Goal: Task Accomplishment & Management: Complete application form

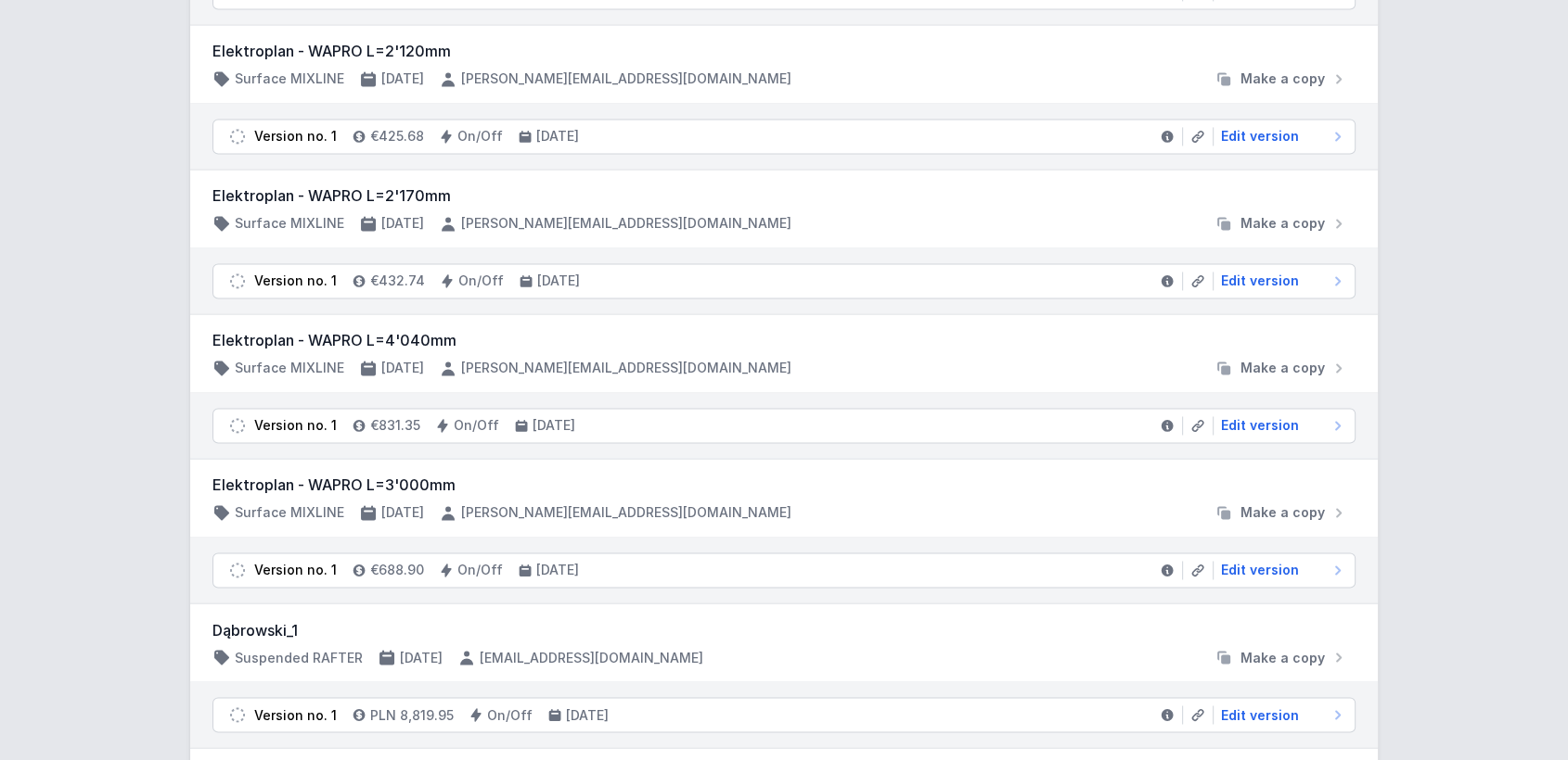
scroll to position [3133, 0]
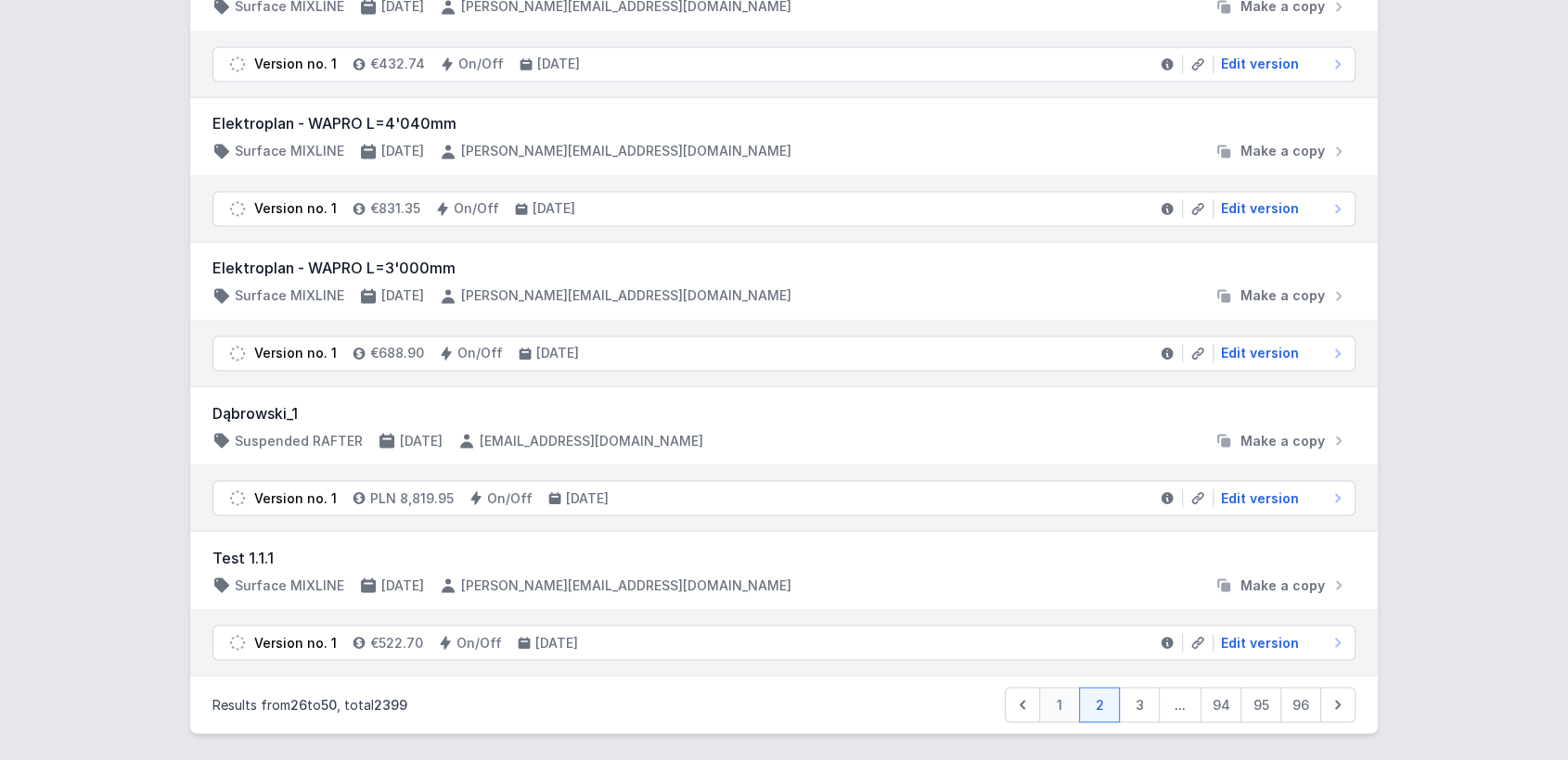
click at [1068, 692] on link "1" at bounding box center [1060, 705] width 41 height 35
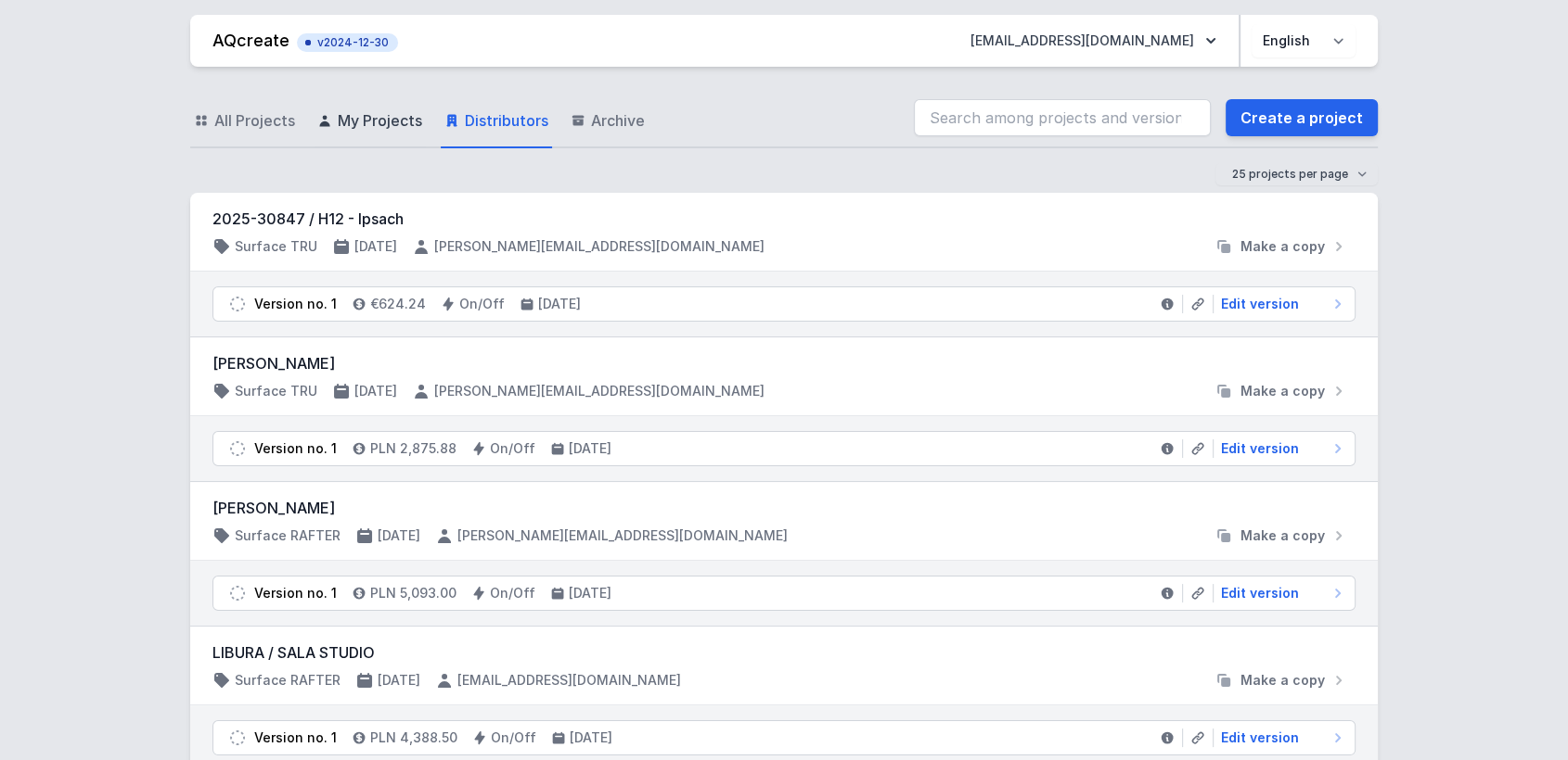
click at [373, 119] on span "My Projects" at bounding box center [380, 120] width 84 height 23
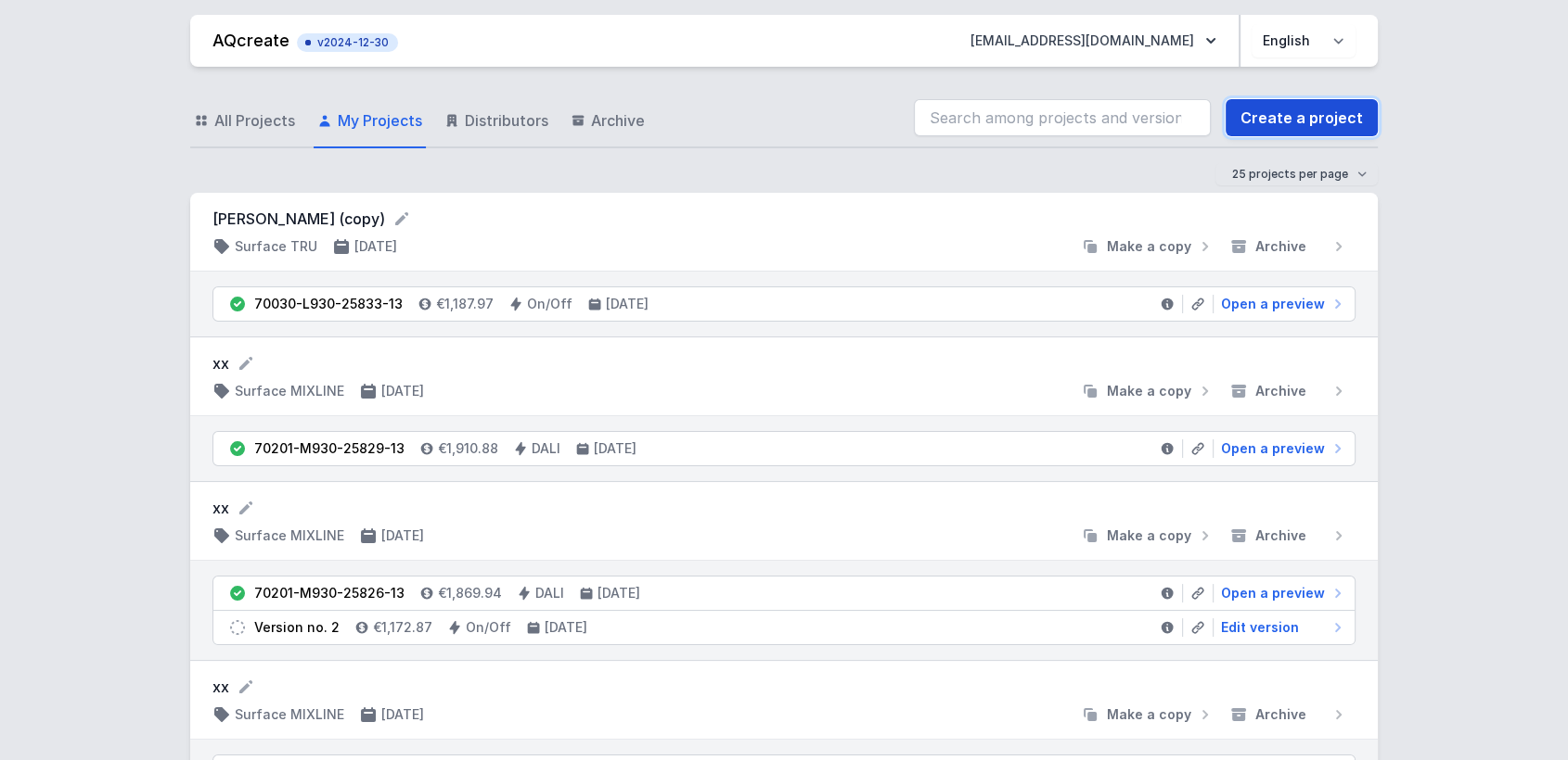
click at [1298, 109] on link "Create a project" at bounding box center [1302, 118] width 152 height 37
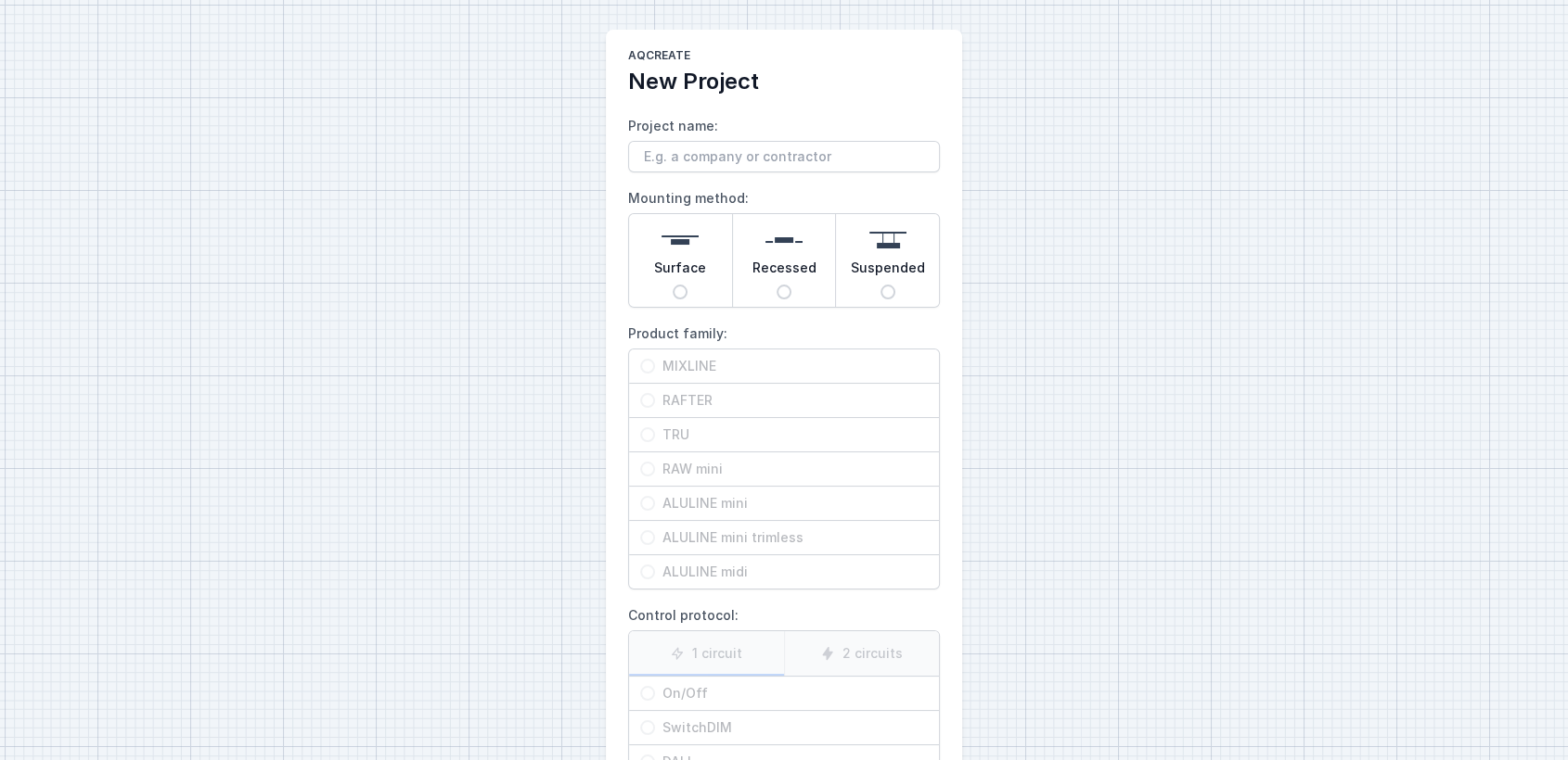
click at [724, 158] on input "Project name:" at bounding box center [783, 157] width 311 height 31
type input "xx"
click at [664, 258] on span "Surface" at bounding box center [680, 271] width 52 height 26
click at [673, 285] on input "Surface" at bounding box center [680, 292] width 15 height 15
radio input "true"
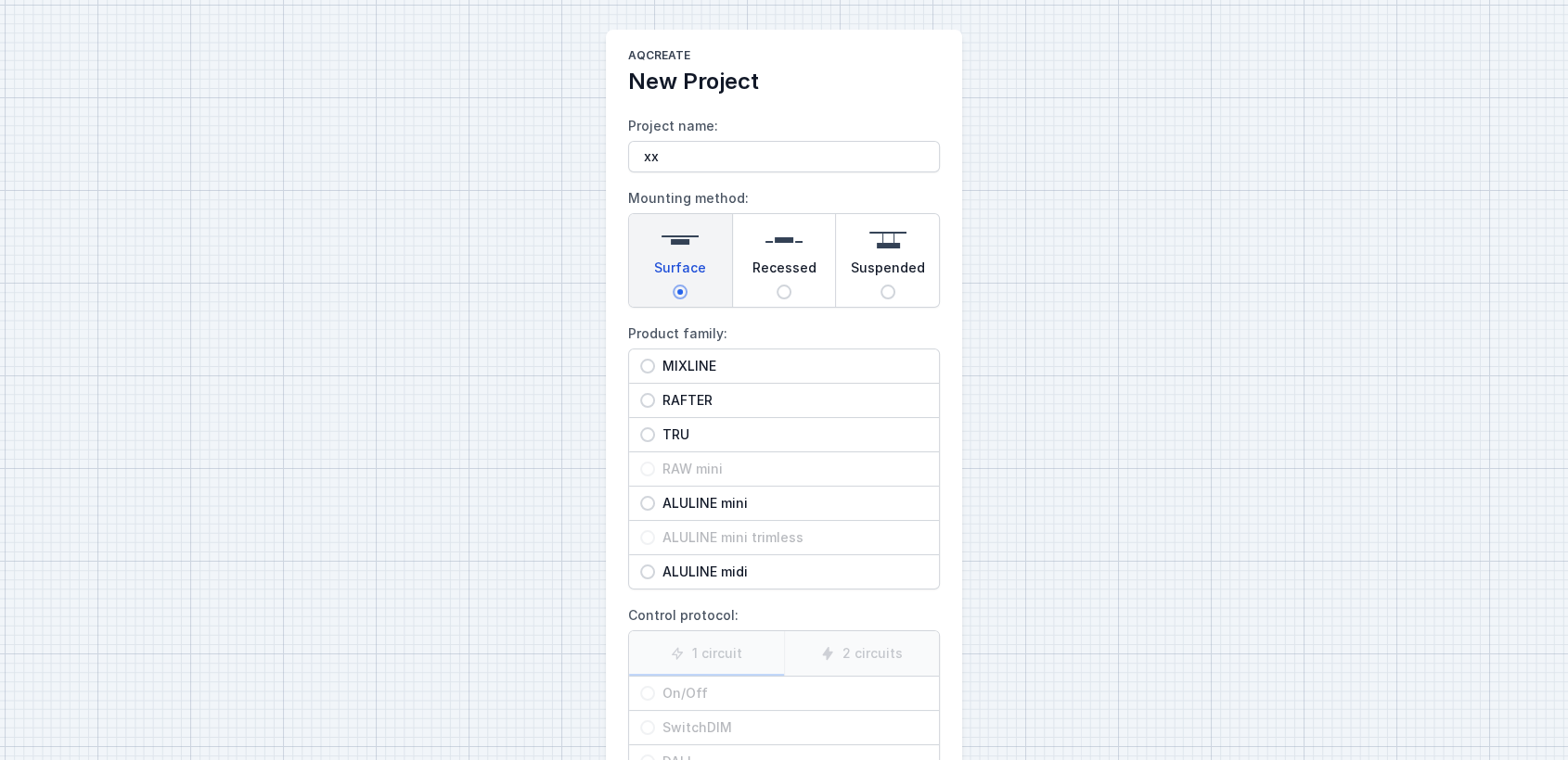
click at [704, 360] on span "MIXLINE" at bounding box center [792, 366] width 273 height 19
click at [655, 360] on input "MIXLINE" at bounding box center [647, 365] width 15 height 15
radio input "true"
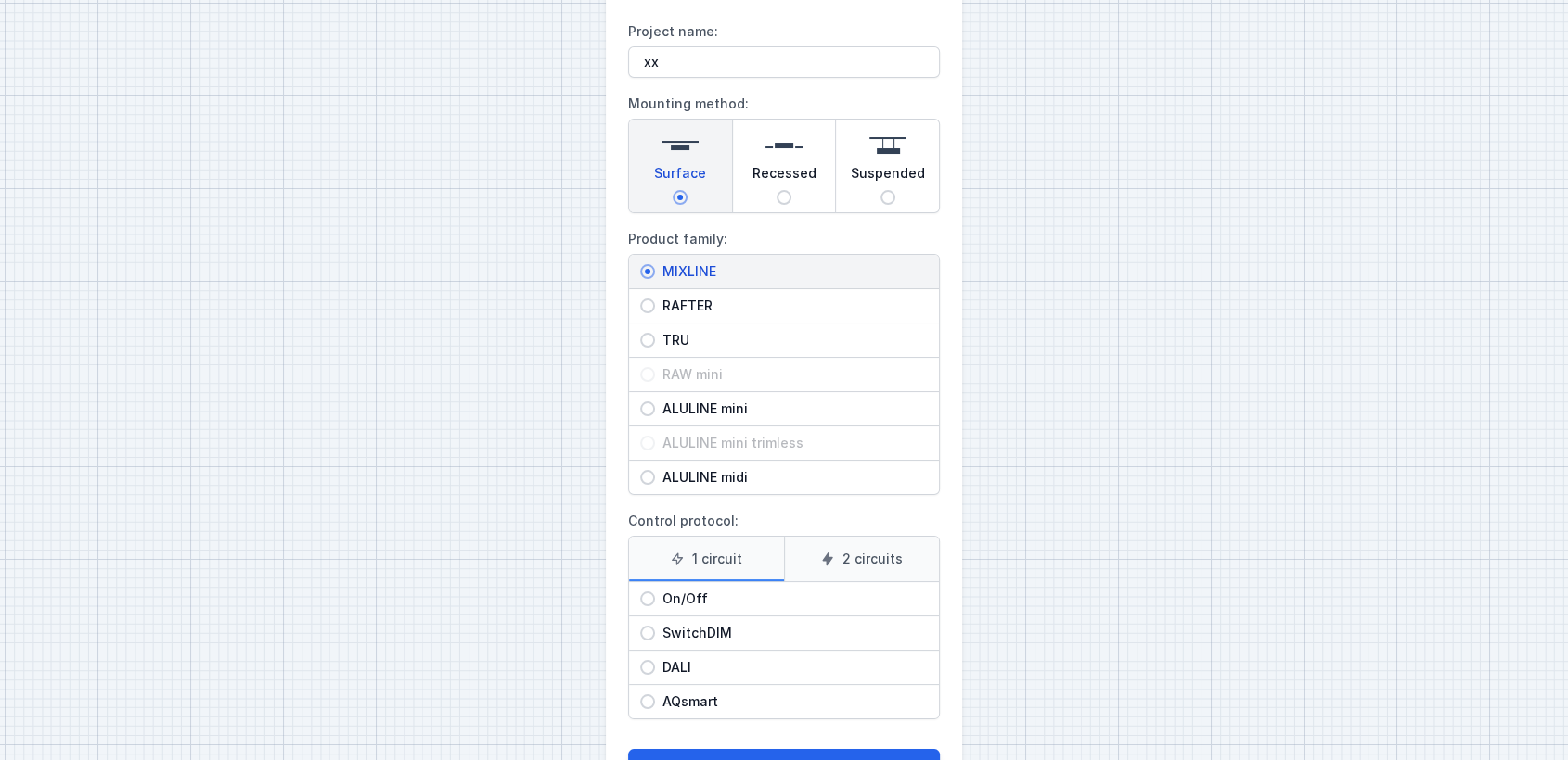
scroll to position [167, 0]
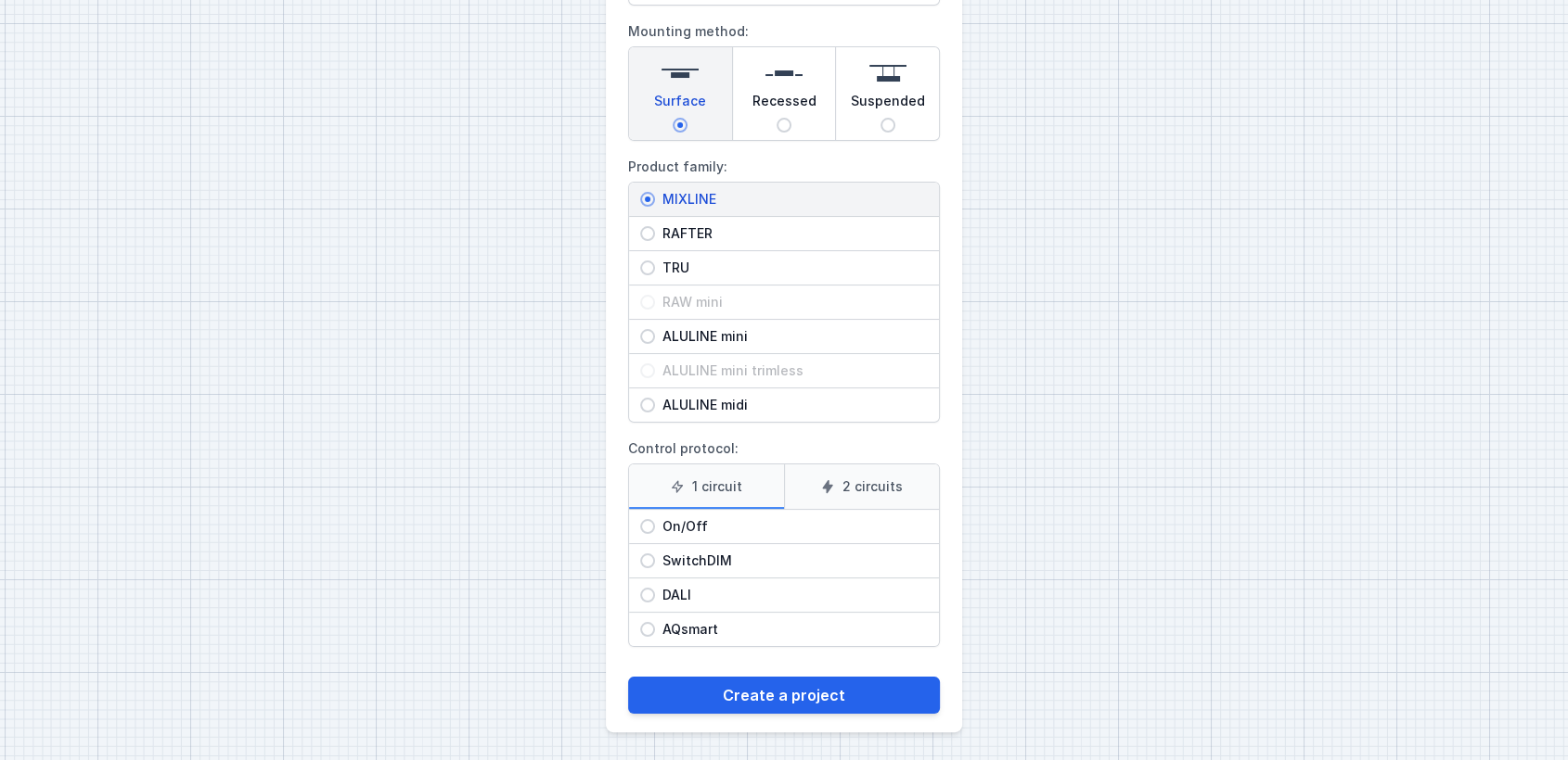
click at [666, 587] on span "DALI" at bounding box center [792, 595] width 273 height 19
click at [655, 588] on input "DALI" at bounding box center [647, 595] width 15 height 15
radio input "true"
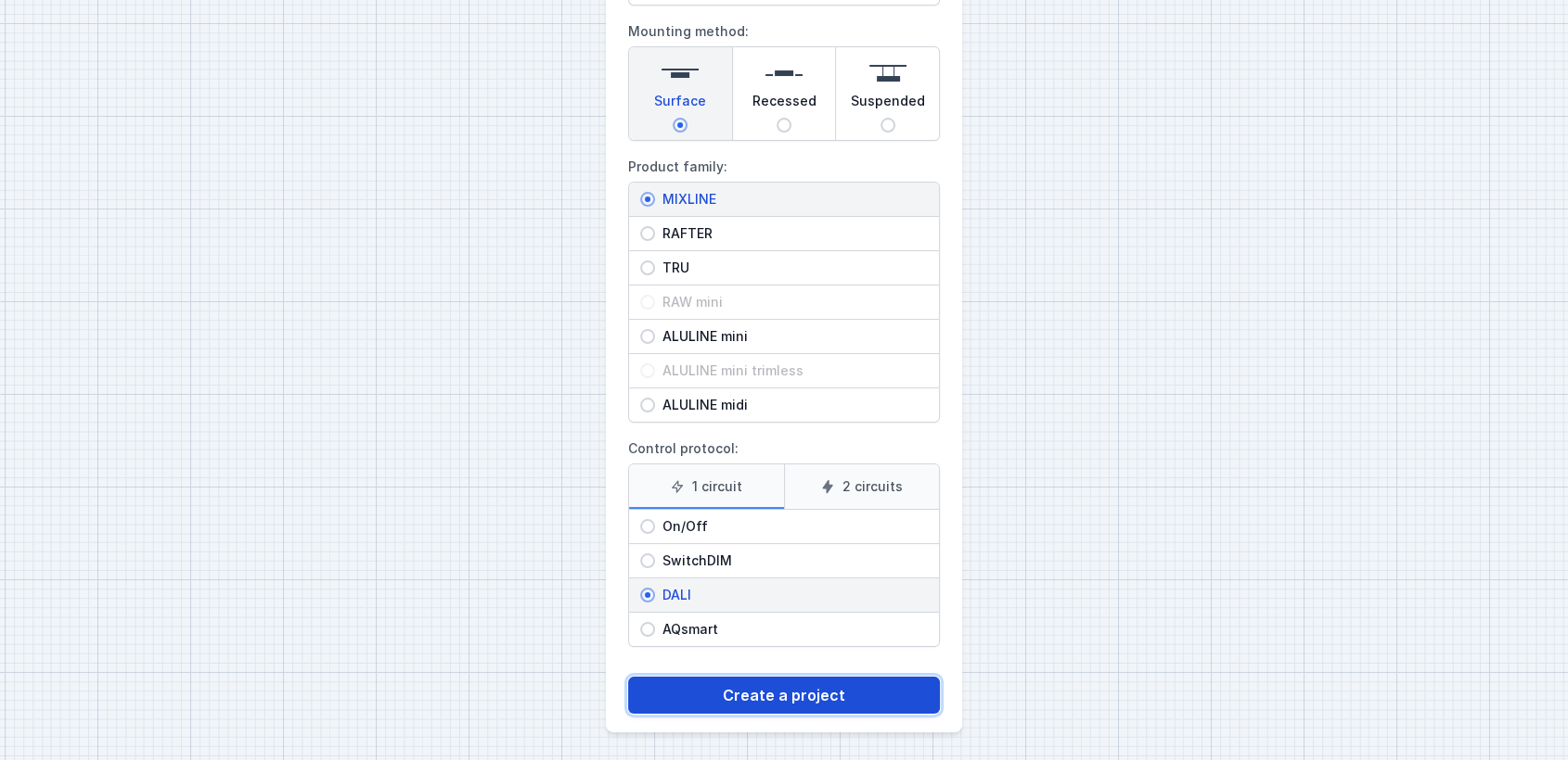
click at [730, 691] on button "Create a project" at bounding box center [783, 695] width 311 height 37
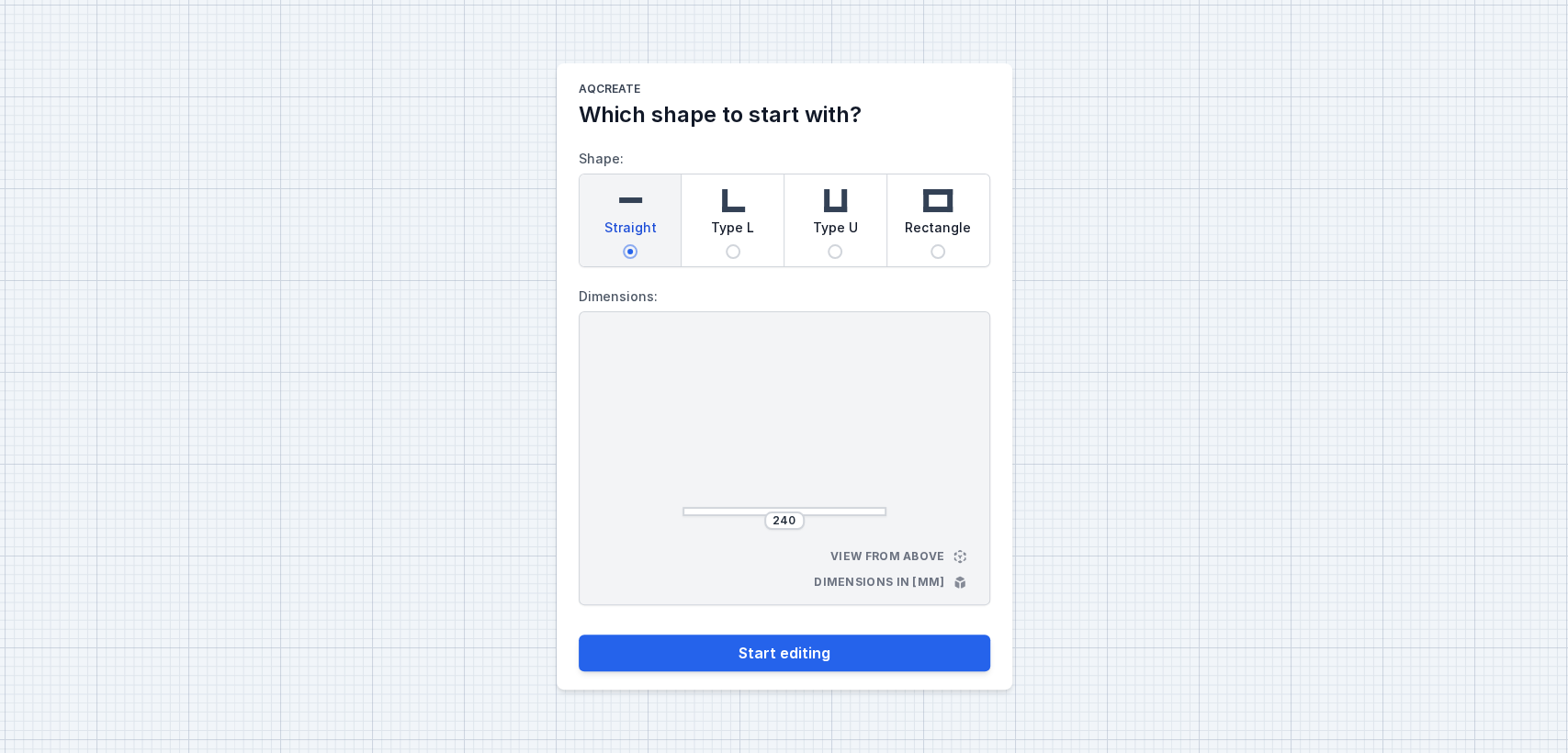
click at [719, 226] on span "Type L" at bounding box center [732, 232] width 43 height 25
click at [726, 244] on input "Type L" at bounding box center [732, 251] width 15 height 15
radio input "true"
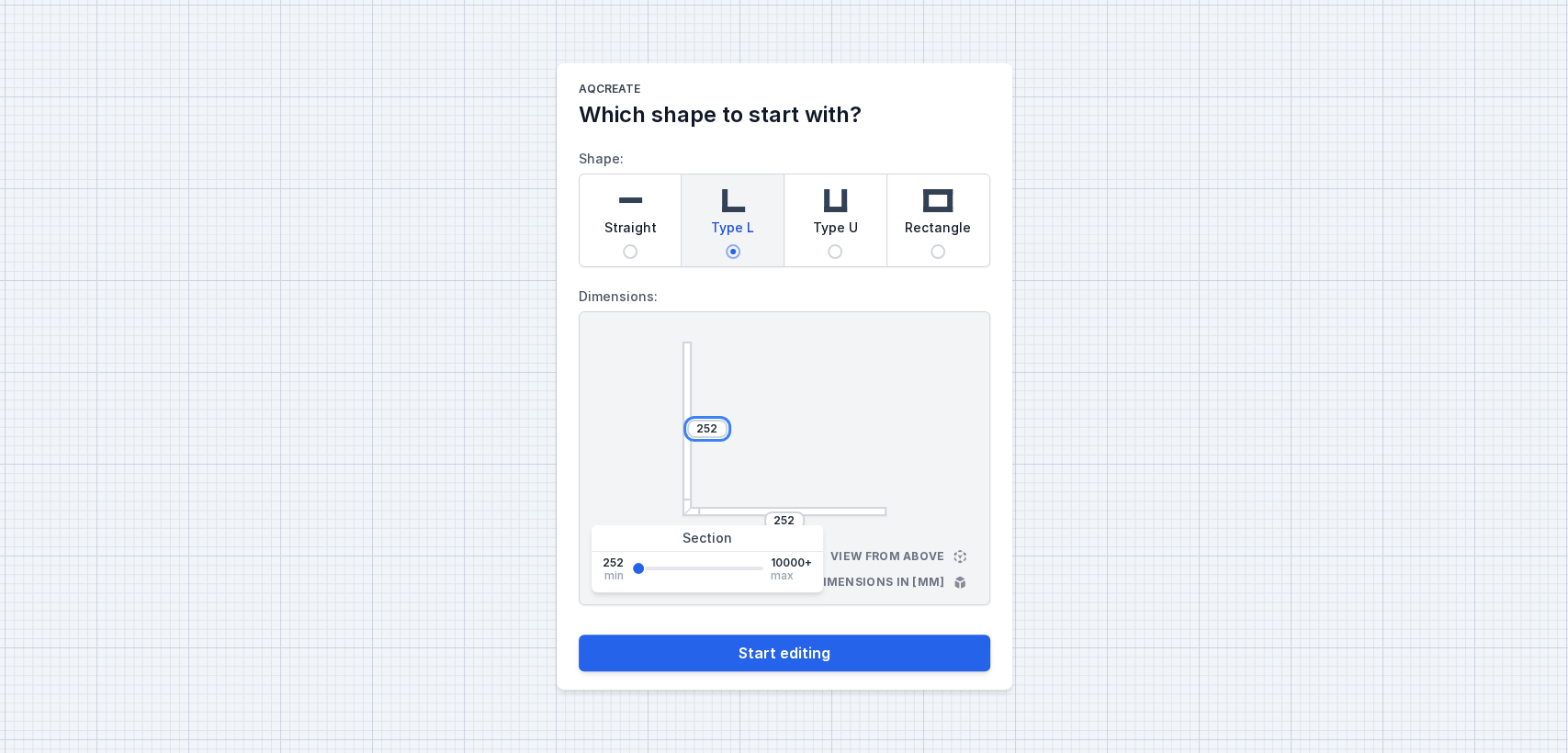
drag, startPoint x: 716, startPoint y: 425, endPoint x: 581, endPoint y: 395, distance: 138.3
click at [579, 395] on div "252 252 View from above Dimensions in [mm]" at bounding box center [784, 458] width 411 height 294
type input "4500"
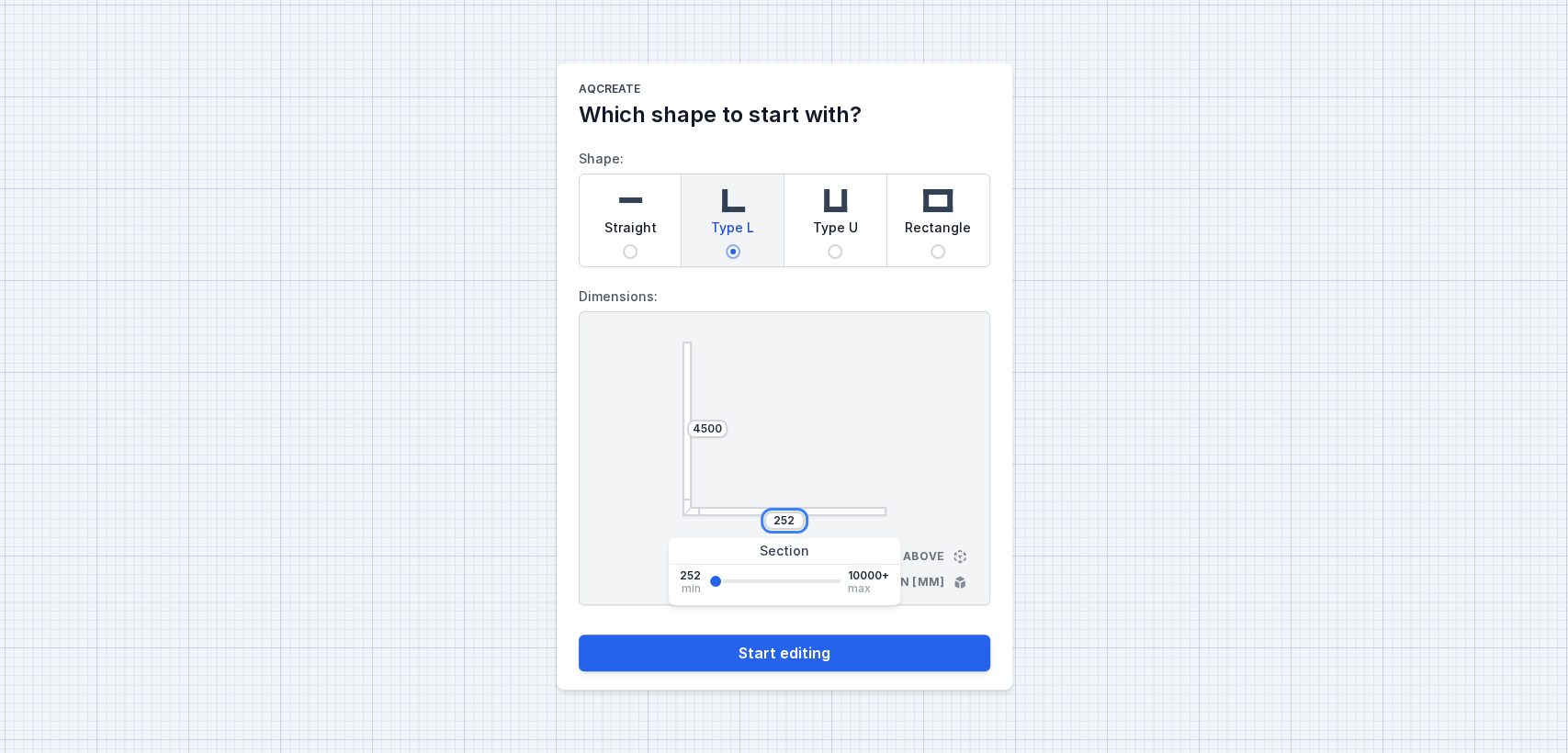
drag, startPoint x: 791, startPoint y: 520, endPoint x: 687, endPoint y: 486, distance: 109.4
click at [687, 486] on div "4500 252" at bounding box center [785, 428] width 204 height 174
type input "2500"
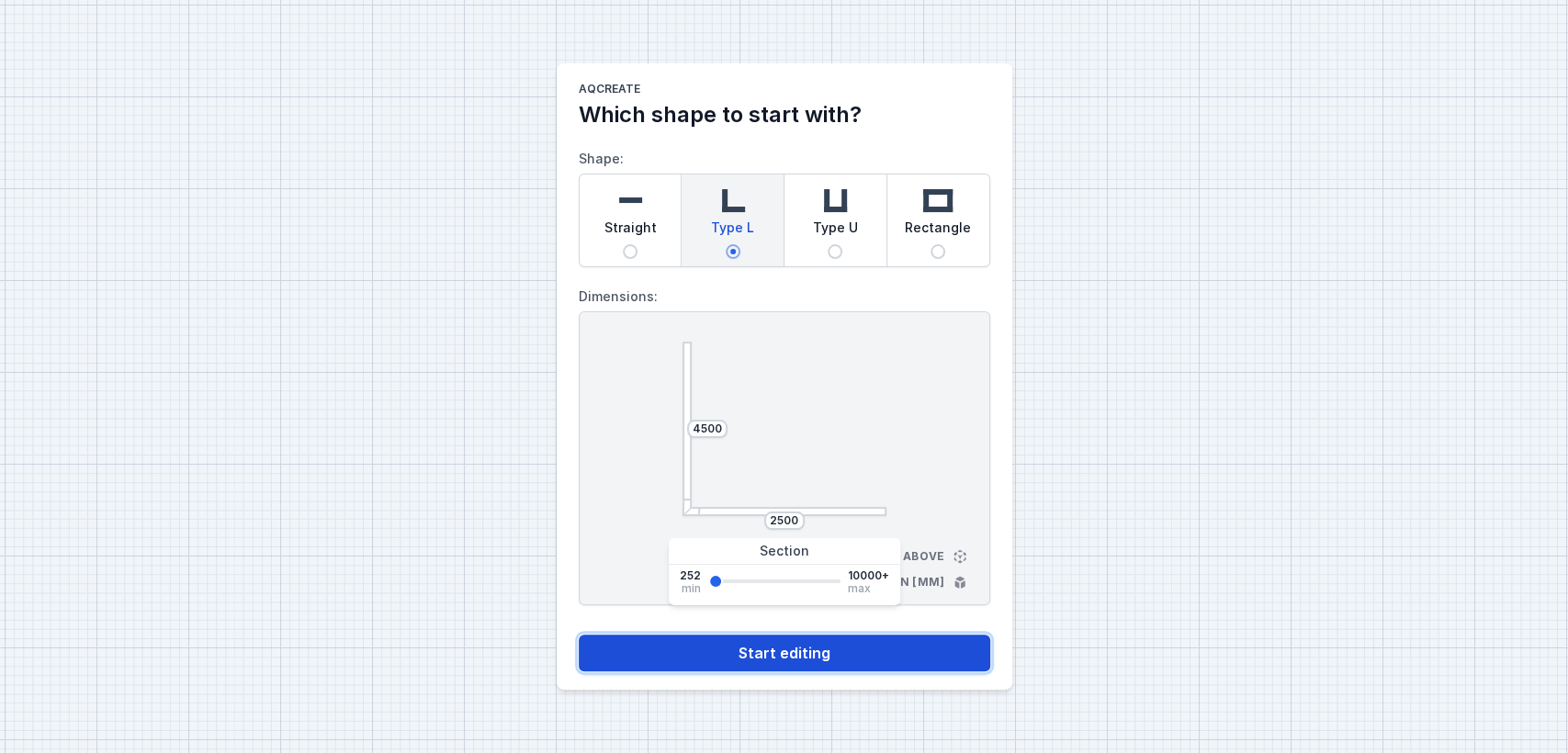
click at [731, 663] on button "Start editing" at bounding box center [784, 654] width 411 height 37
select select "4"
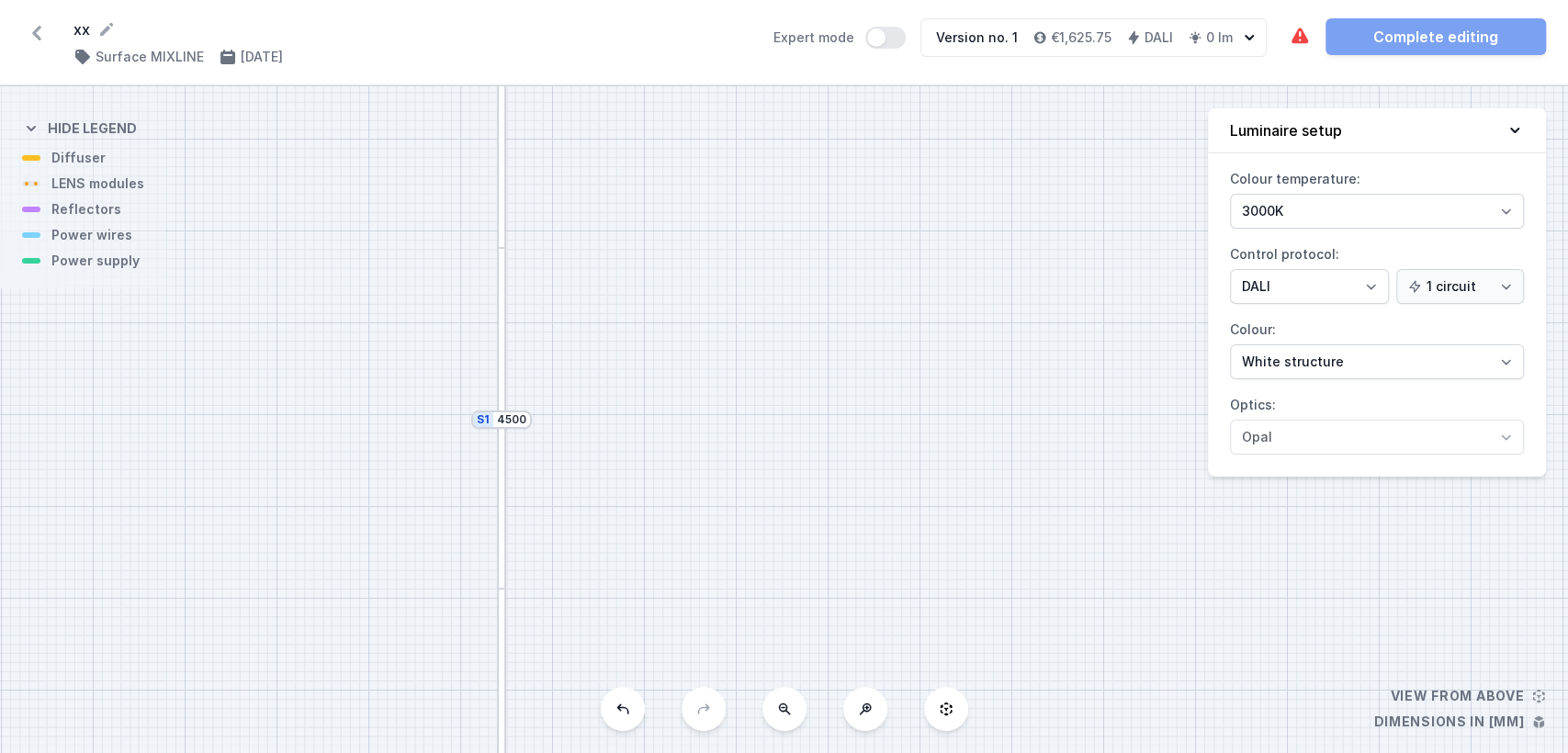
click at [768, 704] on button at bounding box center [784, 708] width 44 height 44
drag, startPoint x: 767, startPoint y: 620, endPoint x: 604, endPoint y: 399, distance: 274.6
click at [604, 399] on div "S2 2500 S1 4500" at bounding box center [784, 420] width 1568 height 667
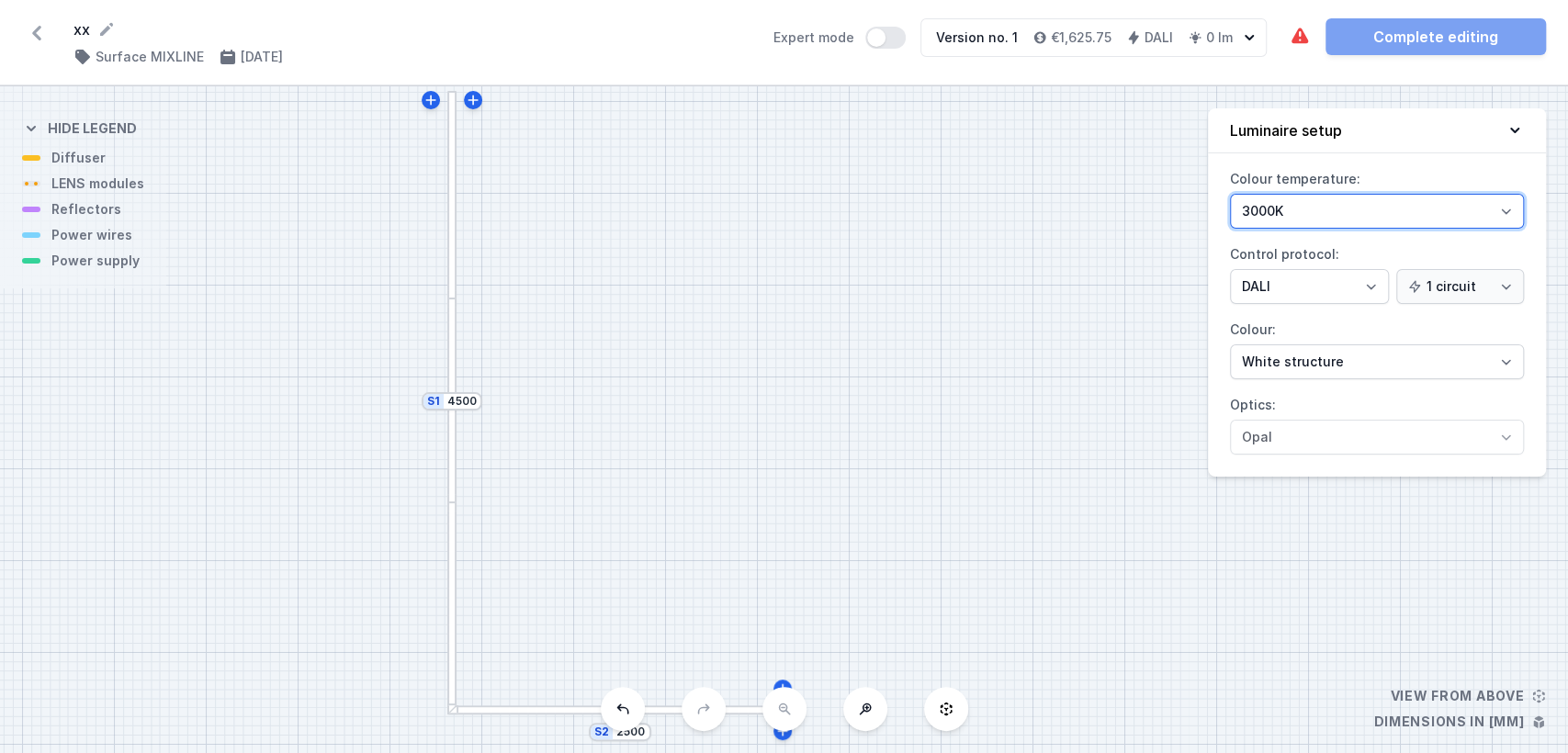
click at [1345, 212] on select "3000K 4000K 2700K" at bounding box center [1377, 211] width 294 height 35
click at [1171, 237] on div "S2 2500 S1 4500" at bounding box center [784, 420] width 1568 height 667
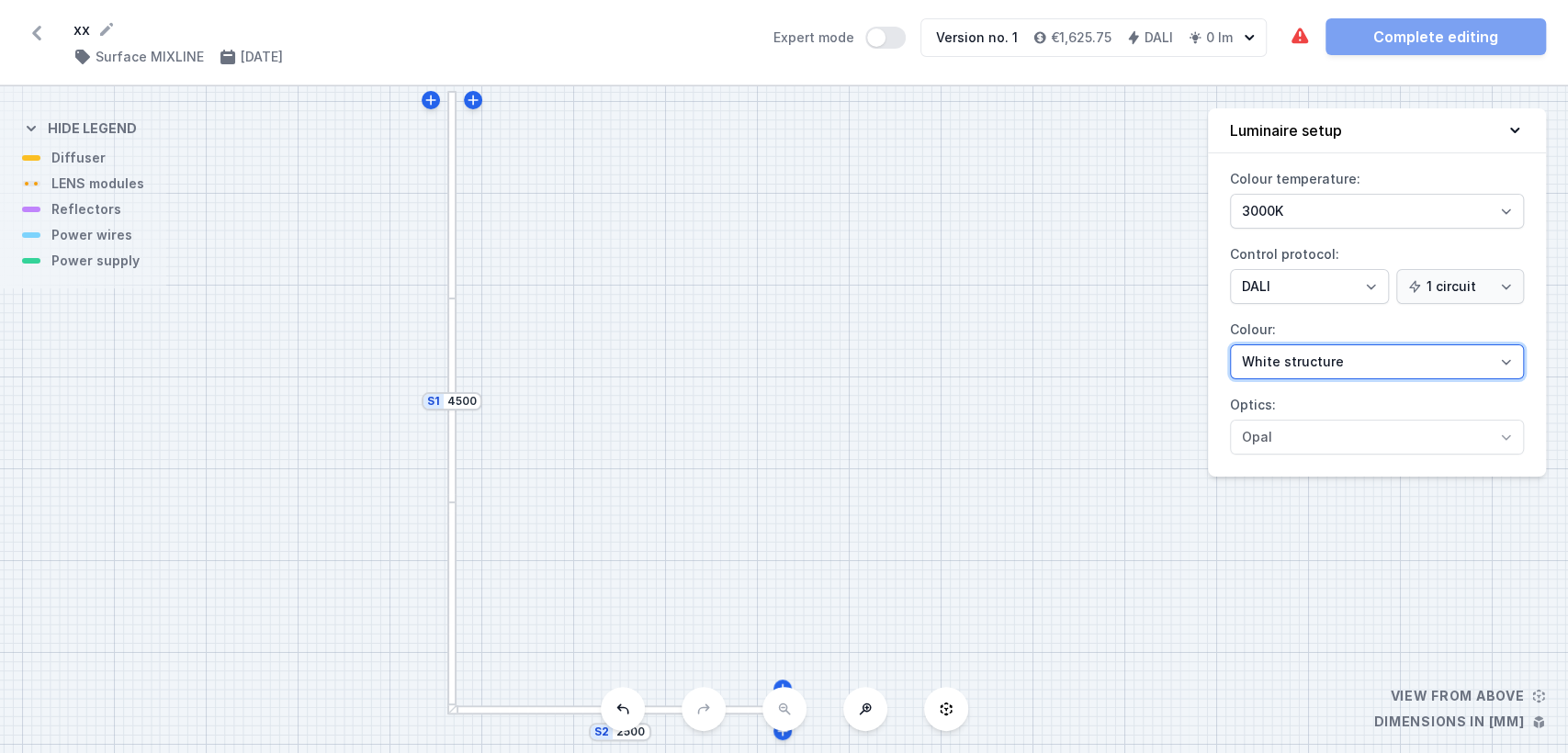
click at [1279, 359] on select "White structure Black structure Gold structure Copper Gray Another colour (from…" at bounding box center [1377, 362] width 294 height 35
select select "2"
click at [1230, 344] on select "White structure Black structure Gold structure Copper Gray Another colour (from…" at bounding box center [1377, 362] width 294 height 35
click at [448, 368] on div at bounding box center [451, 401] width 9 height 204
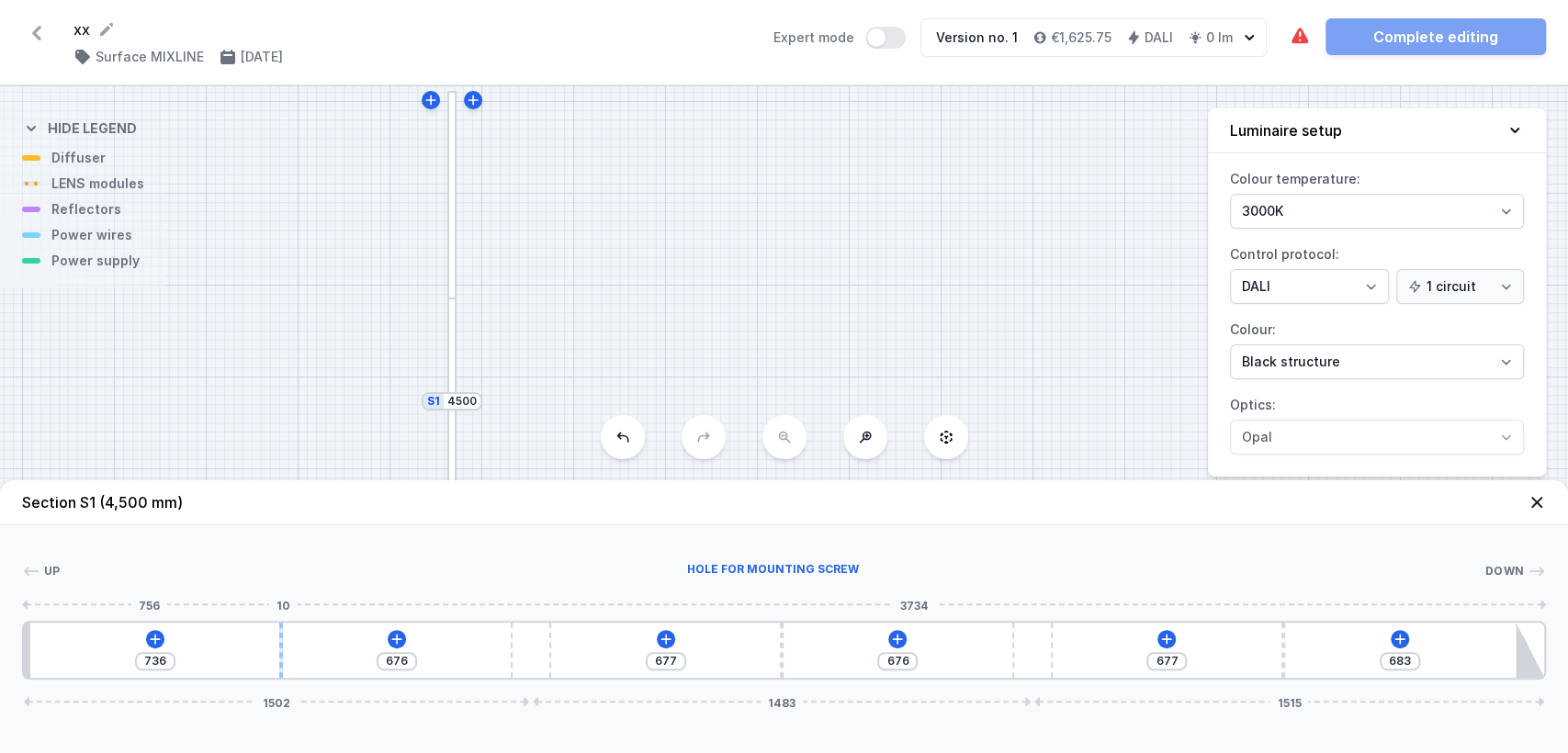
type input "751"
type input "661"
type input "802"
type input "610"
type input "810"
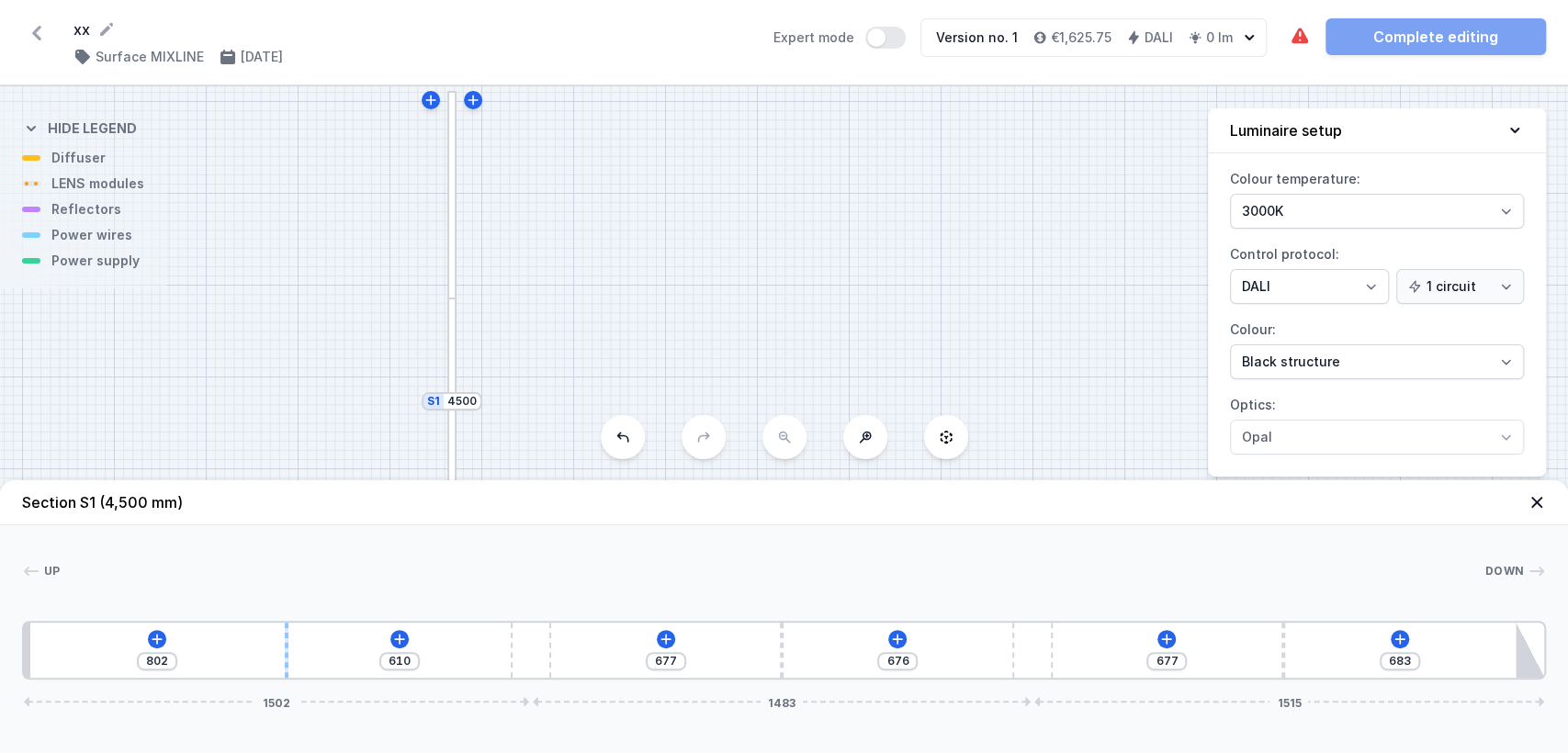
type input "602"
type input "821"
type input "591"
type input "823"
type input "589"
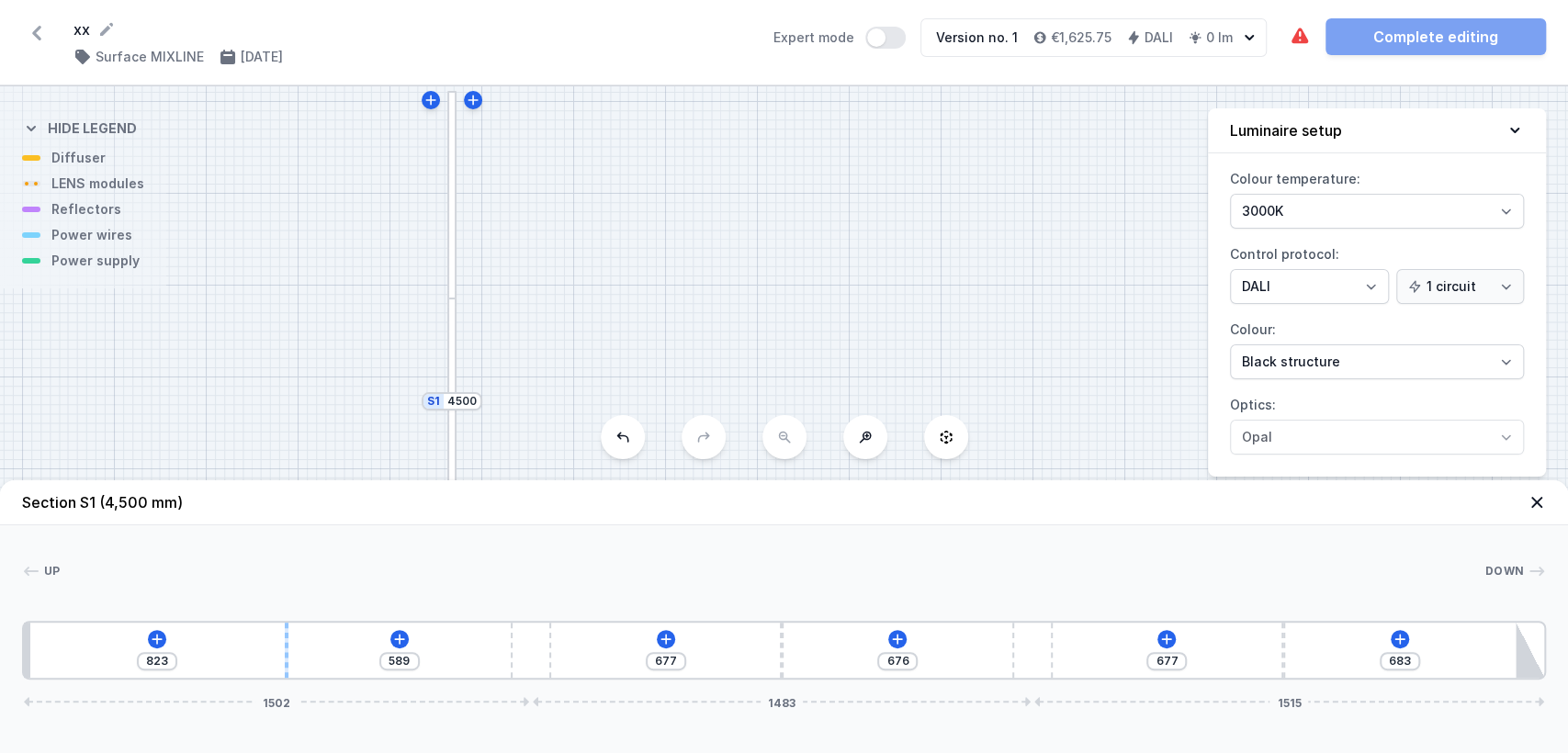
type input "826"
type input "586"
type input "834"
type input "578"
type input "842"
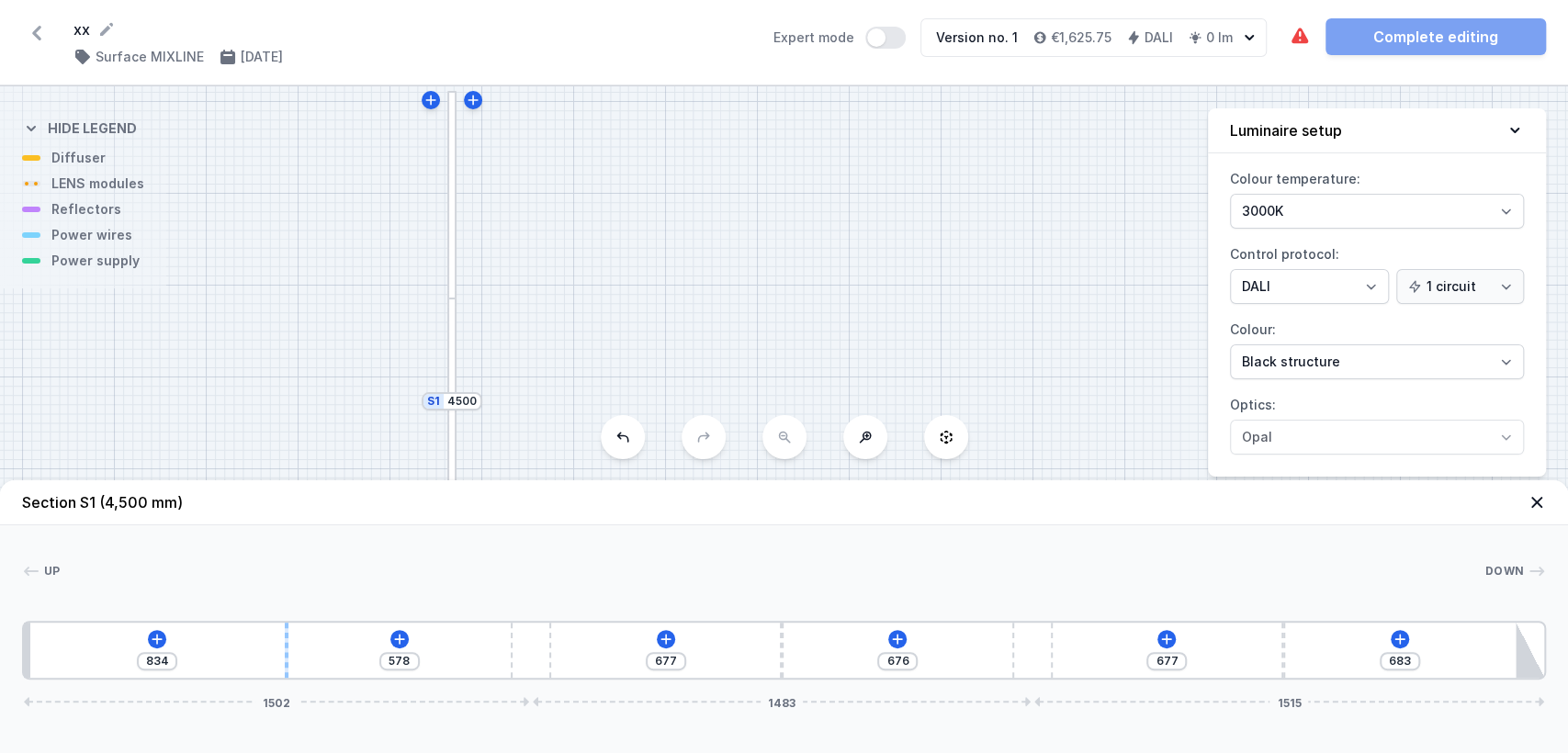
type input "570"
type input "858"
type input "554"
type input "874"
type input "538"
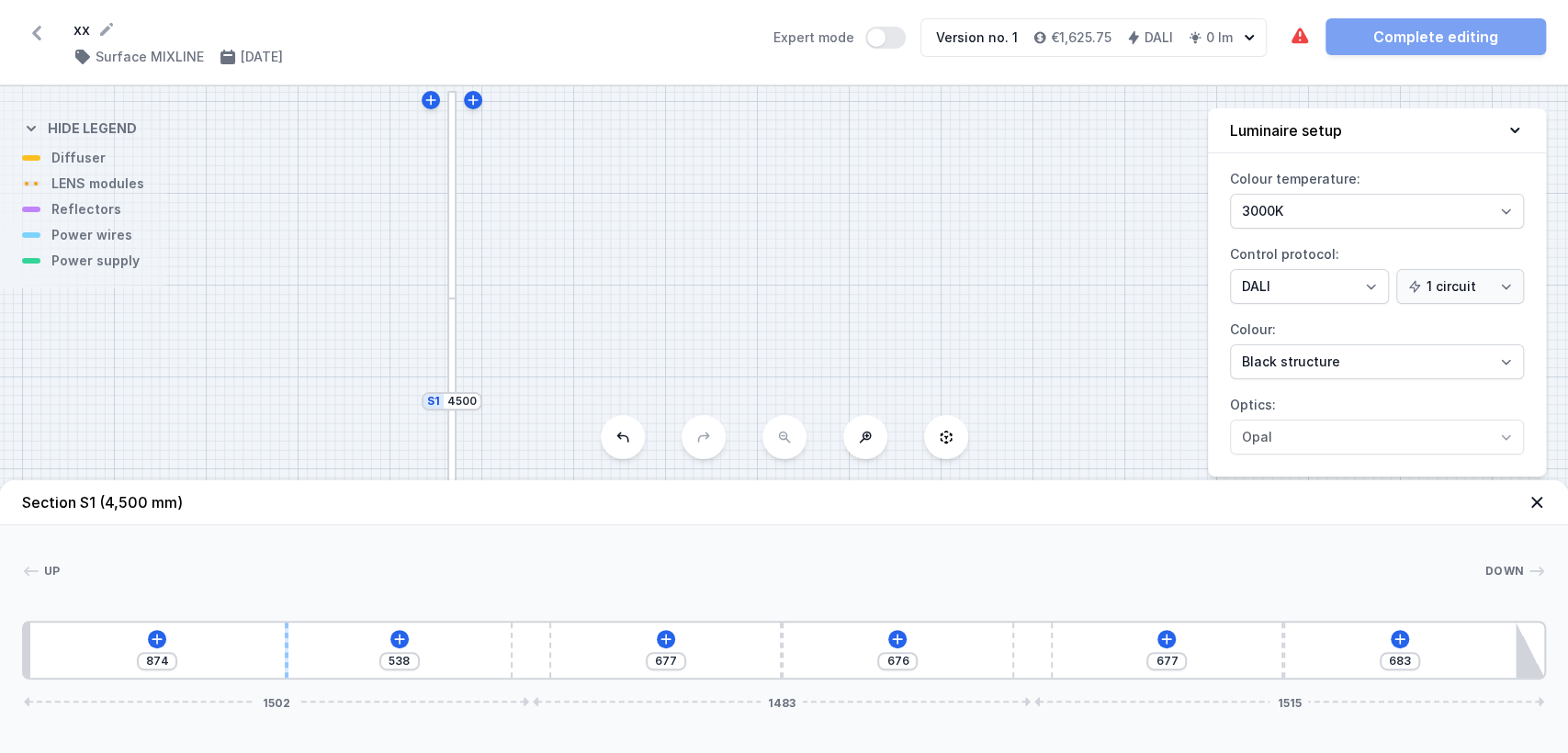
type input "885"
type input "527"
type input "896"
type input "516"
type input "928"
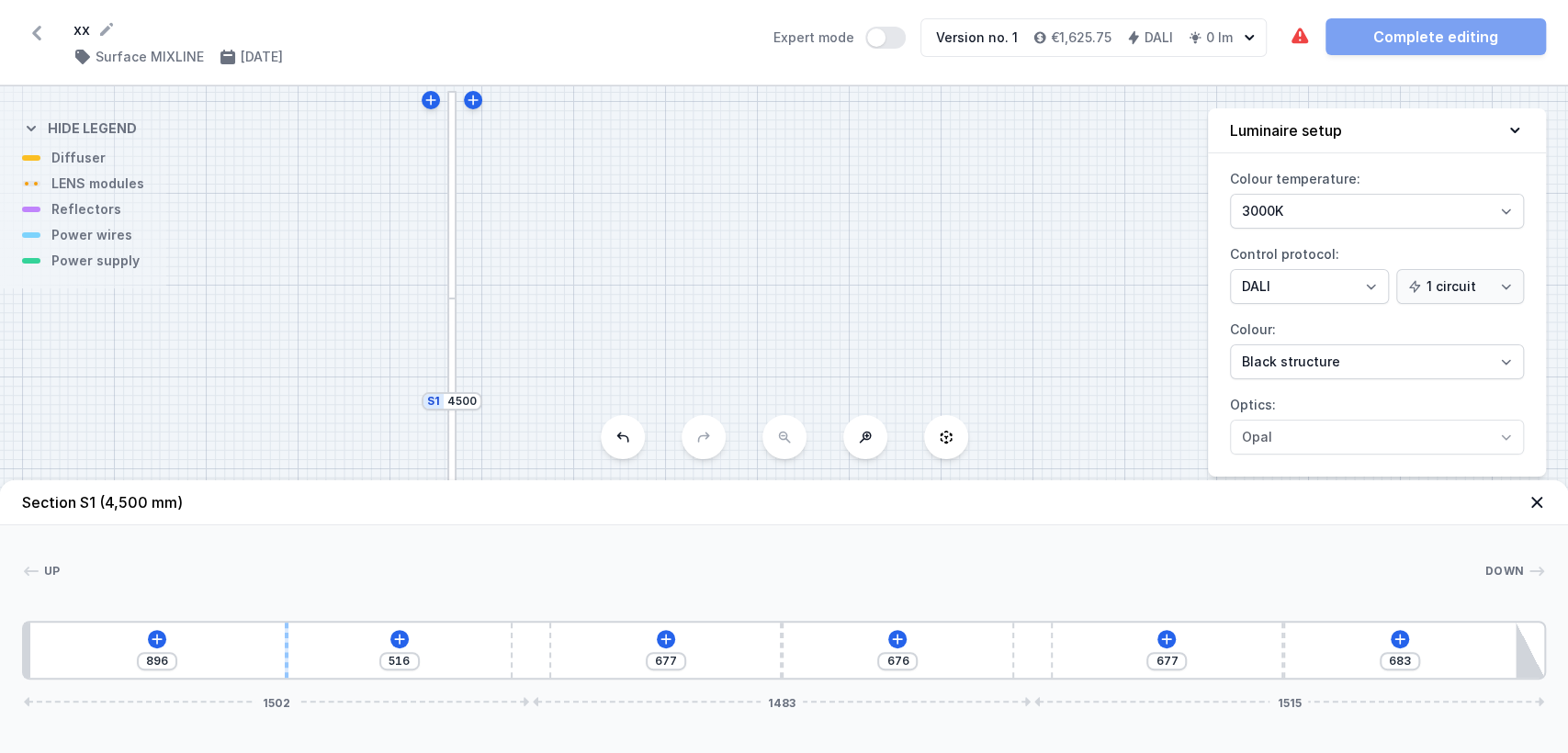
type input "484"
type input "960"
type input "452"
type input "968"
type input "444"
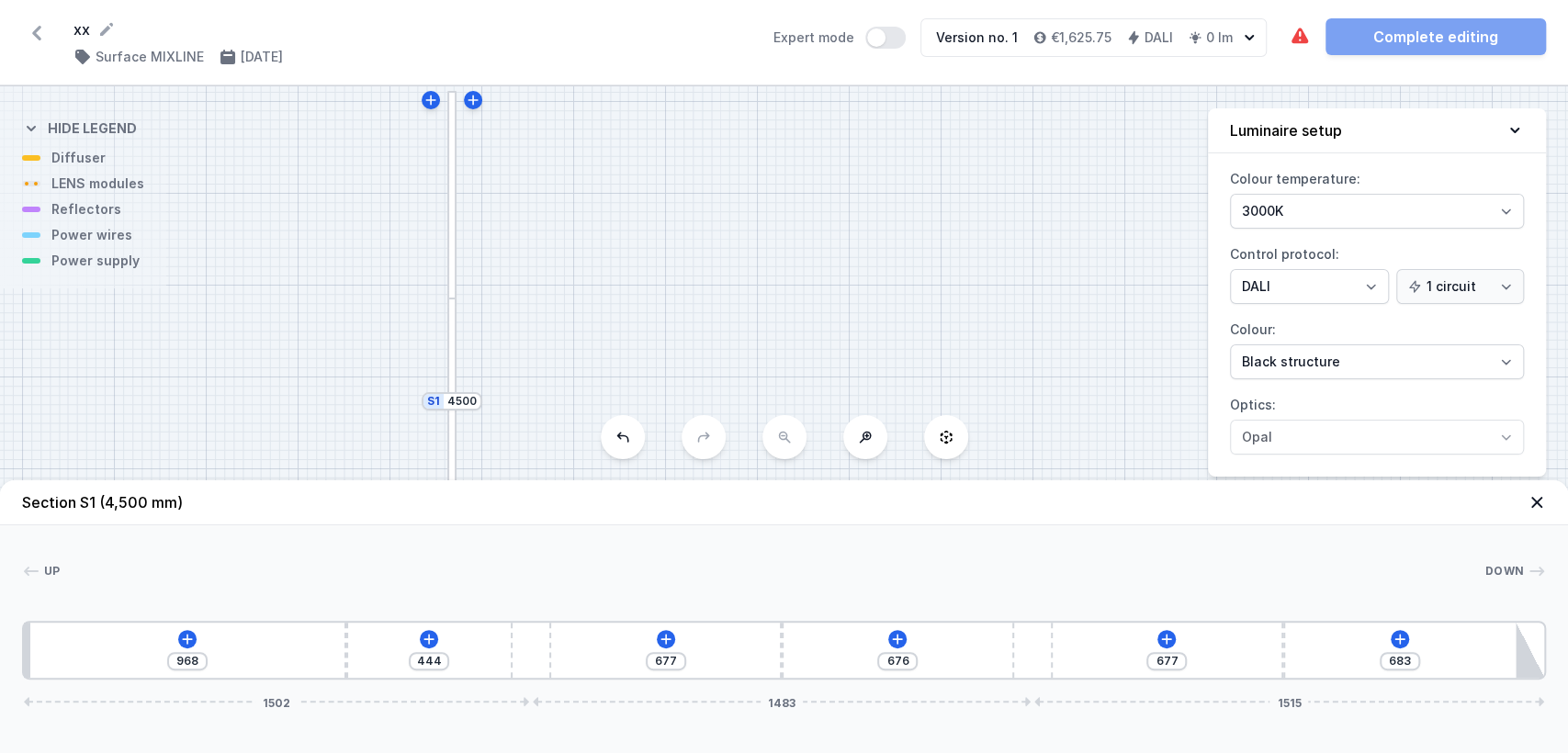
type input "979"
type input "433"
type input "984"
type input "428"
type input "1000"
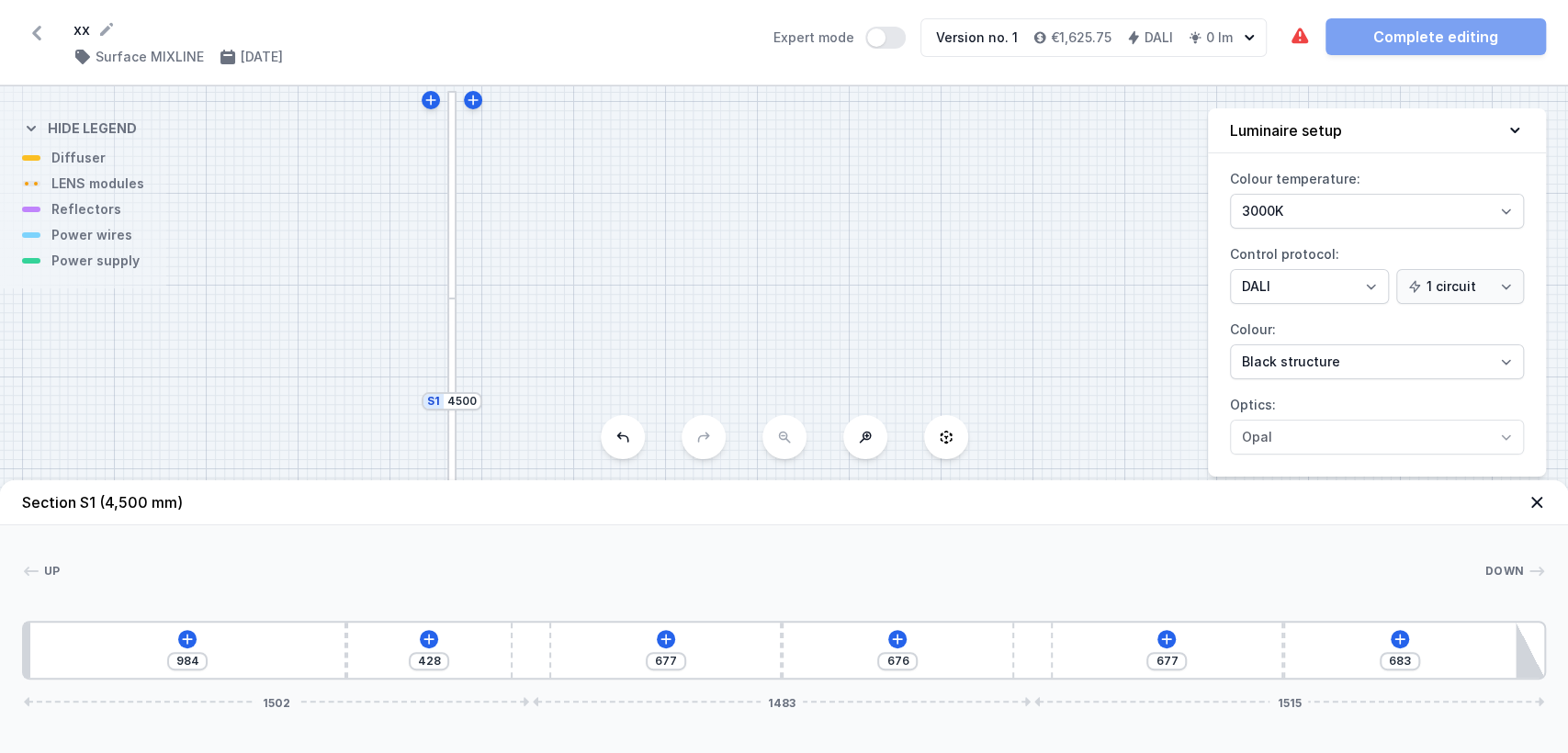
type input "412"
type input "1008"
type input "404"
type input "1025"
type input "387"
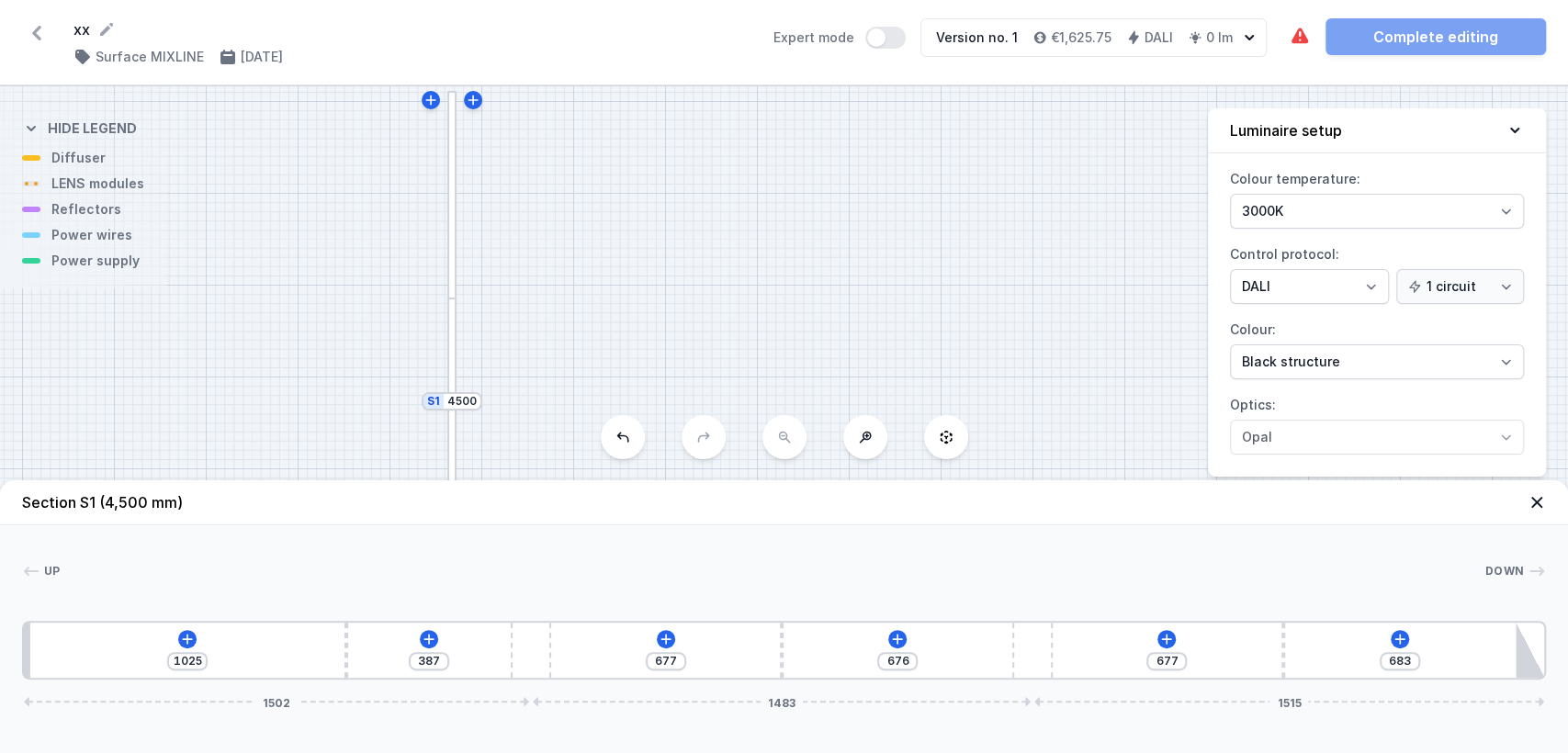
type input "1033"
type input "379"
type input "1041"
type input "371"
type input "1046"
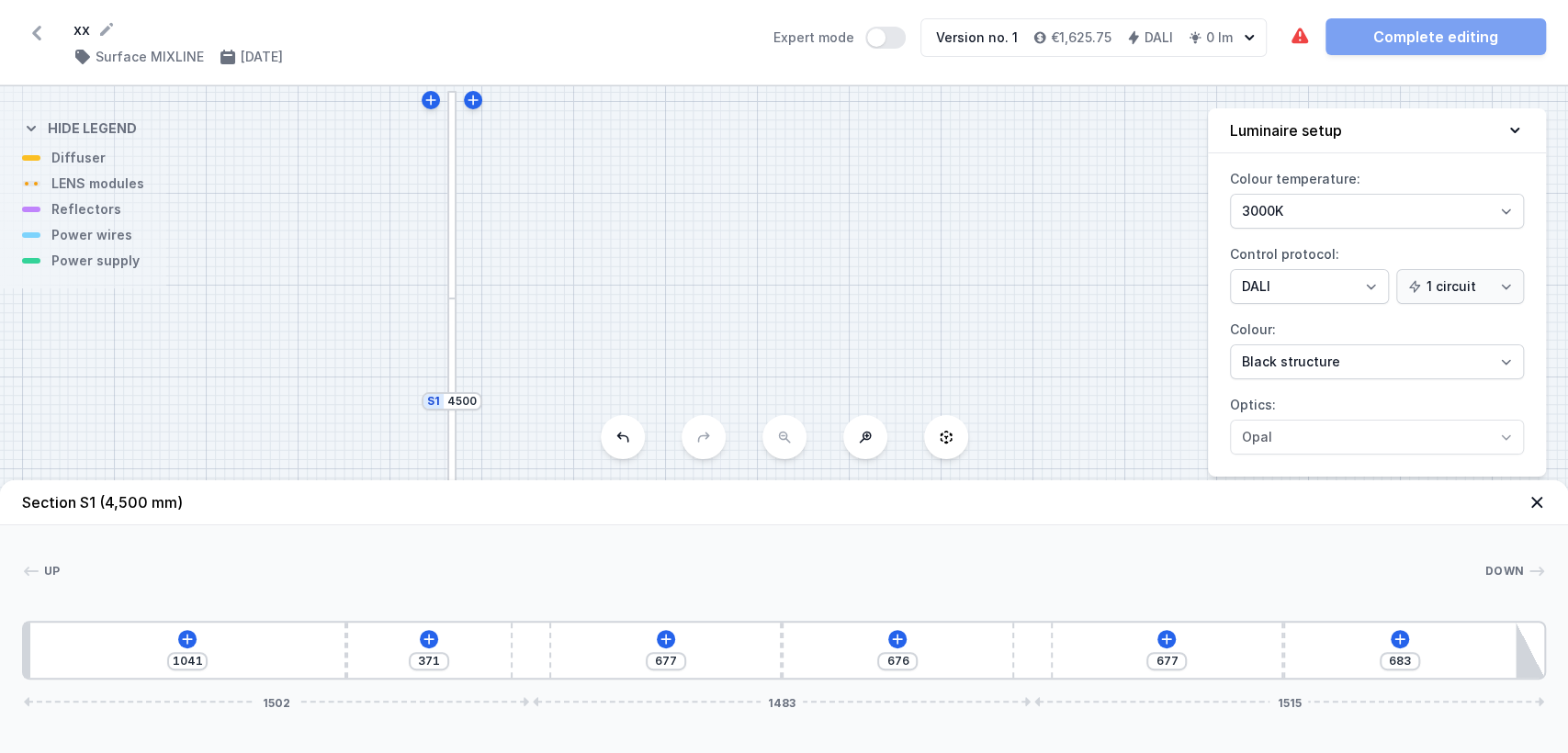
type input "366"
type input "1049"
type input "363"
type input "1033"
type input "379"
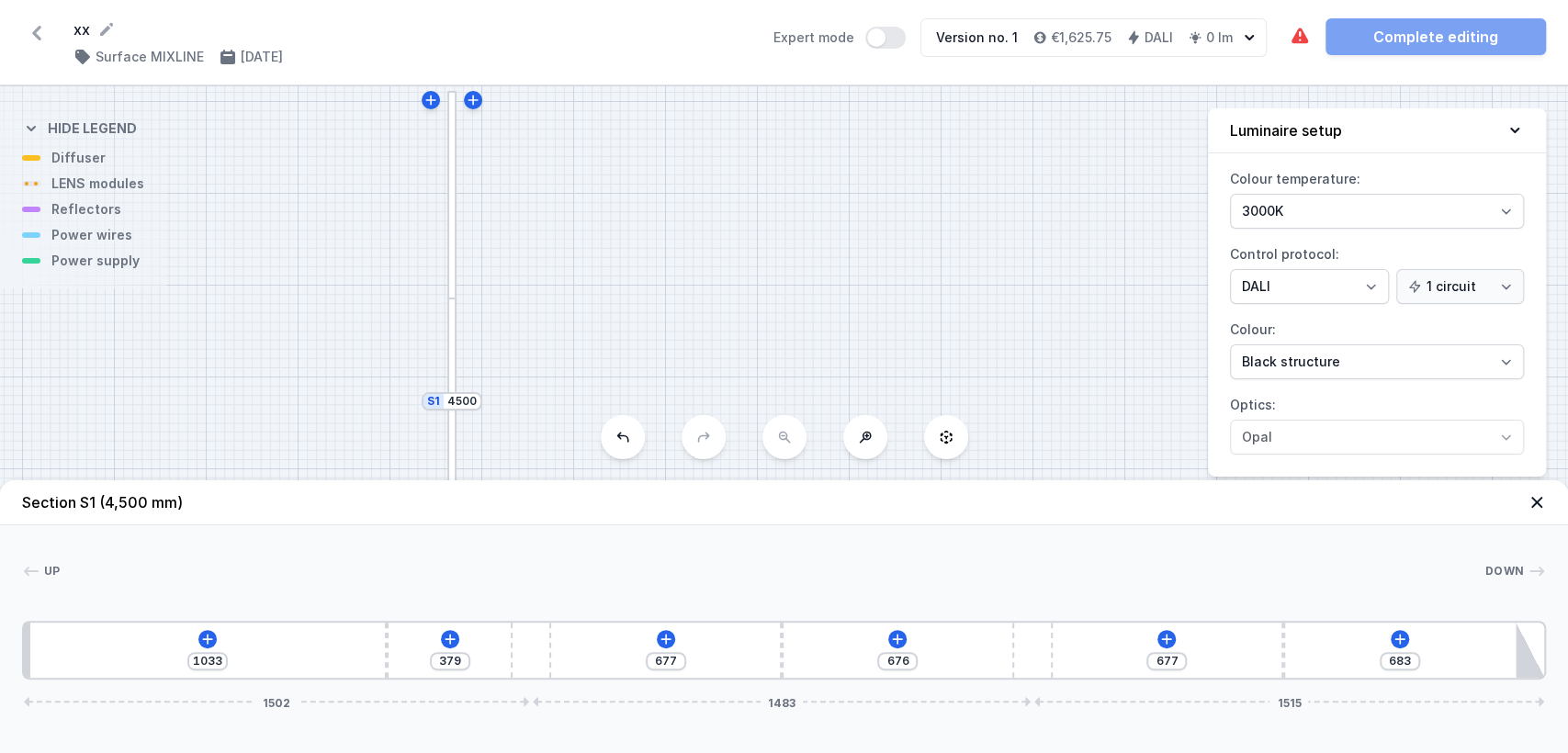
type input "1003"
type input "409"
type input "992"
type input "420"
type input "923"
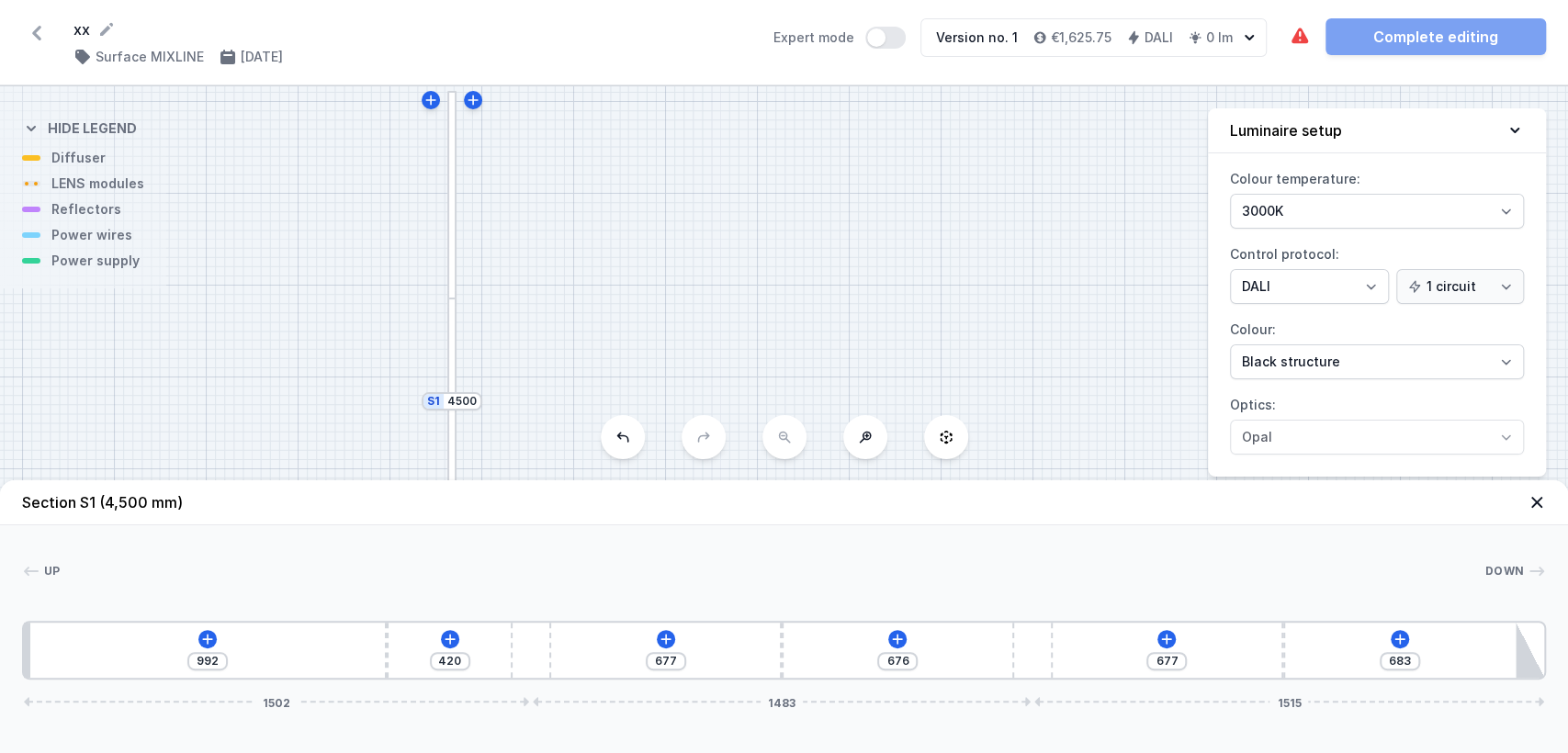
type input "489"
type input "834"
type input "578"
type input "754"
type input "658"
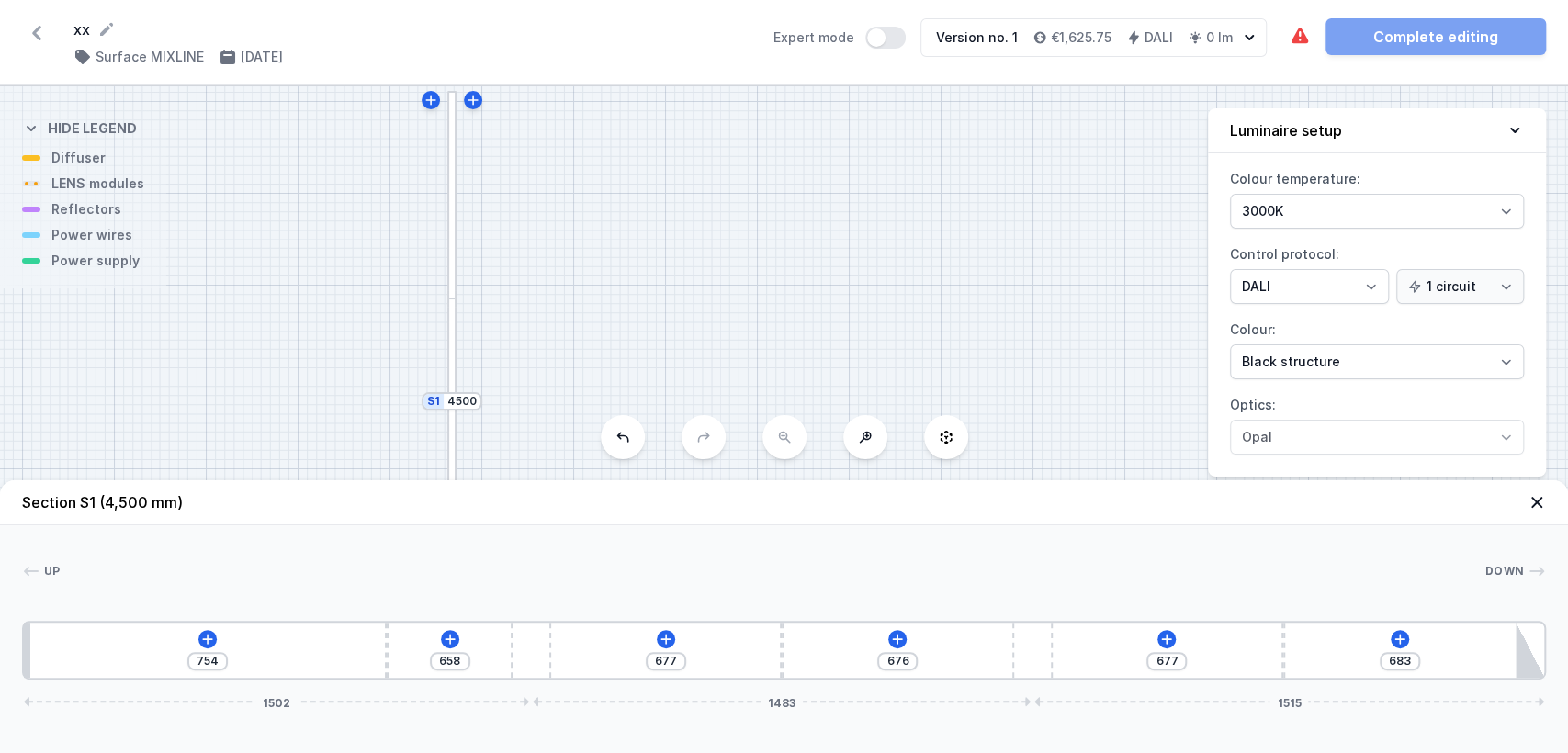
type input "628"
type input "784"
type input "563"
type input "849"
type input "510"
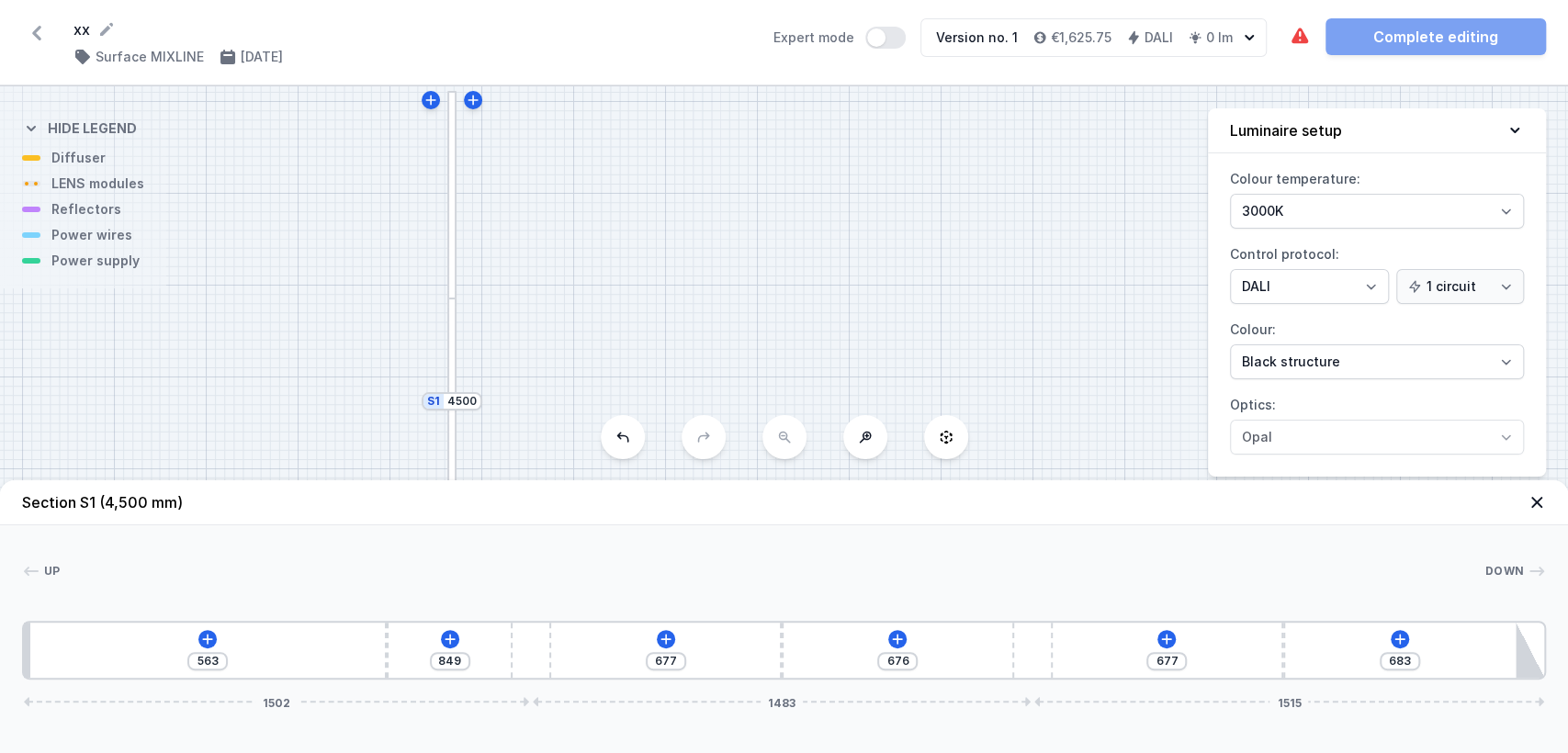
type input "902"
type input "456"
type input "956"
type input "429"
type input "983"
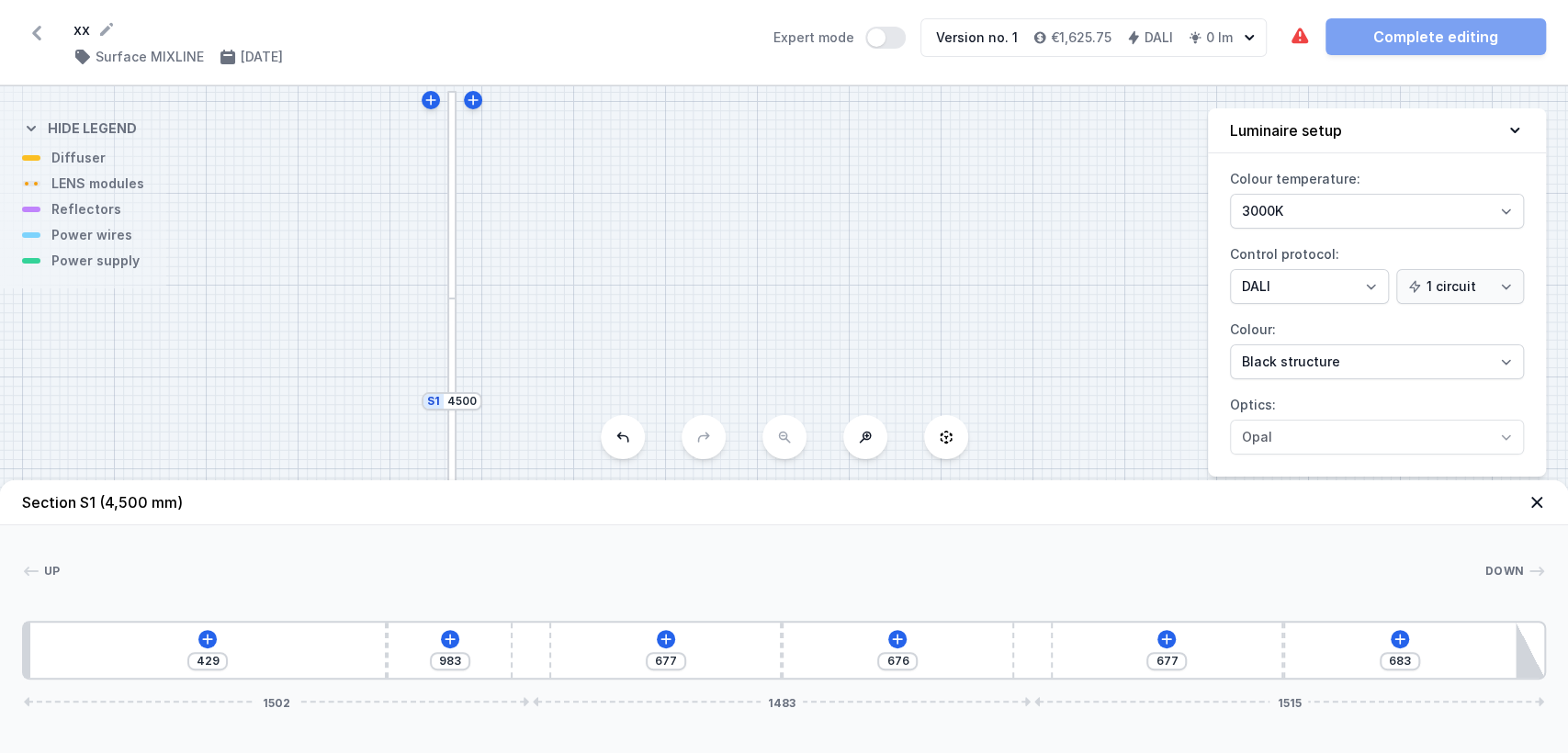
type input "413"
type input "999"
type input "392"
type input "1020"
type input "378"
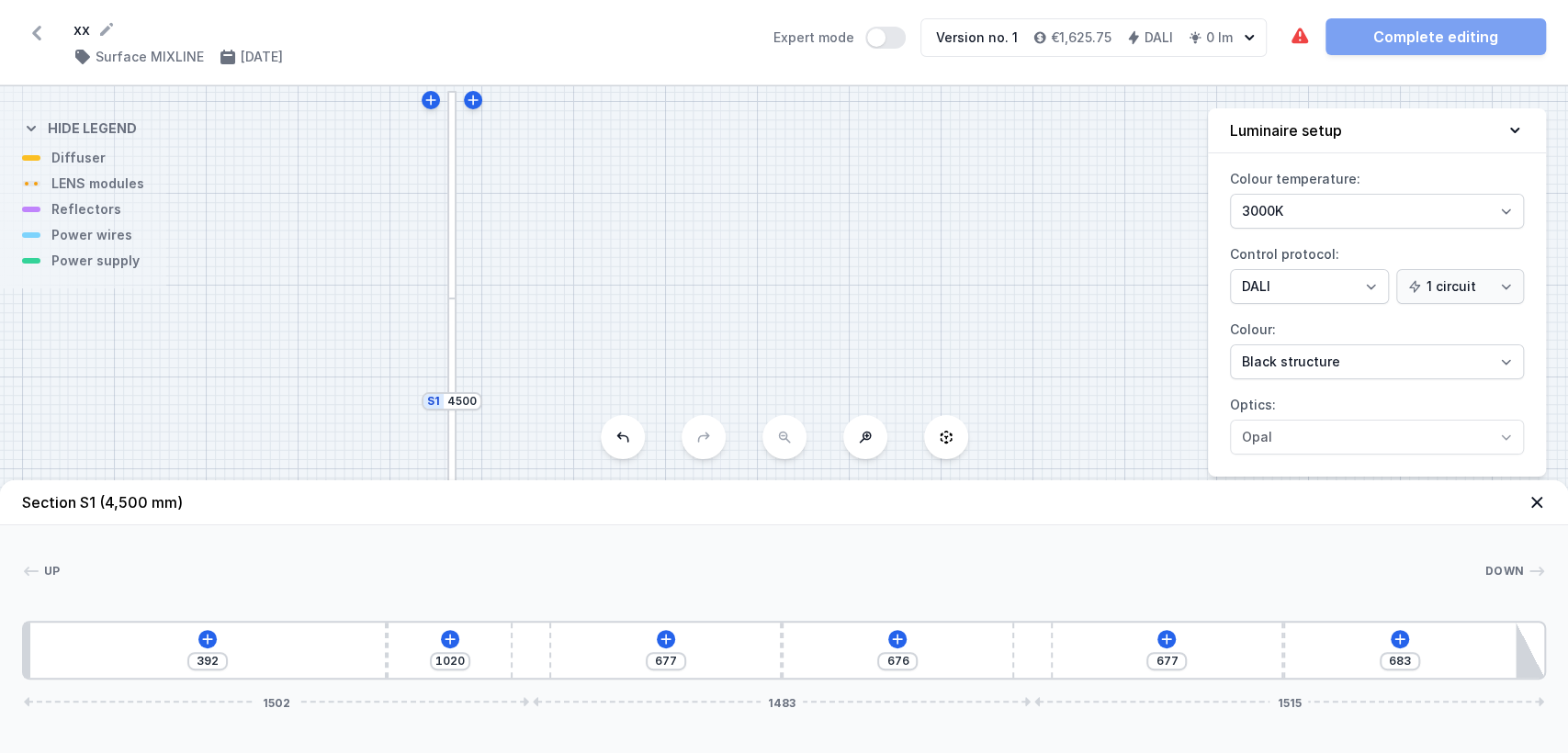
type input "1034"
type input "365"
type input "1047"
type input "354"
type input "1058"
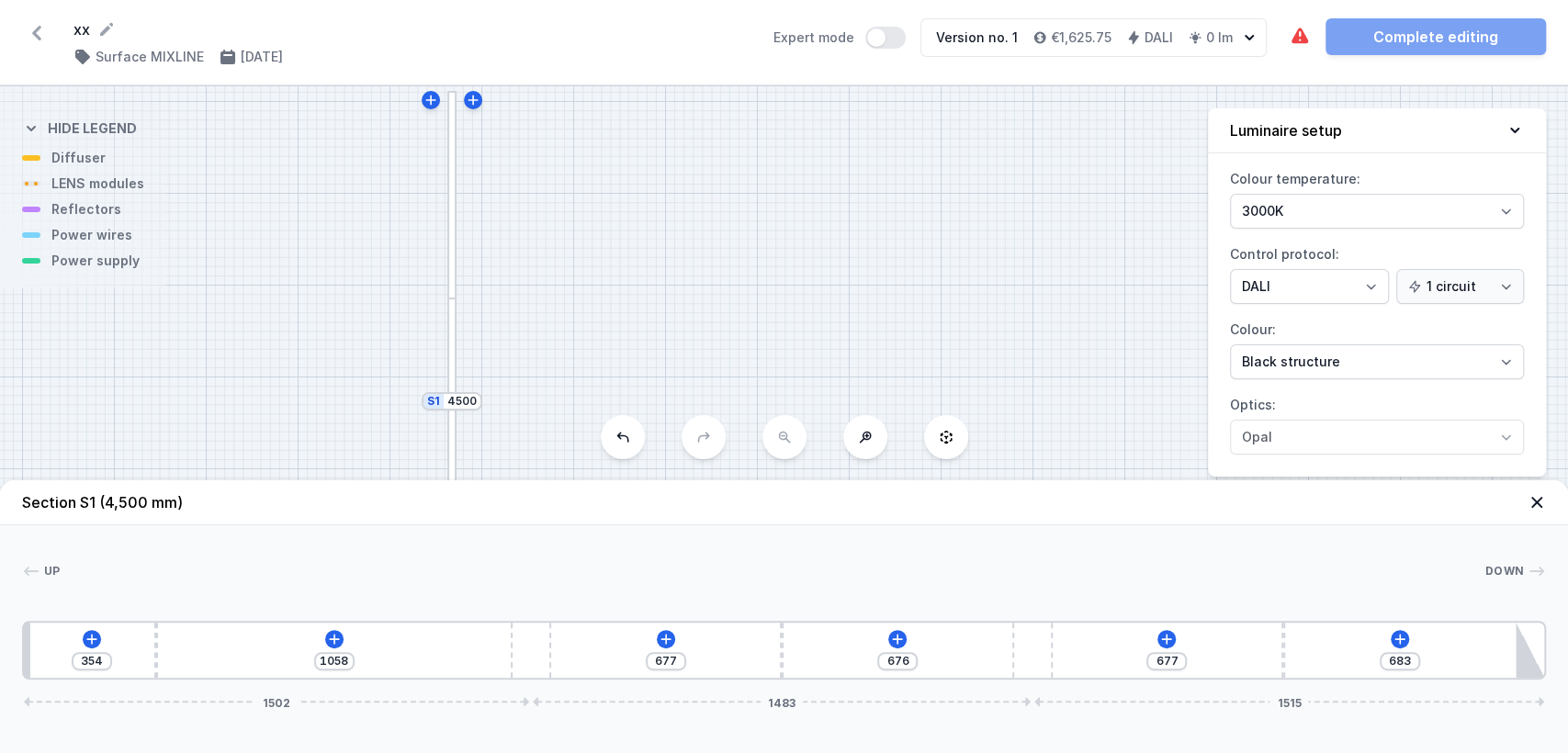
type input "343"
type input "1069"
type input "338"
type input "1074"
type input "330"
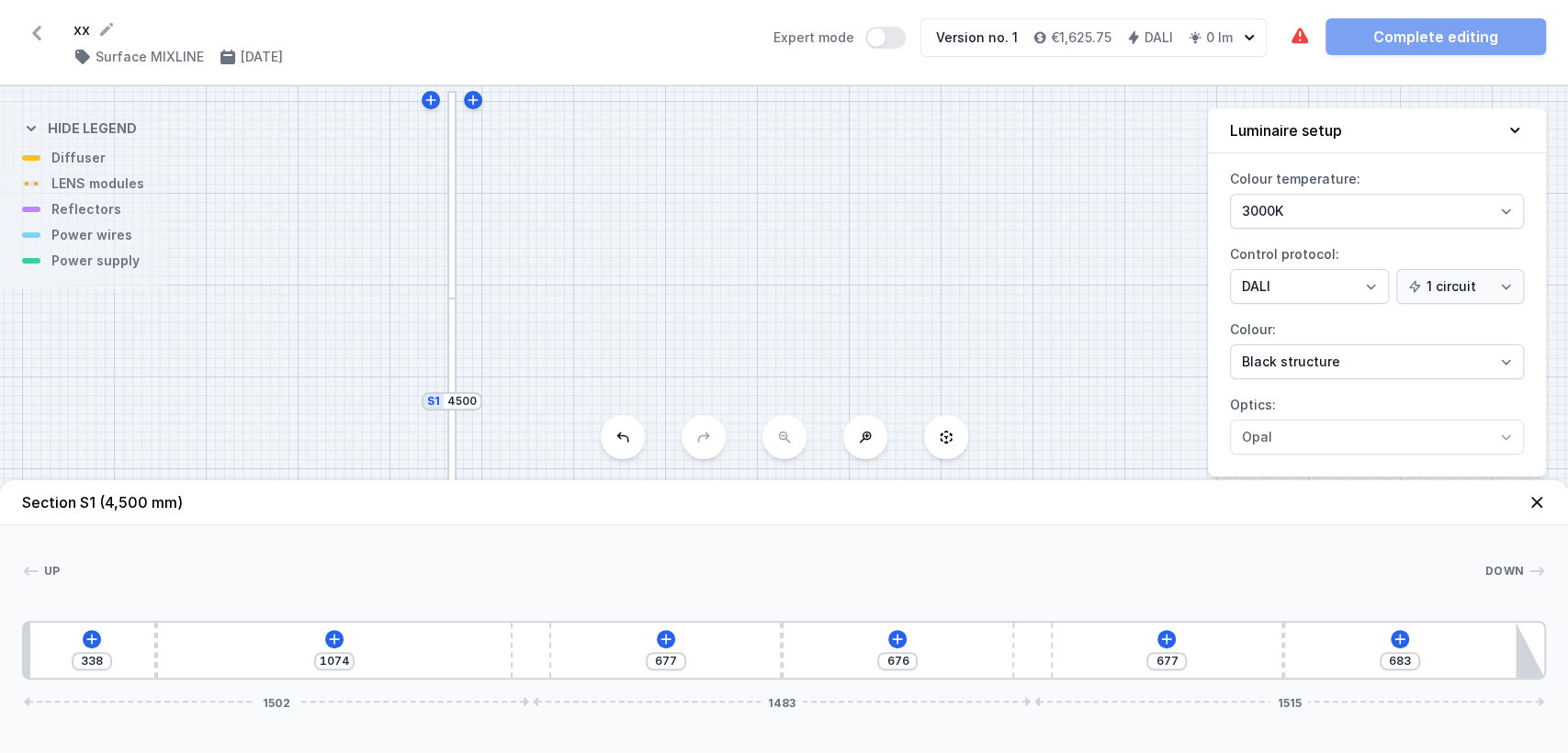
type input "1082"
type input "325"
type input "1087"
type input "322"
type input "1090"
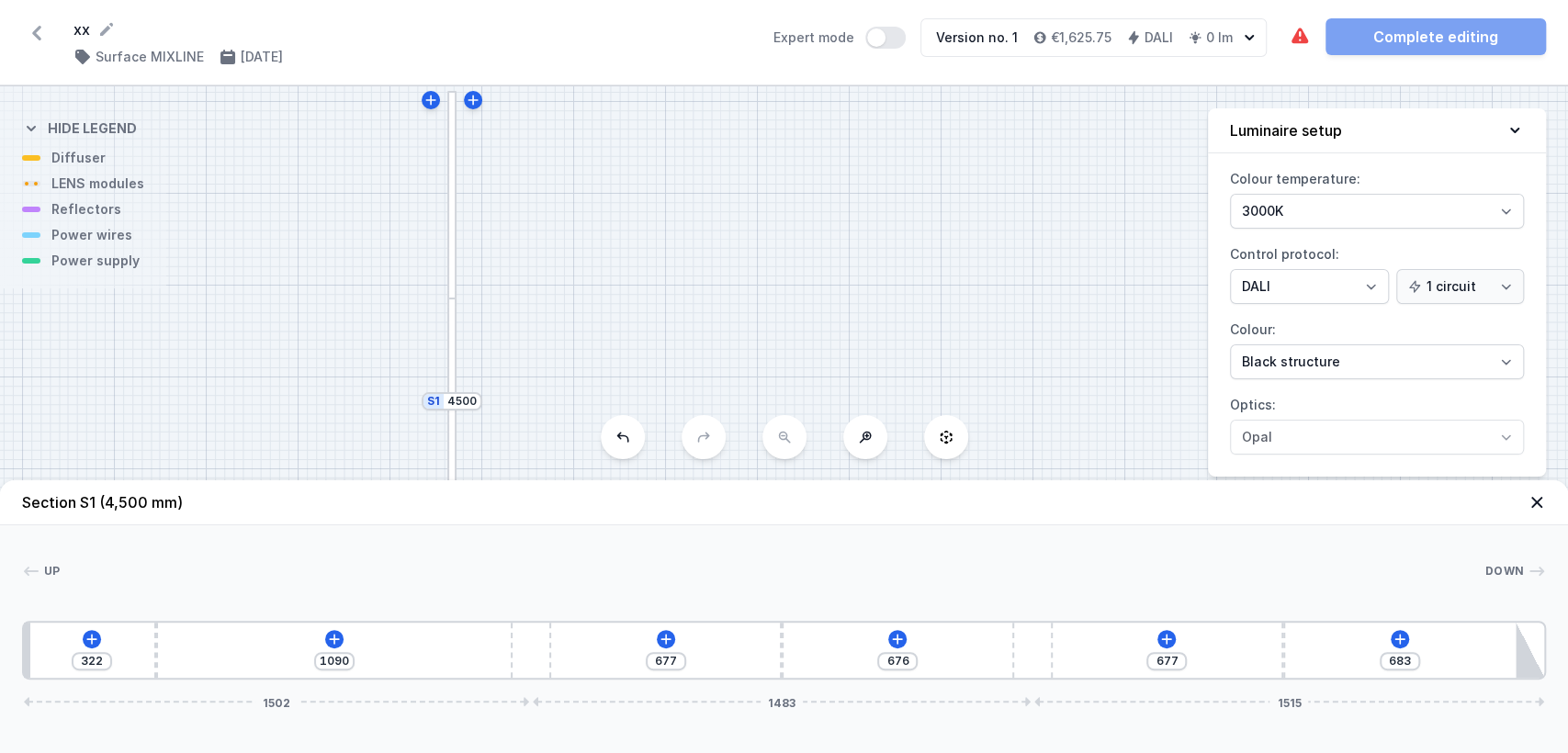
type input "319"
type input "1093"
type input "317"
type input "1095"
type input "335"
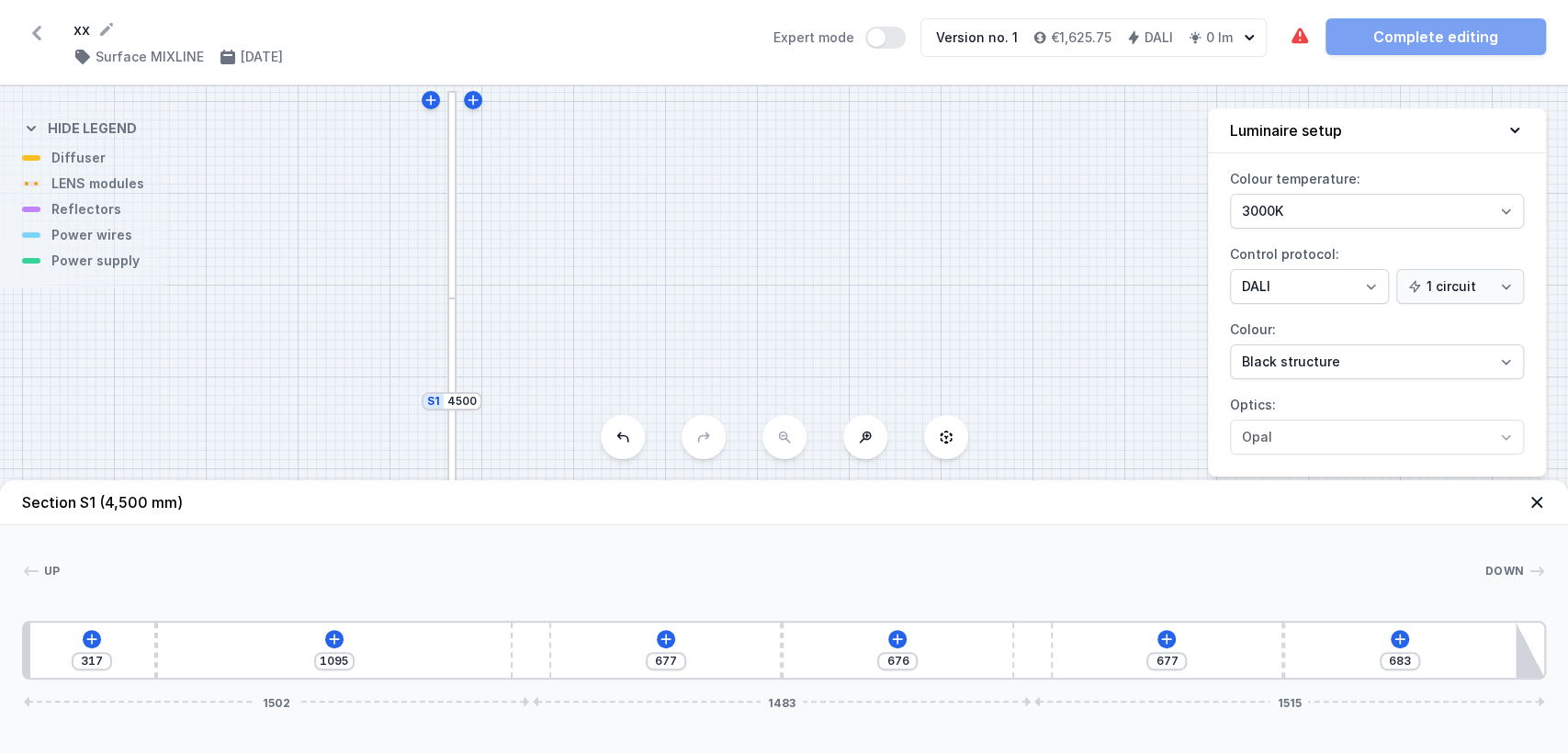
type input "1077"
type input "362"
type input "1050"
type input "397"
type input "1015"
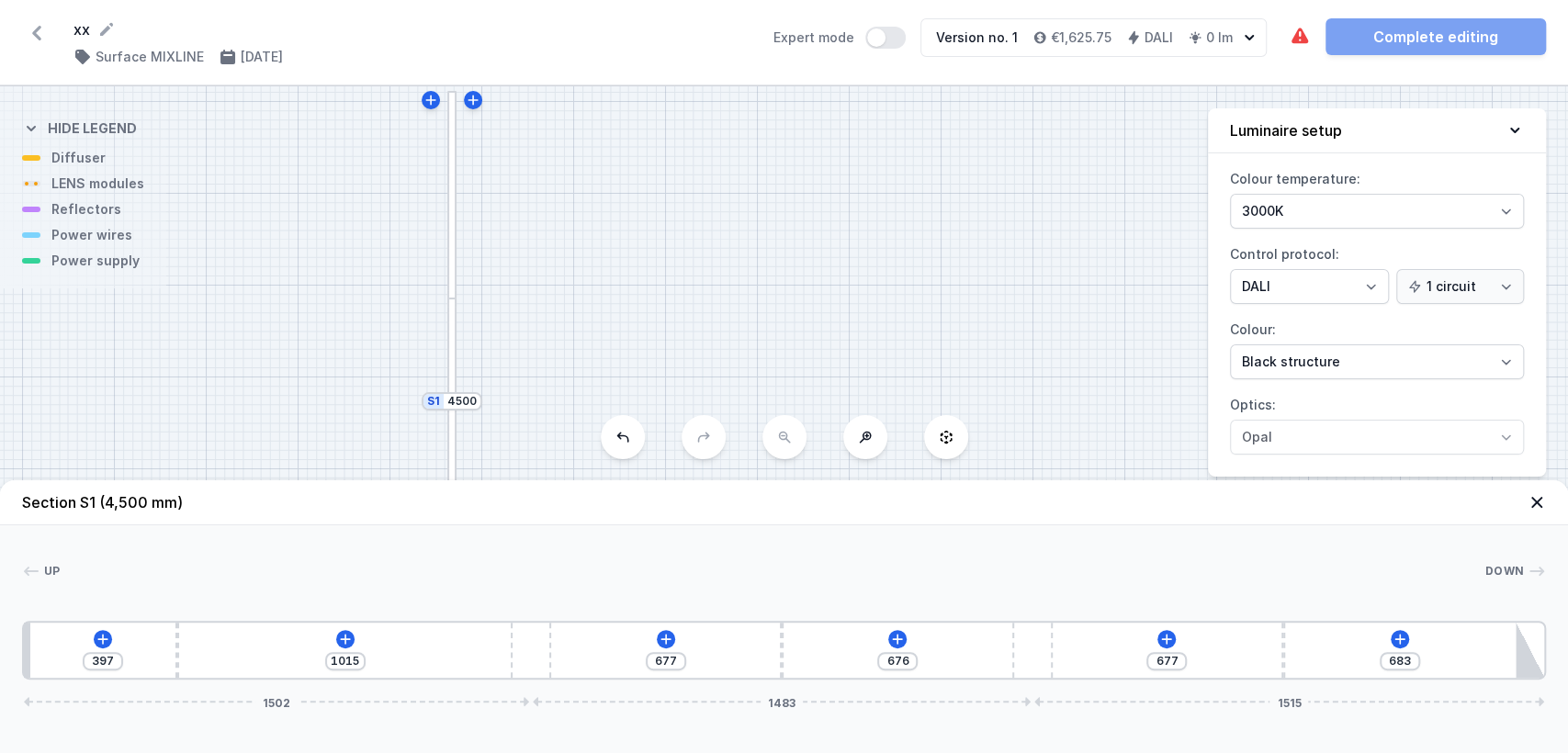
type input "429"
type input "983"
type input "510"
type input "902"
type input "566"
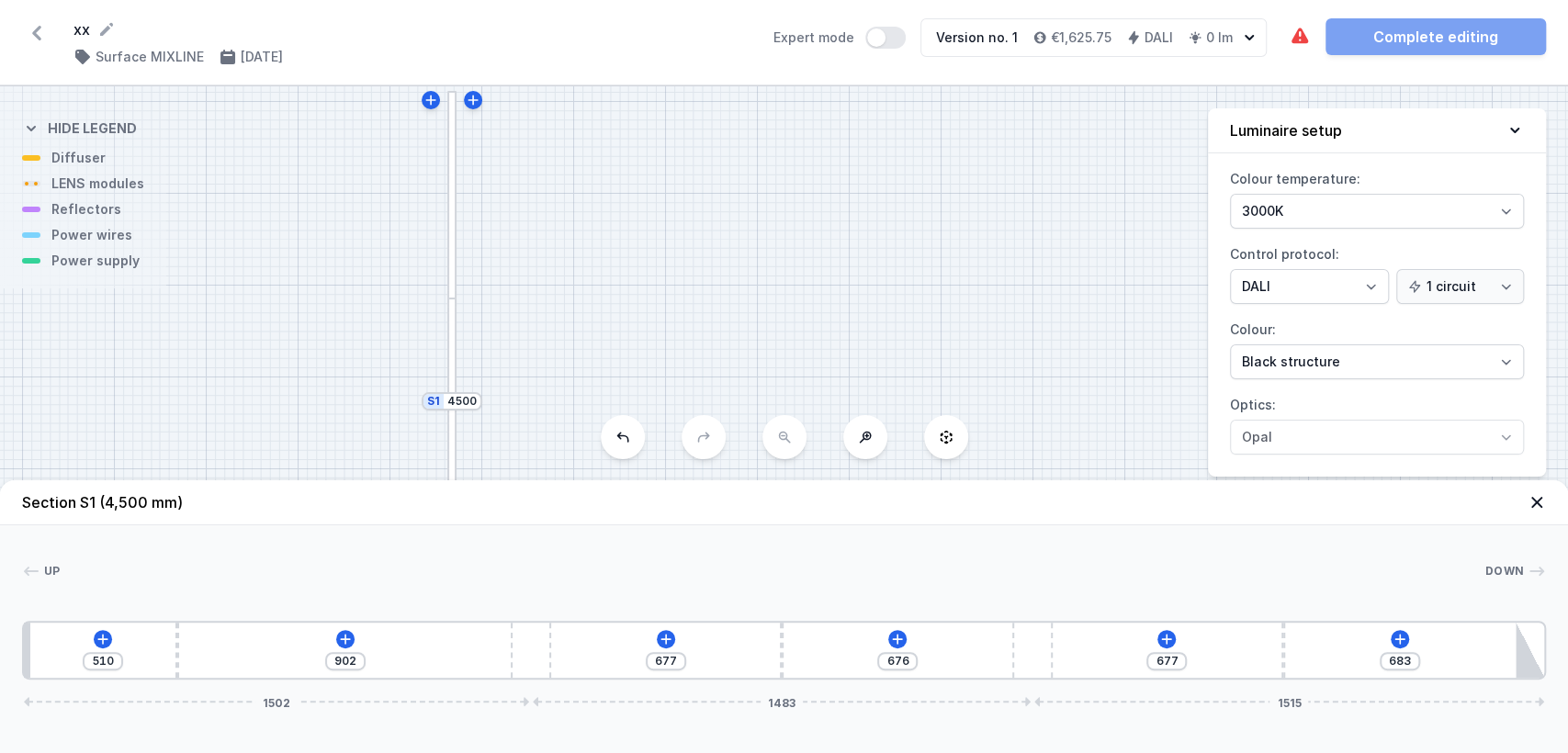
type input "846"
type input "668"
type input "744"
type input "724"
type input "688"
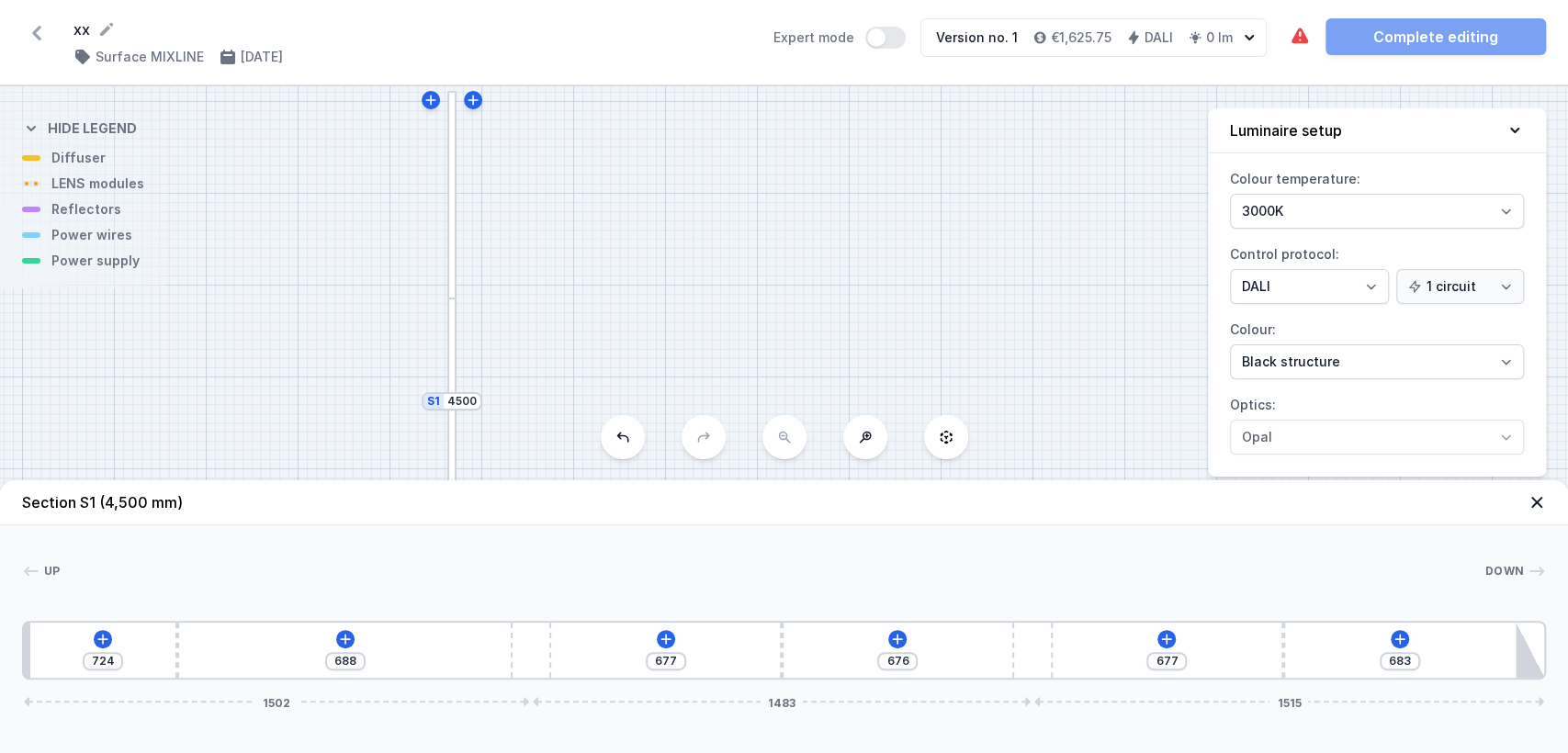
type input "767"
type input "645"
type input "807"
type input "605"
type input "829"
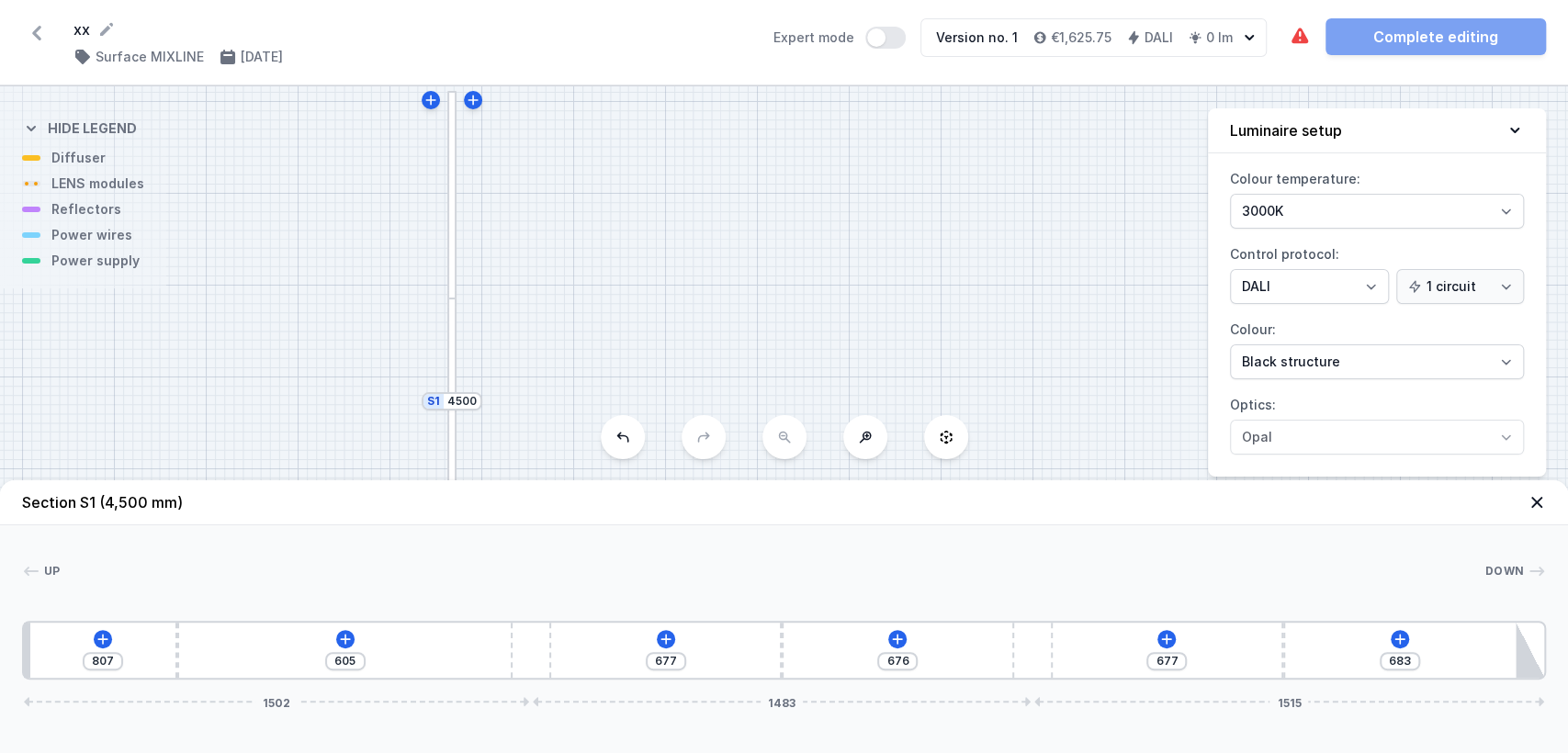
type input "583"
type input "853"
type input "559"
type input "869"
type input "543"
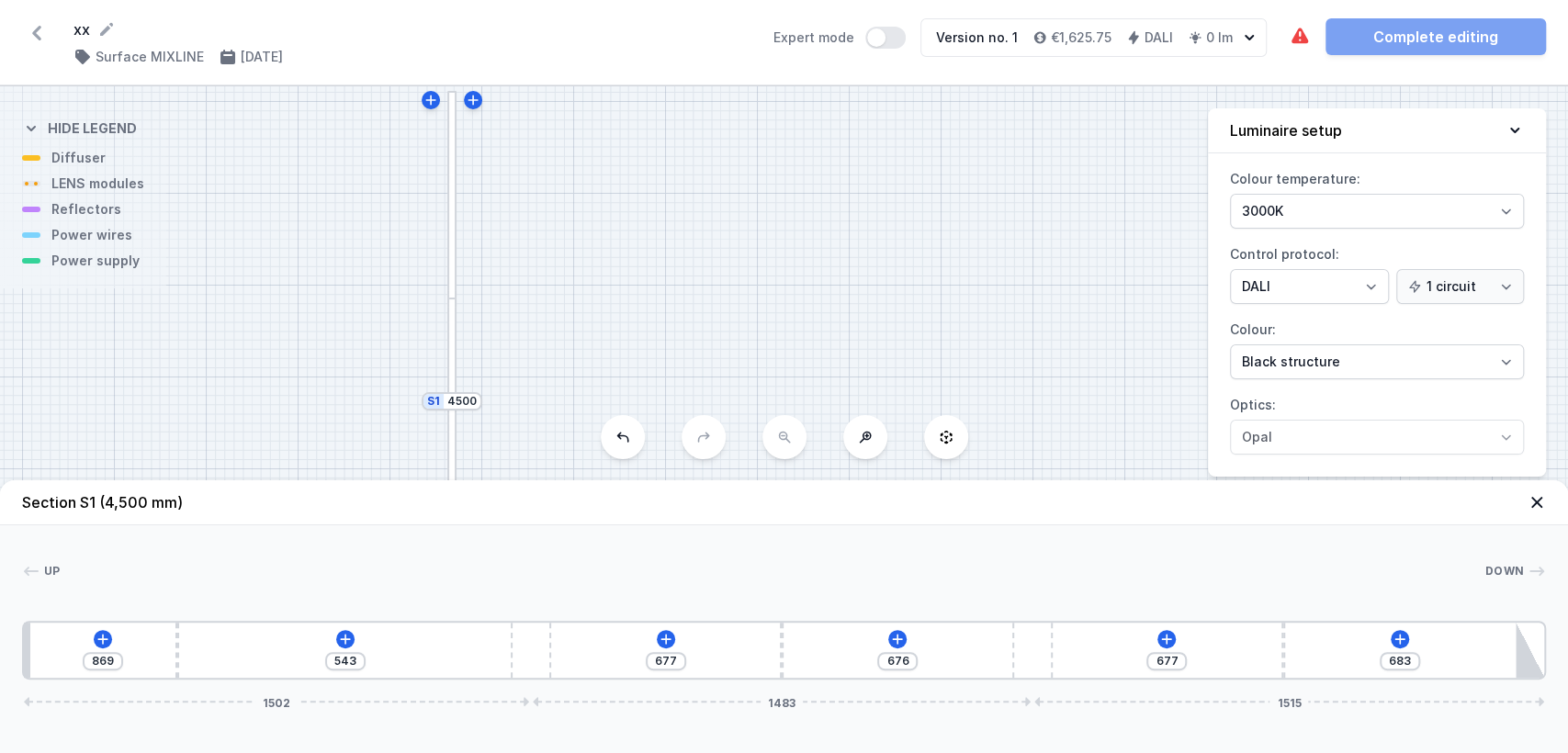
type input "880"
type input "532"
type input "896"
type input "516"
type input "901"
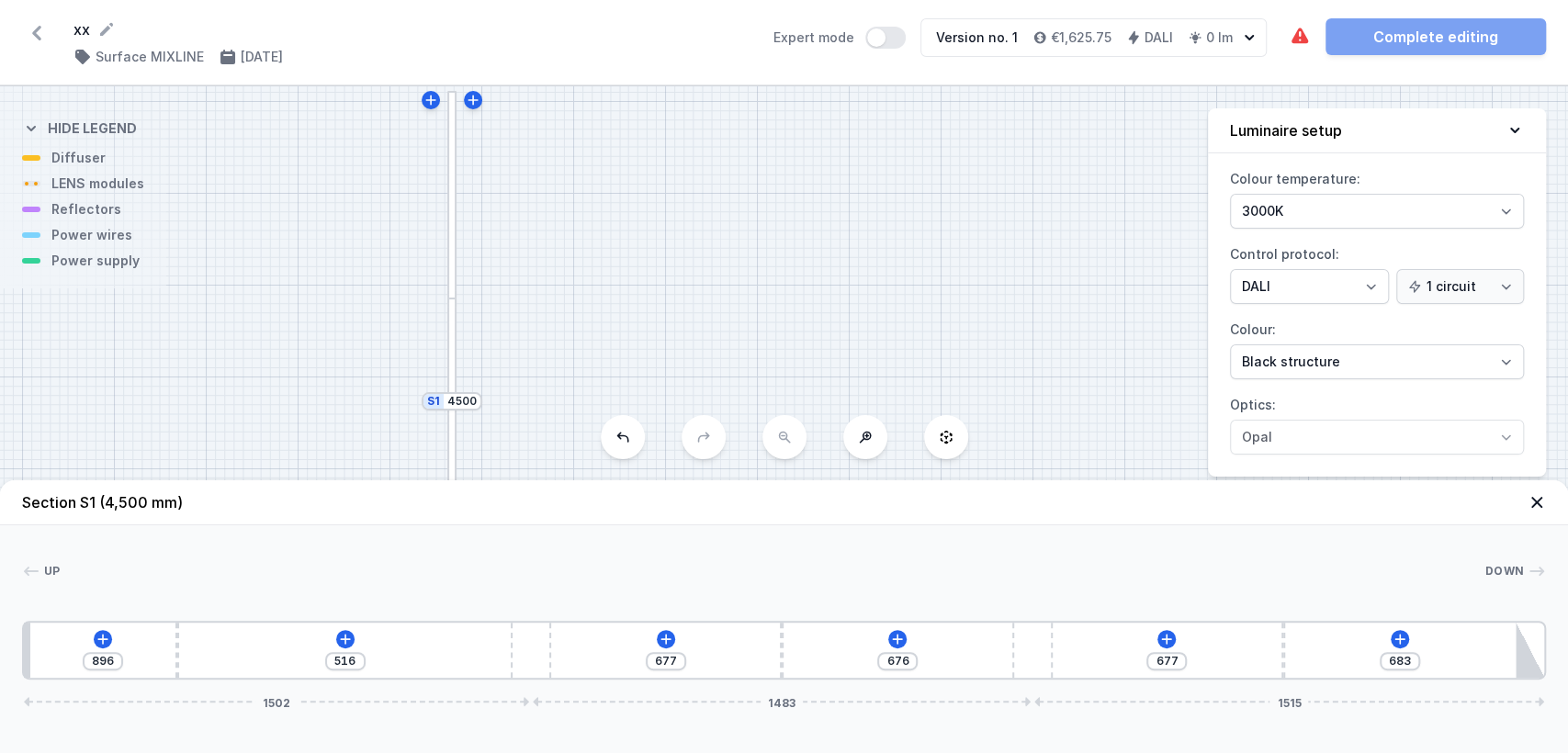
type input "511"
type input "912"
type input "500"
type input "923"
type input "489"
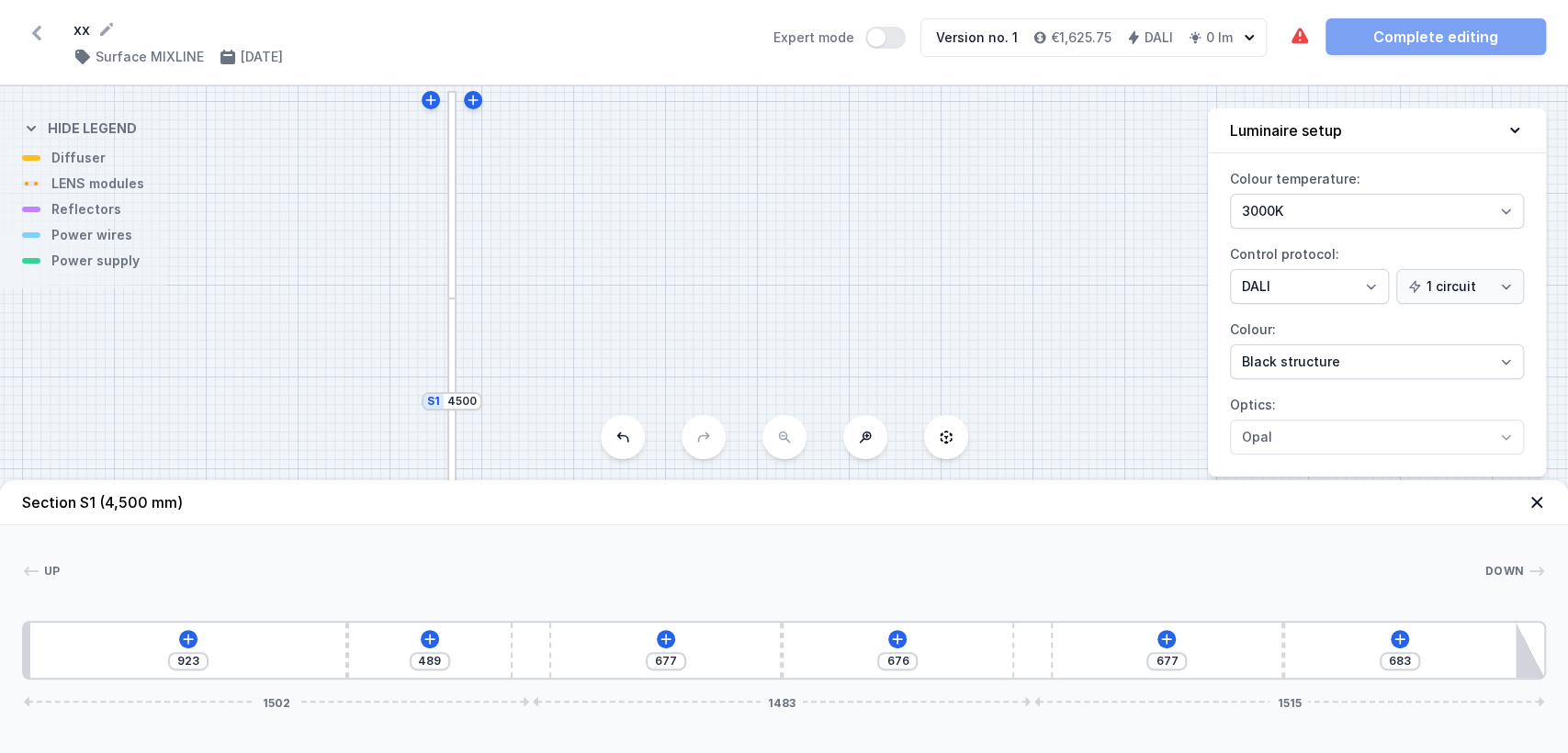
type input "931"
type input "481"
type input "933"
type input "479"
type input "939"
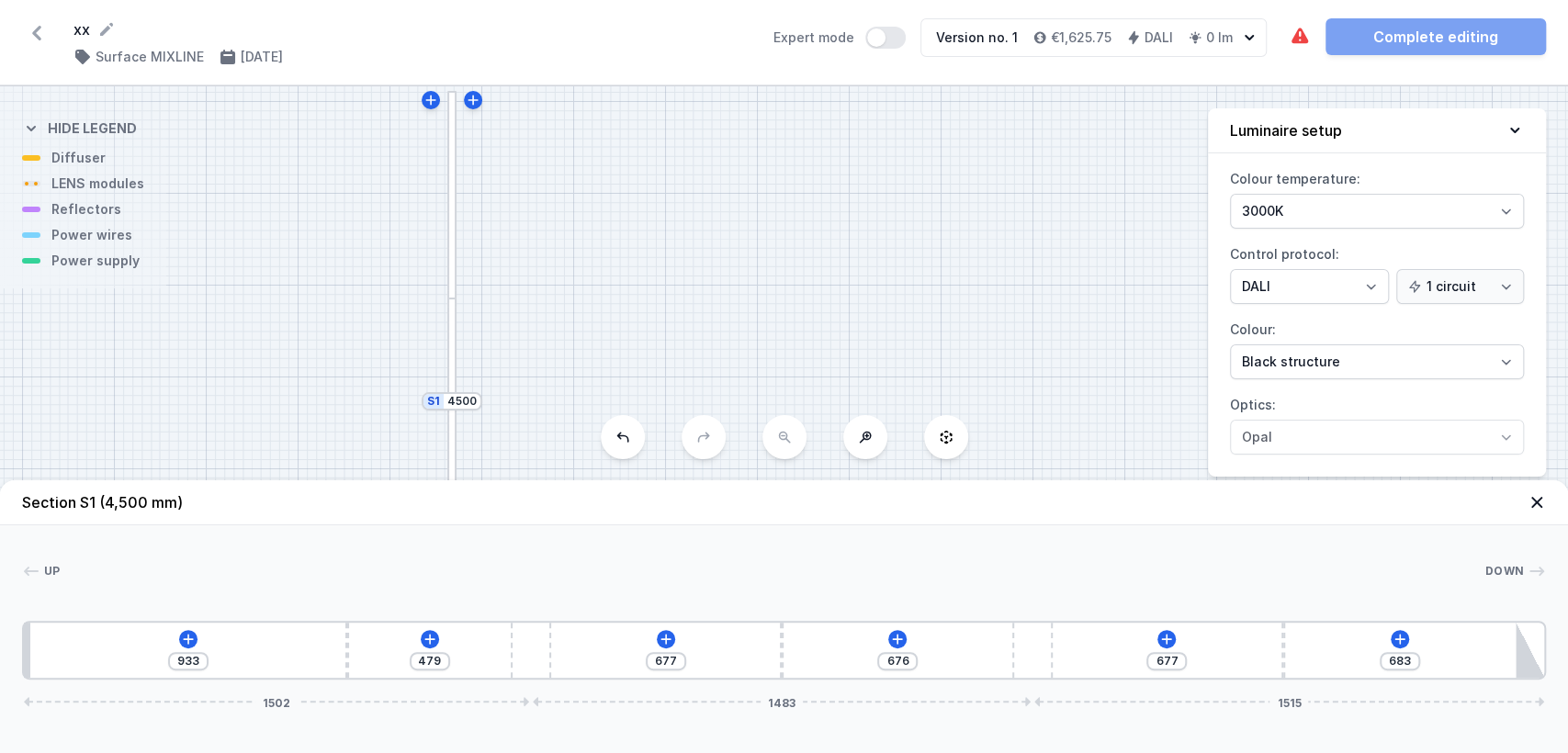
type input "473"
type input "941"
type input "471"
type input "944"
type input "468"
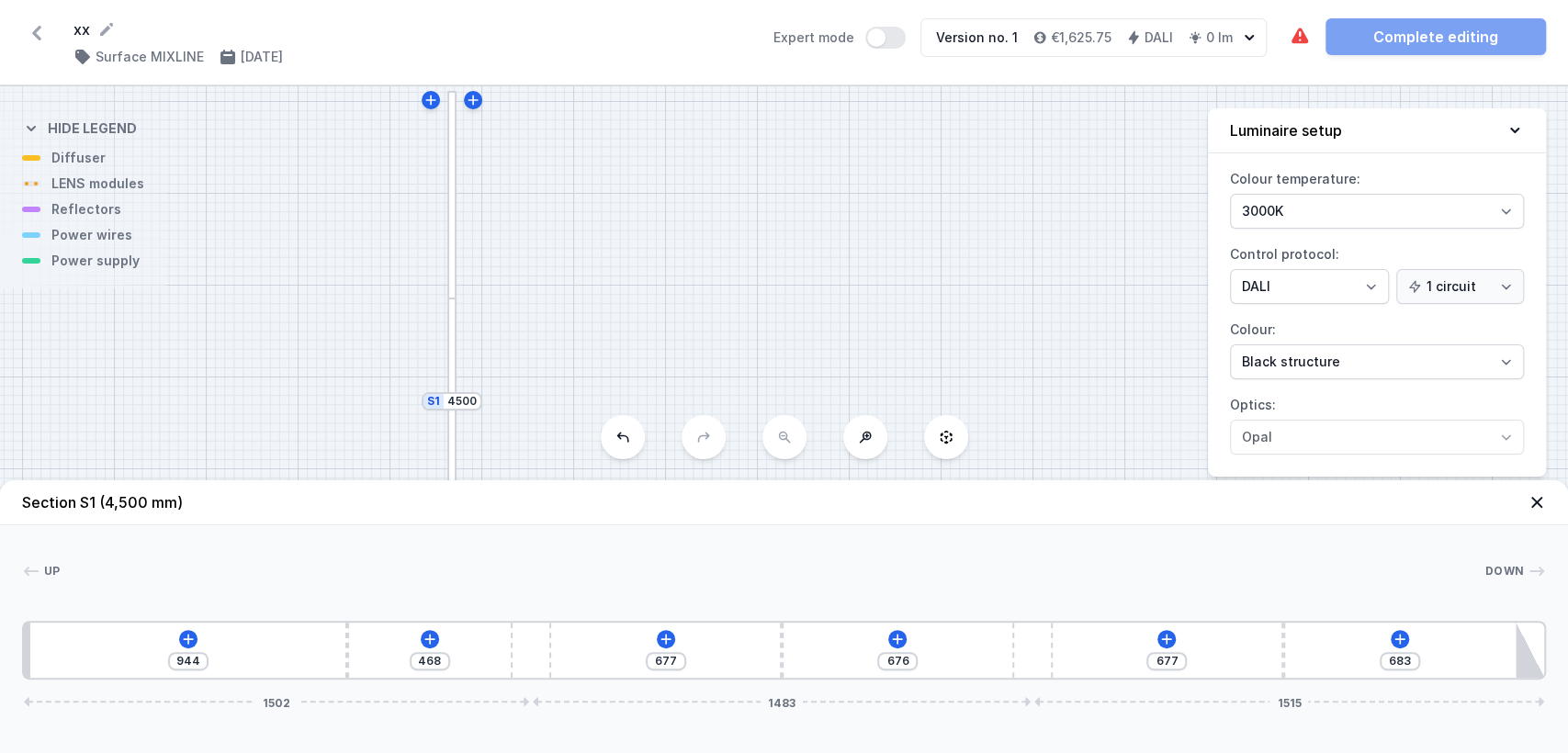
type input "939"
type input "473"
type input "933"
type input "479"
type input "925"
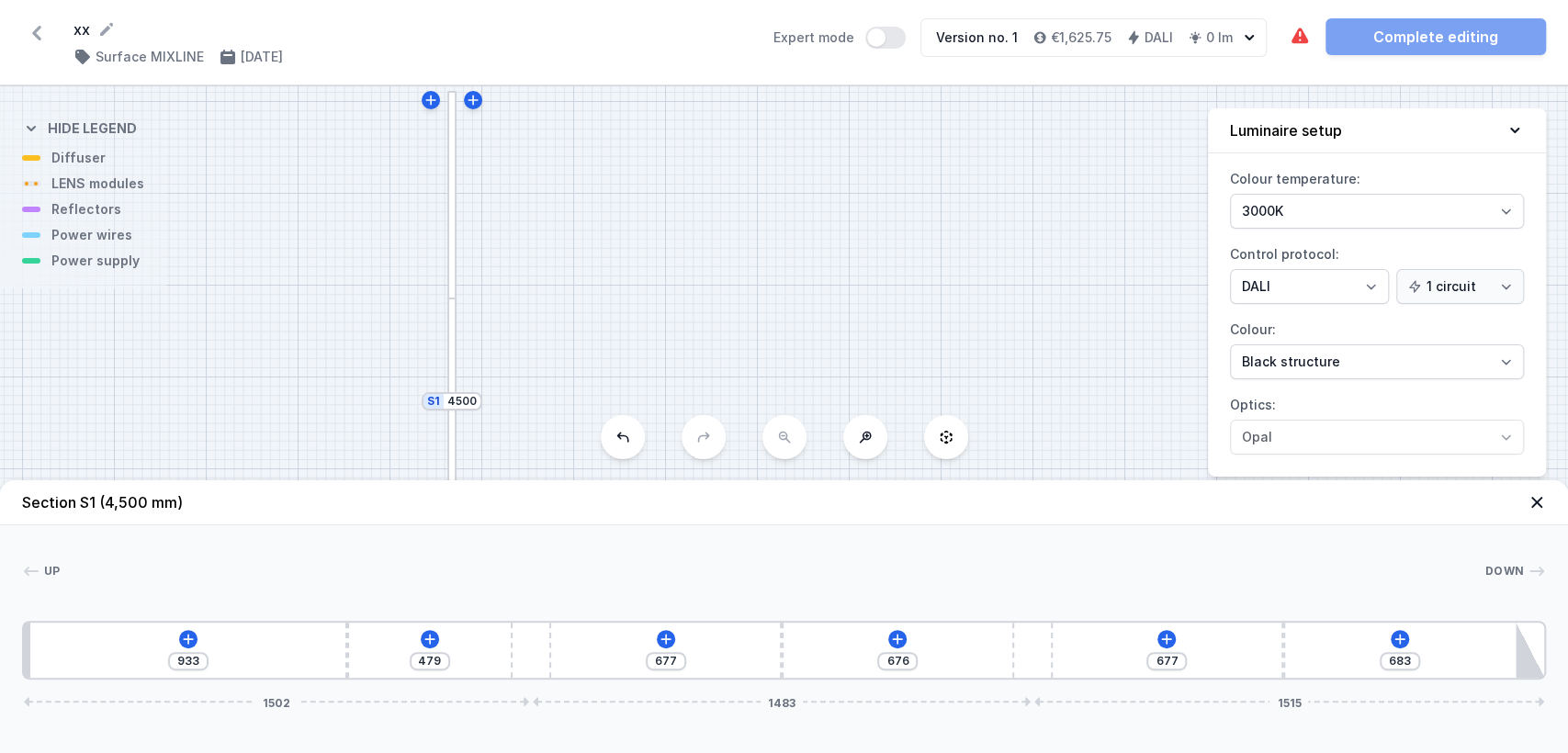
type input "487"
type input "909"
type input "503"
type input "896"
type input "516"
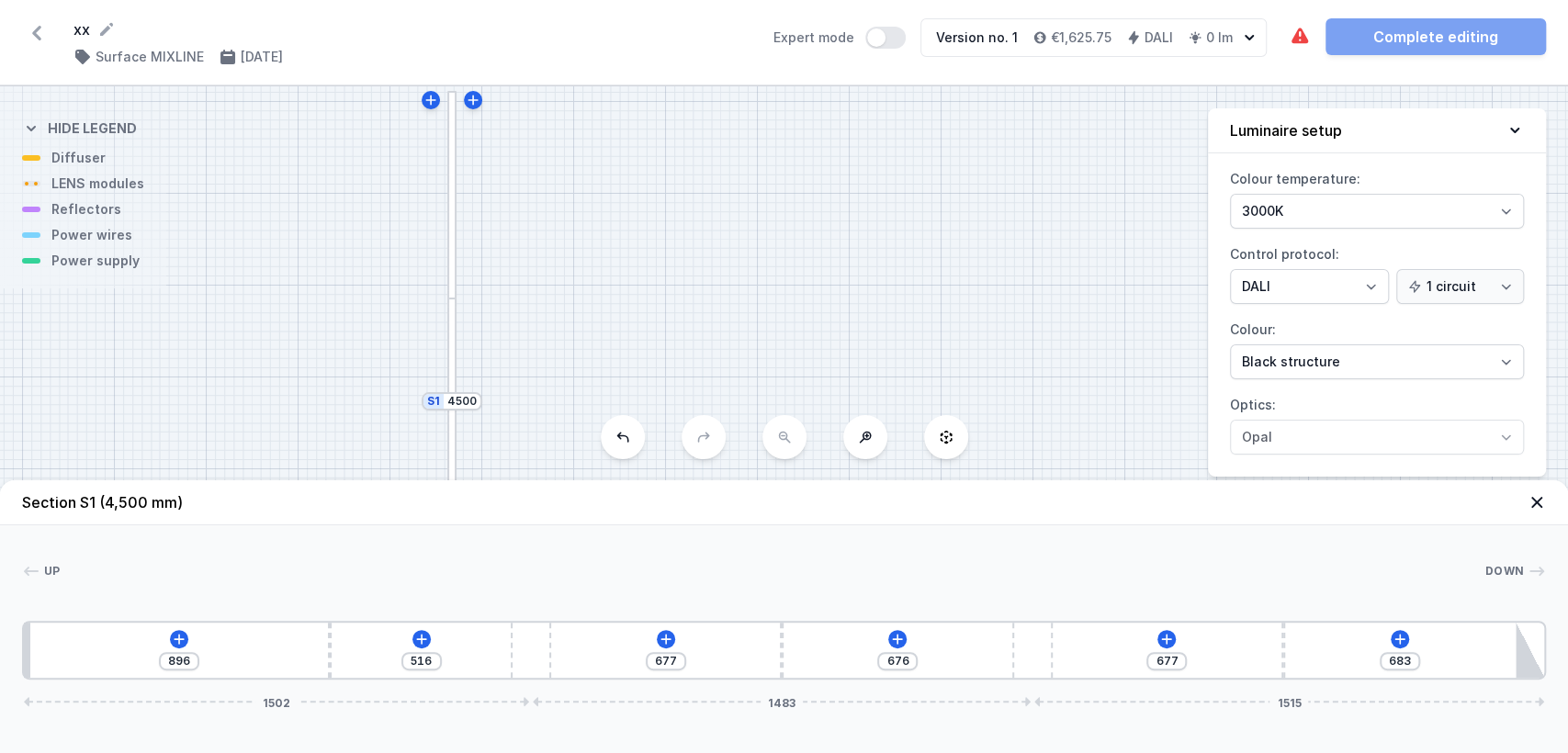
type input "880"
type input "532"
type input "837"
type input "575"
type input "813"
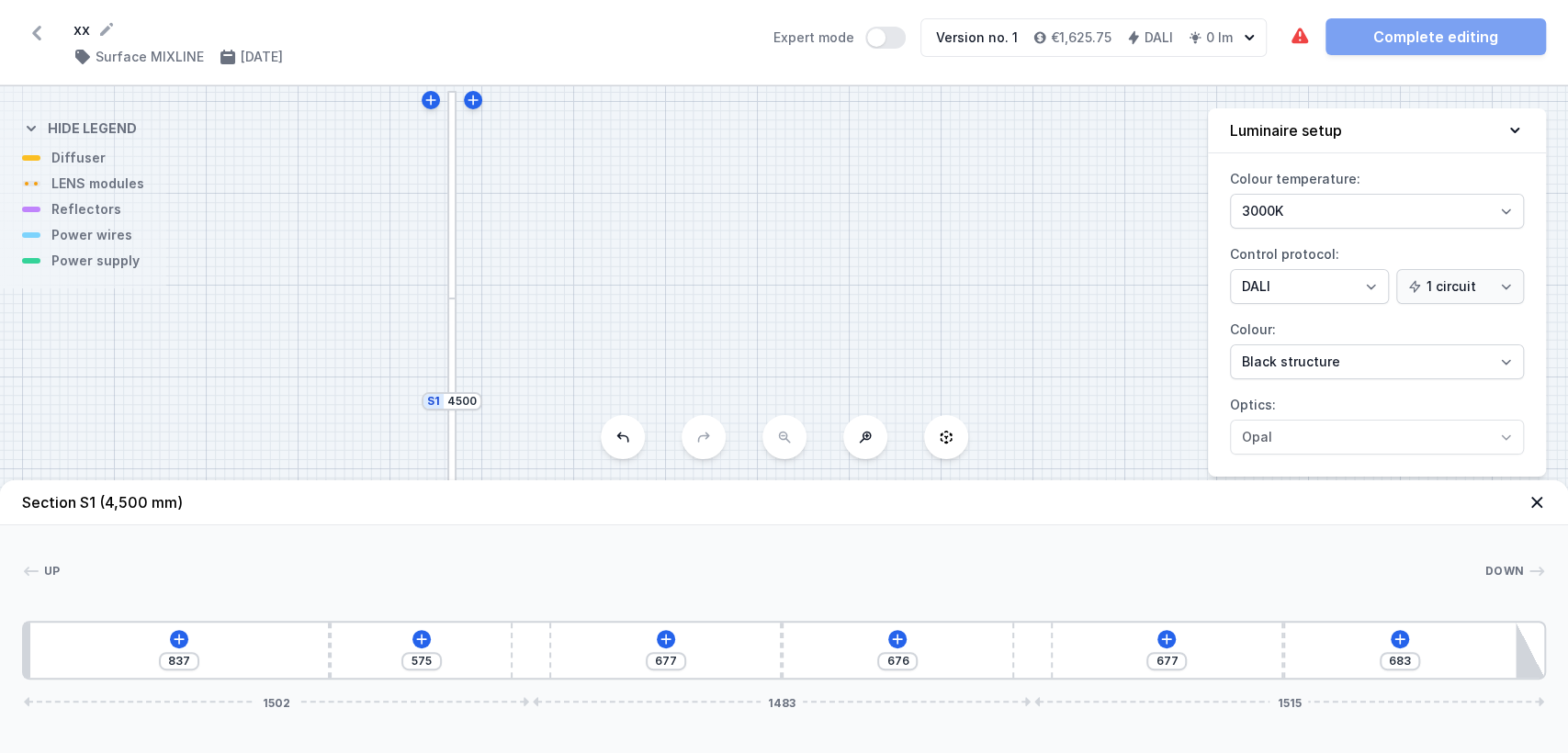
type input "599"
type input "783"
type input "629"
type input "746"
type input "666"
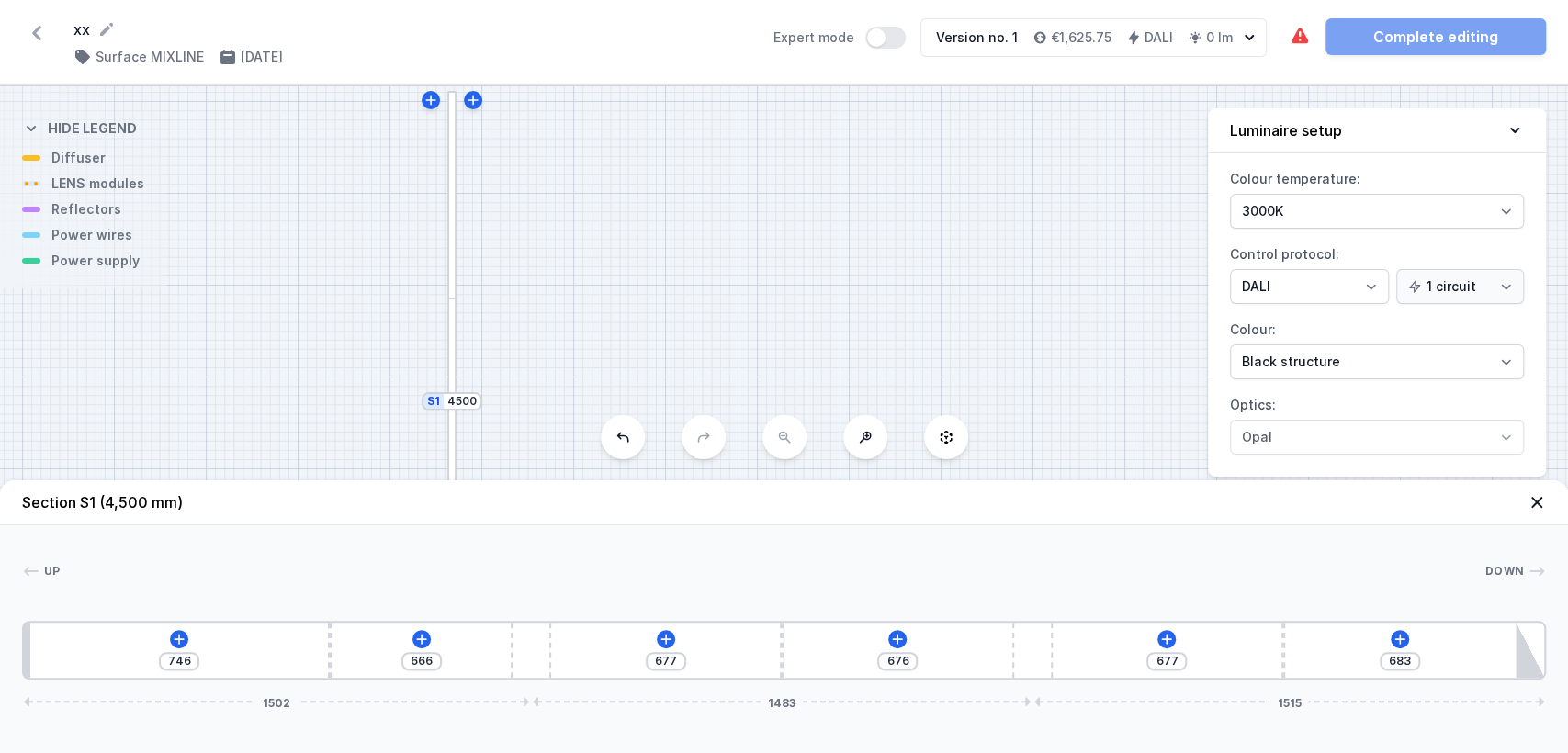
type input "724"
type input "688"
type input "713"
type input "699"
type input "700"
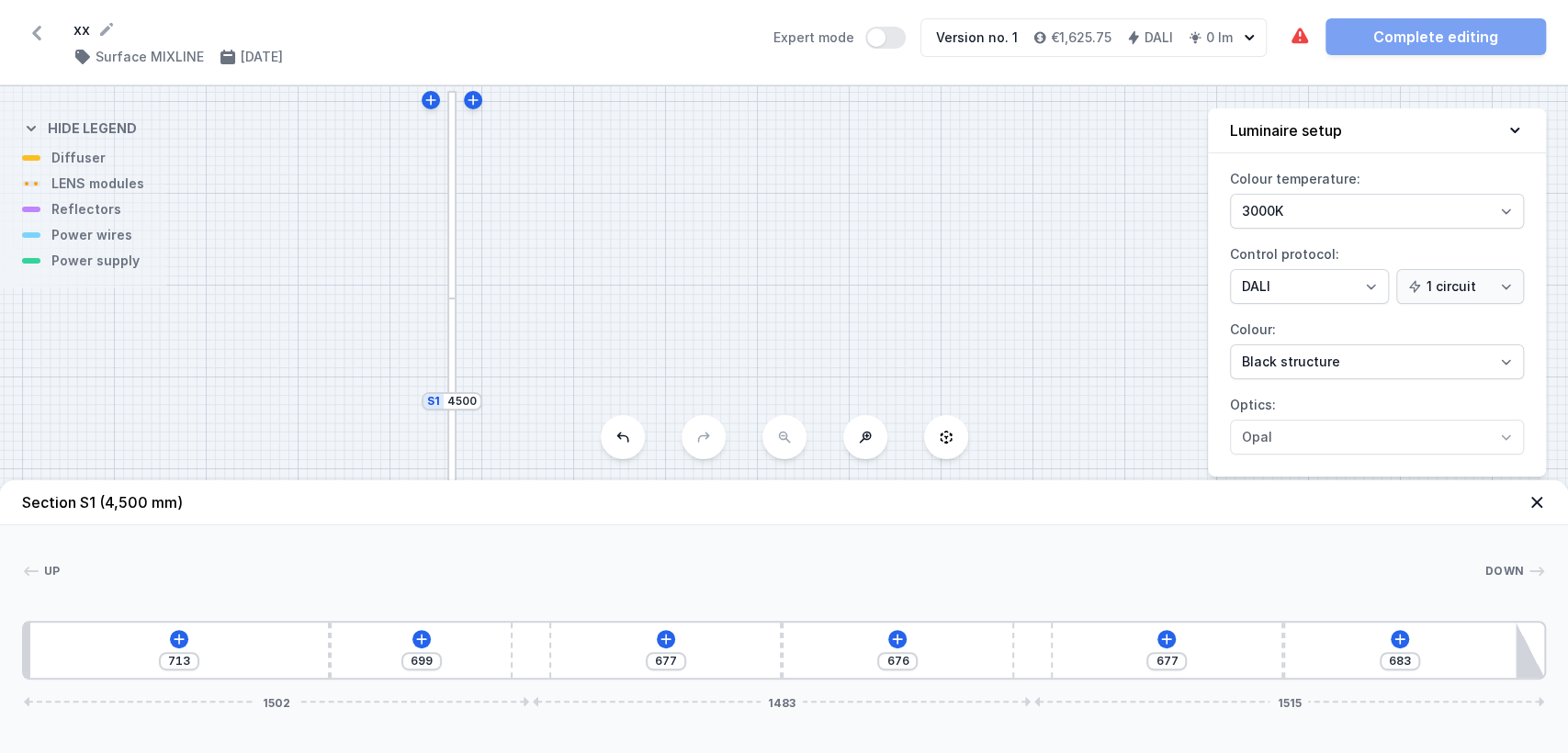
type input "712"
type input "689"
type input "723"
type input "681"
type input "731"
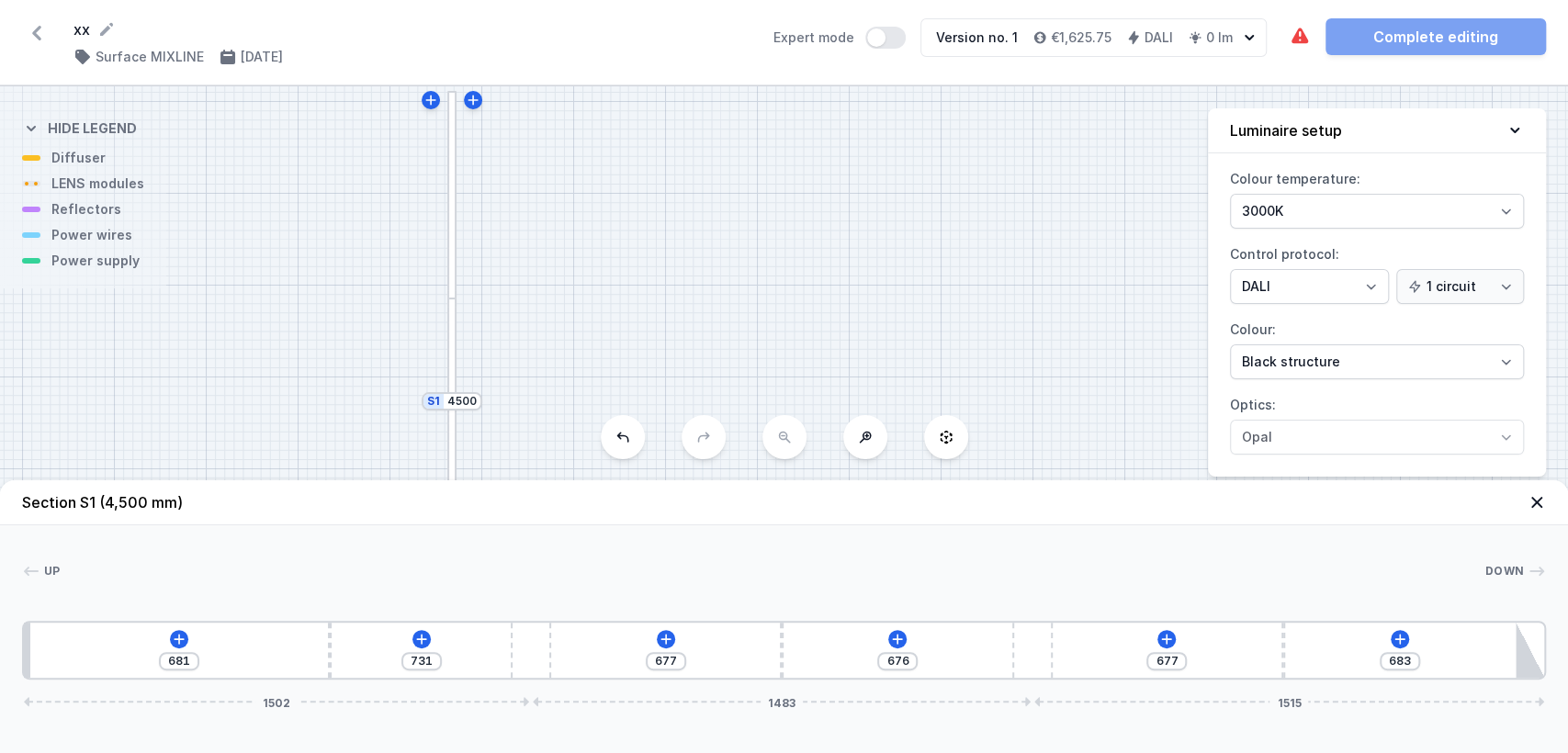
type input "673"
type input "739"
type input "665"
type input "747"
type input "657"
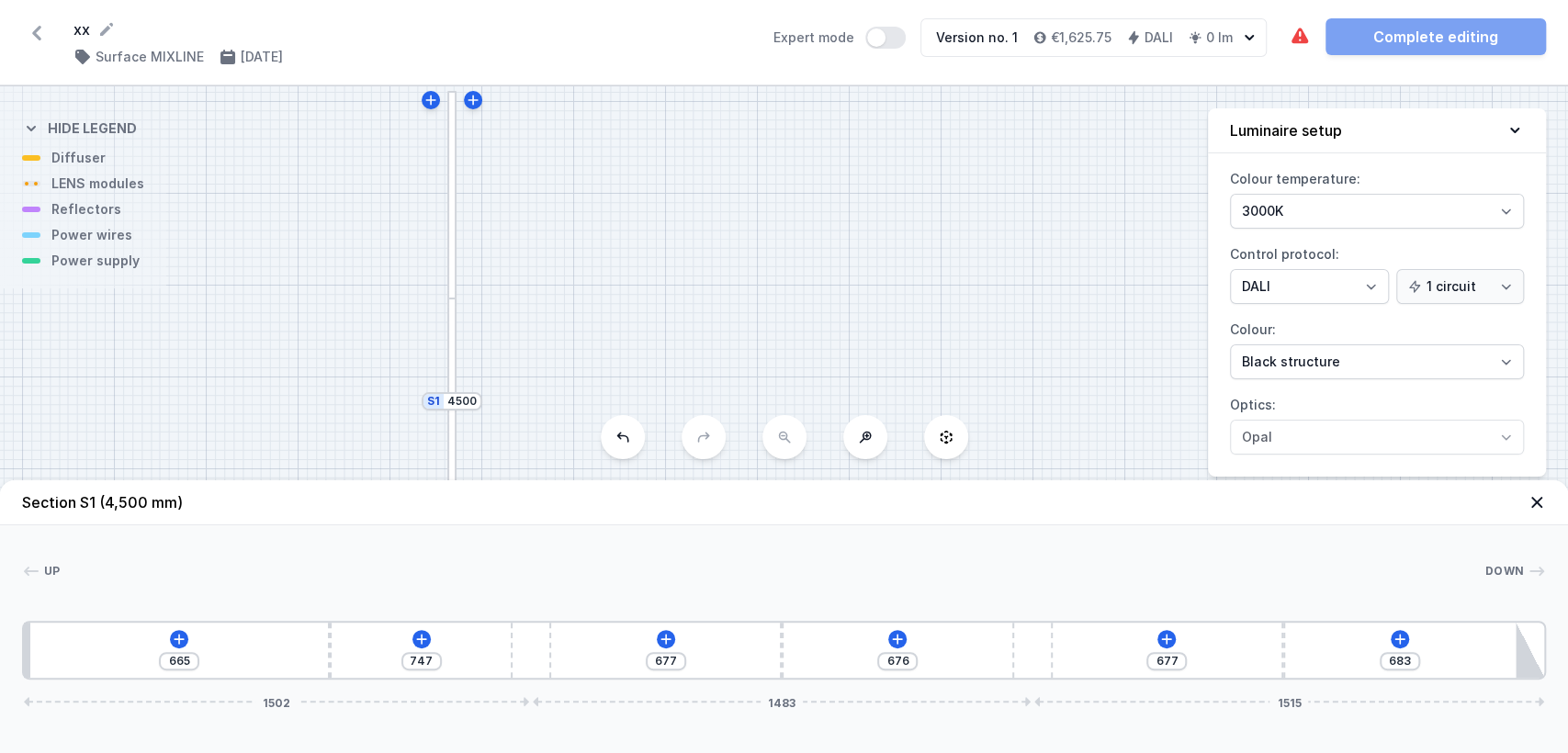
type input "755"
type input "654"
type input "758"
type input "649"
type input "763"
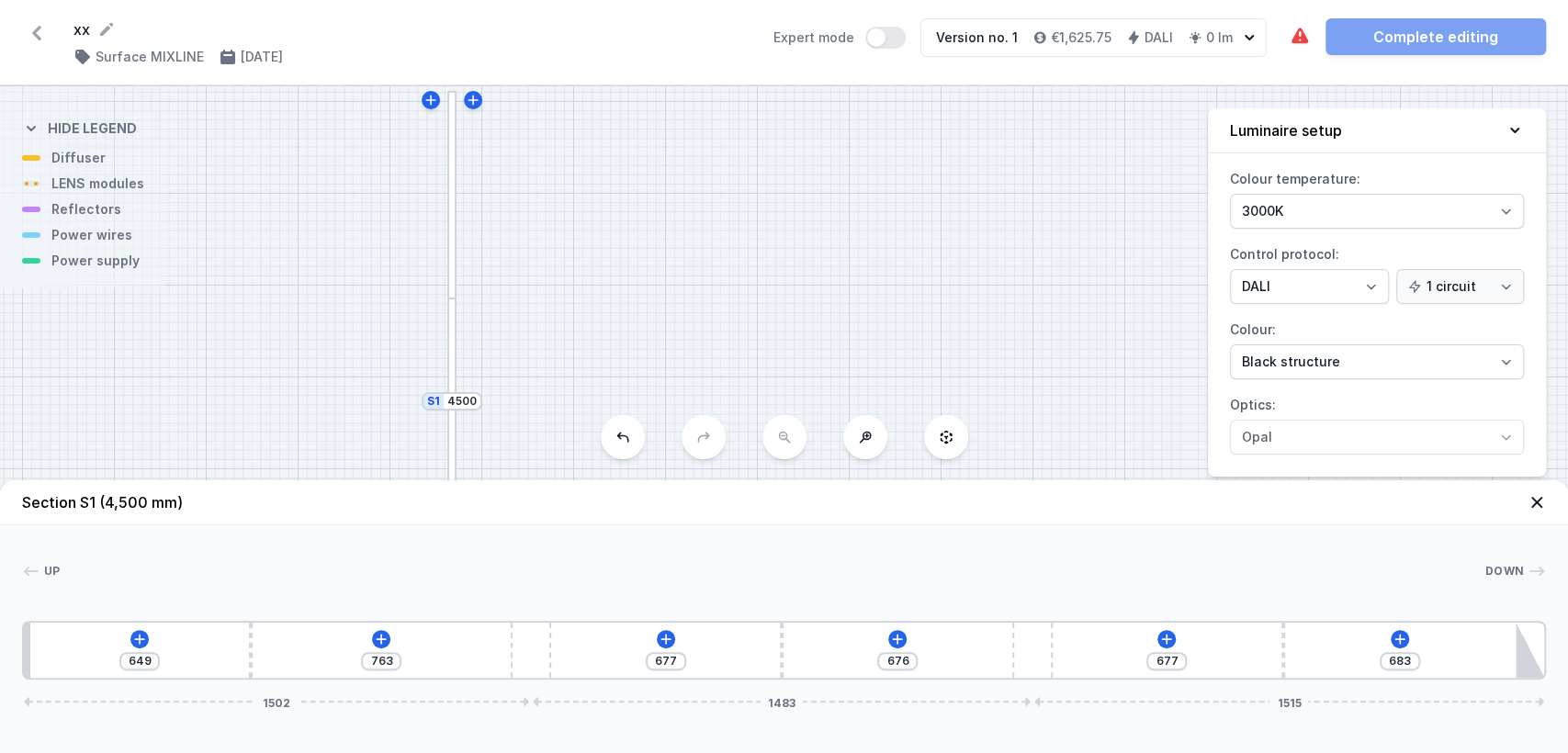
type input "646"
type input "766"
type input "644"
type input "768"
type input "638"
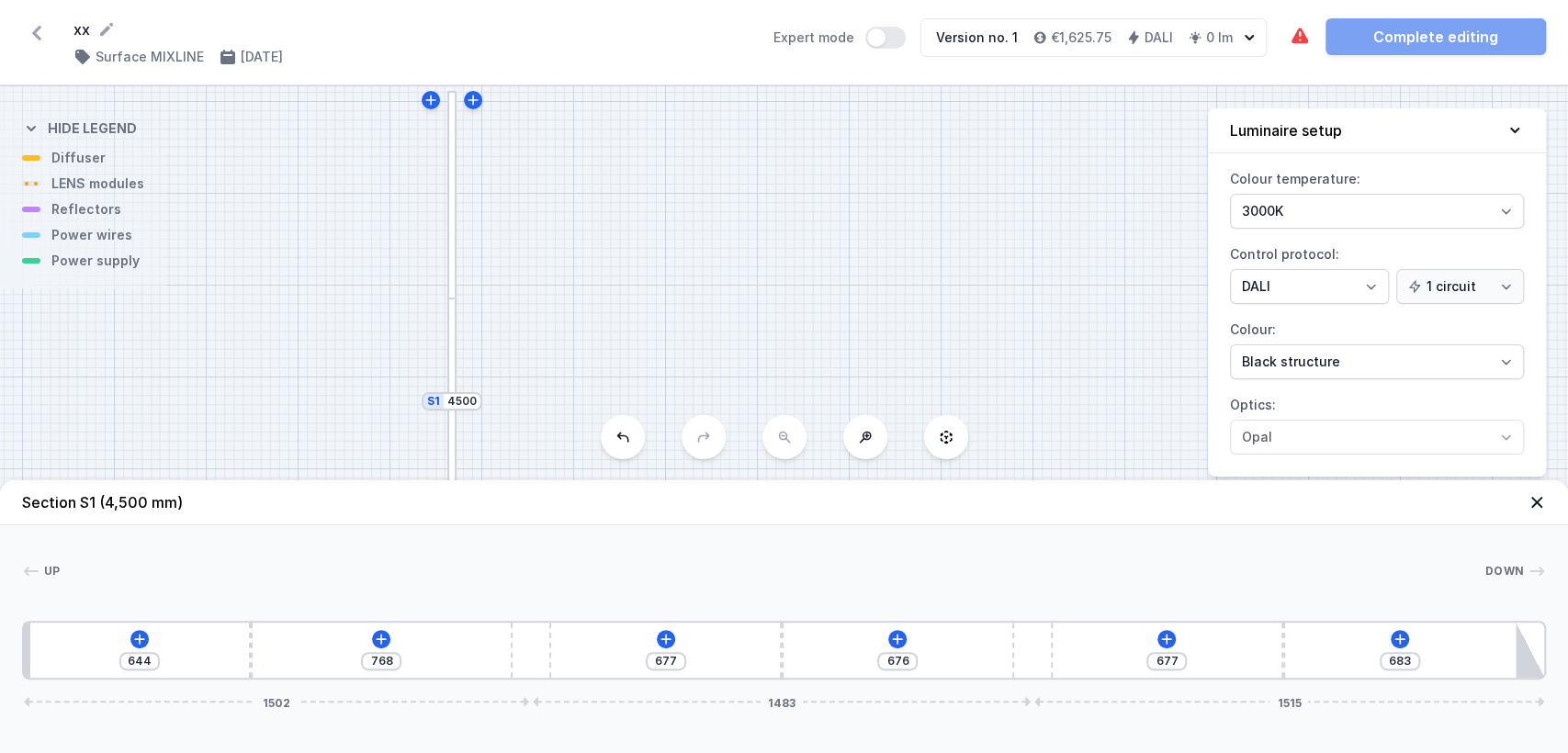
type input "774"
type input "644"
type input "768"
type input "657"
type input "755"
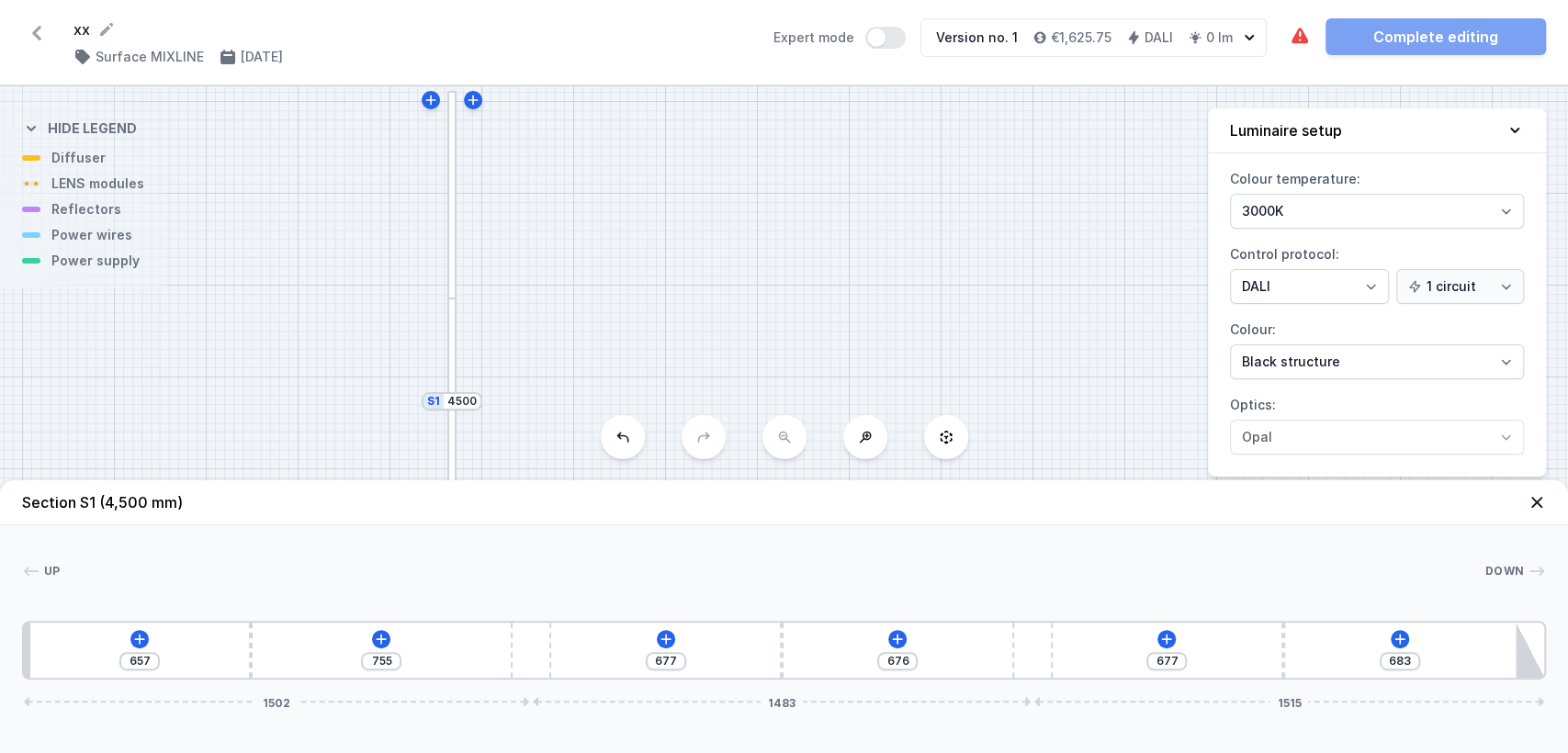
type input "681"
drag, startPoint x: 279, startPoint y: 634, endPoint x: 289, endPoint y: 688, distance: 54.9
click at [289, 688] on div "Section S1 (4,500 mm) Up Down 1 2 3 2 3 2 4 772 640 677 676 677 683 1502 1483 1…" at bounding box center [784, 617] width 1568 height 272
drag, startPoint x: 524, startPoint y: 654, endPoint x: 599, endPoint y: 658, distance: 75.1
click at [599, 658] on div "772 777 592 624 677 683 1639 1346 1515" at bounding box center [784, 650] width 1524 height 58
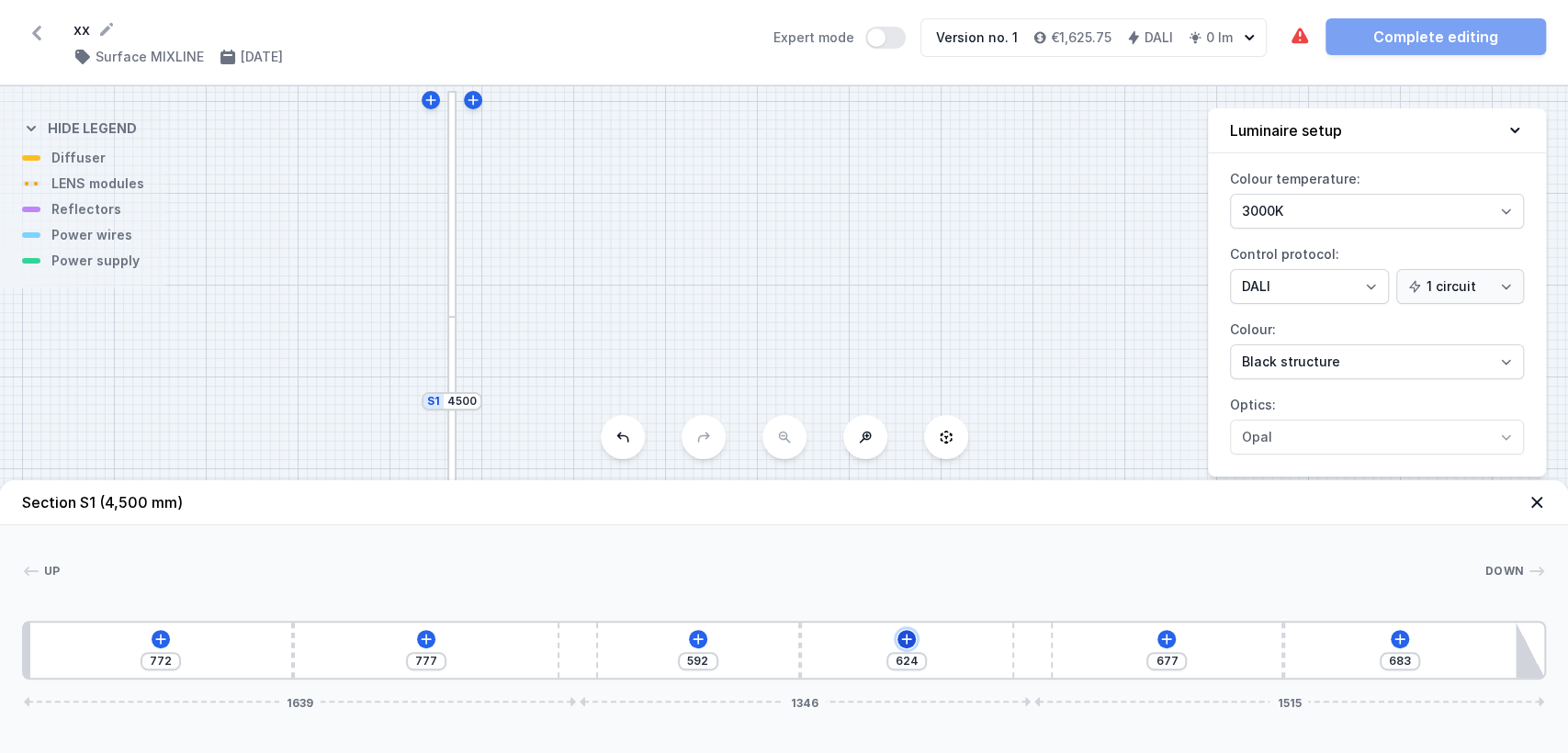
click at [909, 635] on icon at bounding box center [907, 639] width 15 height 15
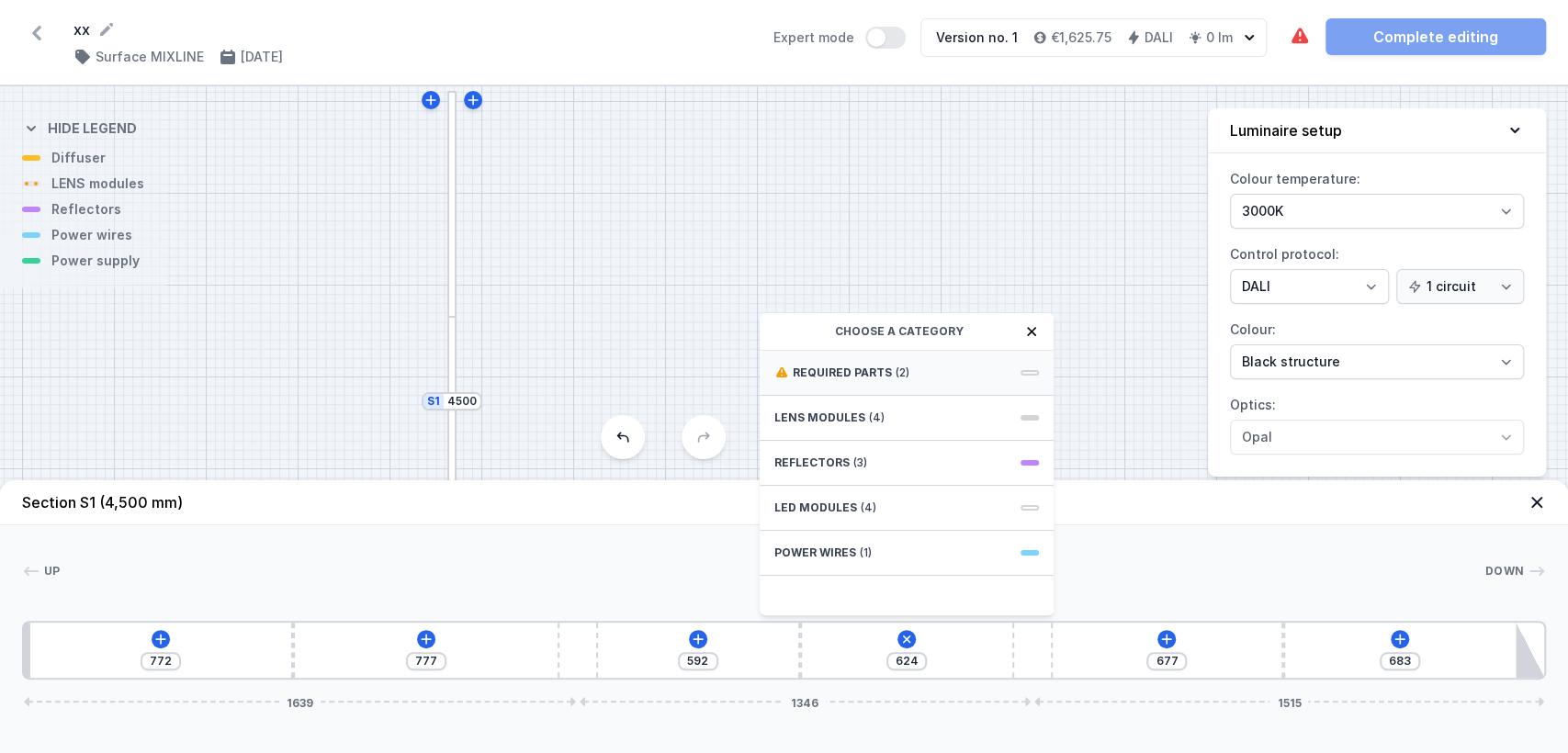
click at [860, 351] on div "Required parts (2)" at bounding box center [907, 374] width 294 height 45
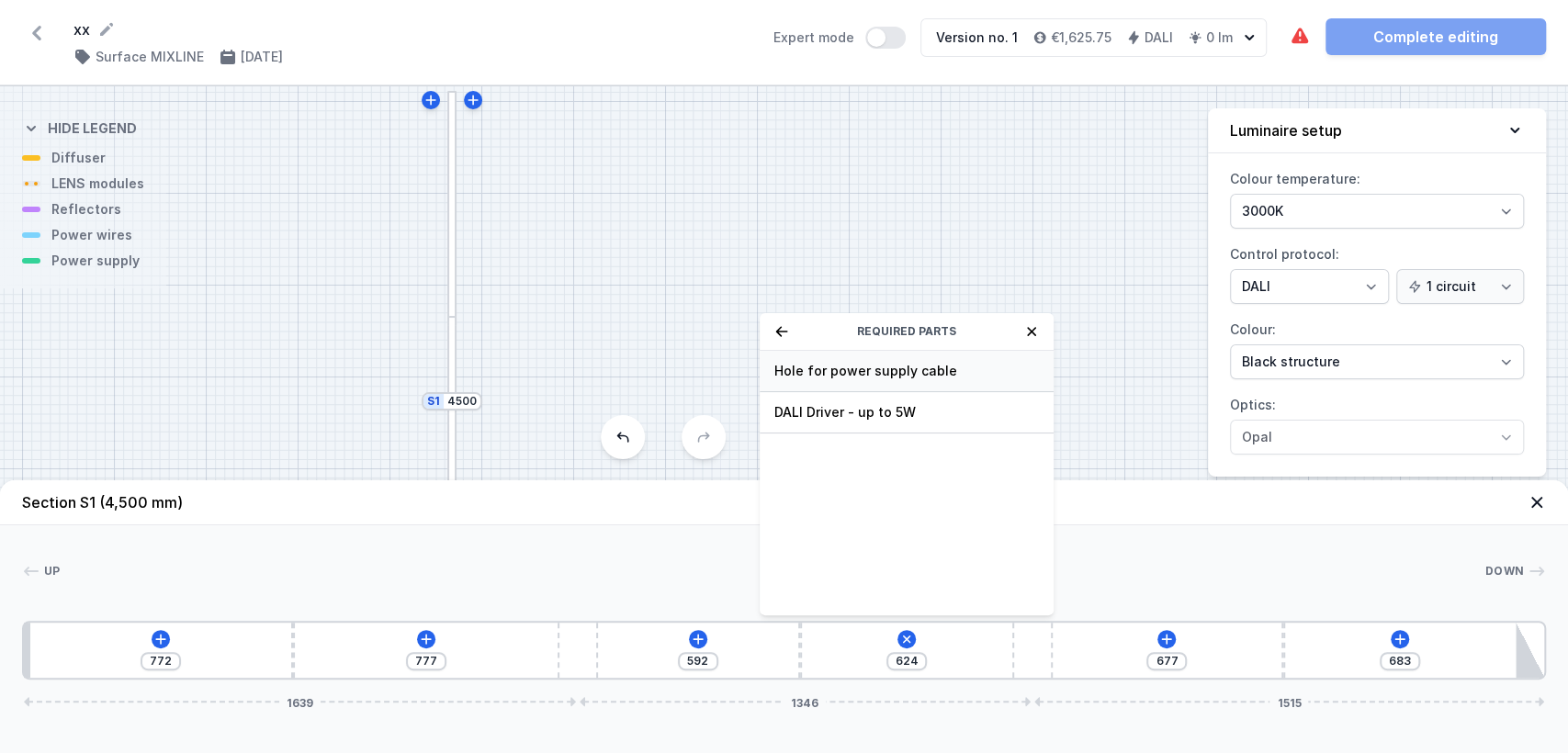
click at [854, 360] on div "Hole for power supply cable" at bounding box center [907, 372] width 294 height 41
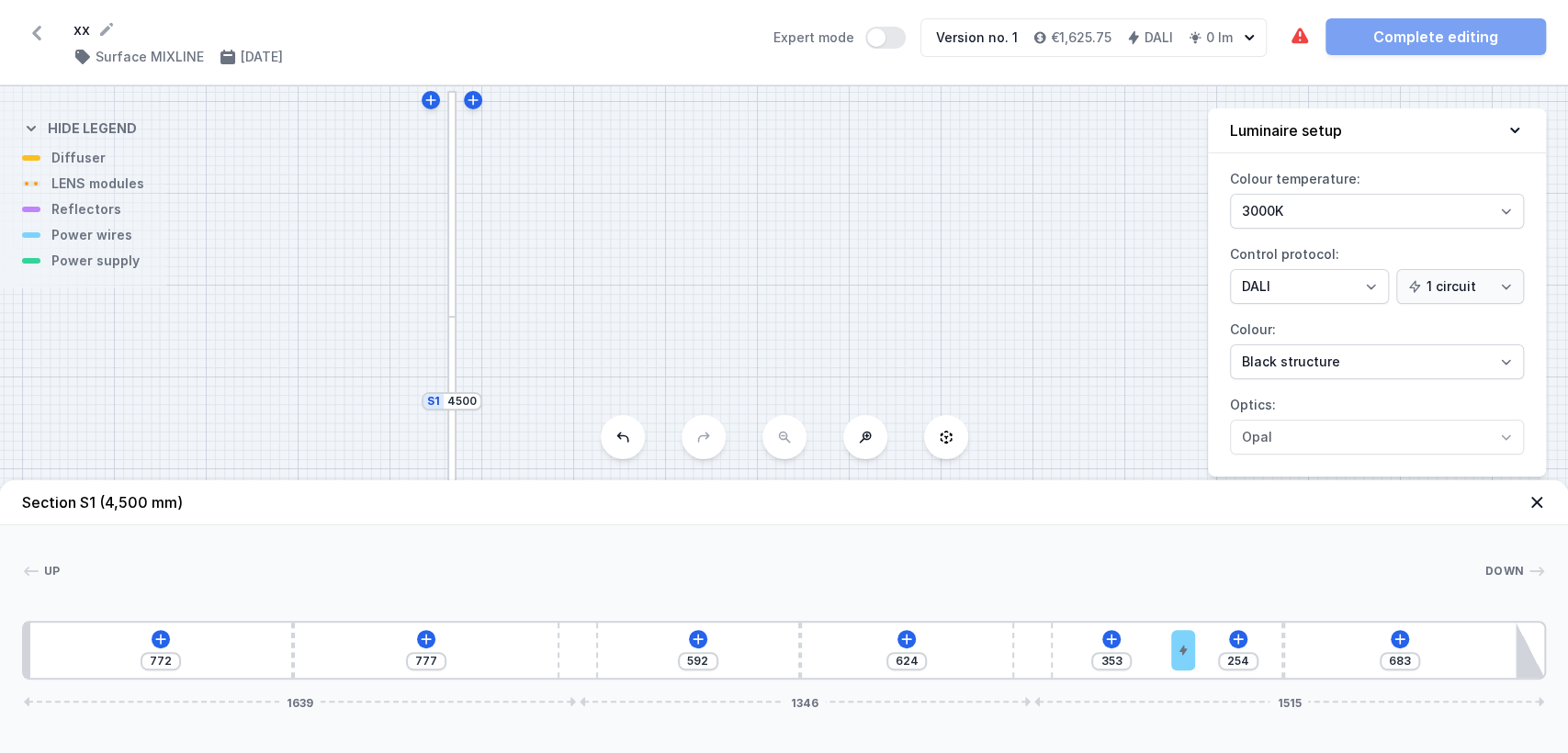
drag, startPoint x: 807, startPoint y: 650, endPoint x: 1194, endPoint y: 685, distance: 388.6
click at [900, 638] on icon at bounding box center [907, 639] width 15 height 15
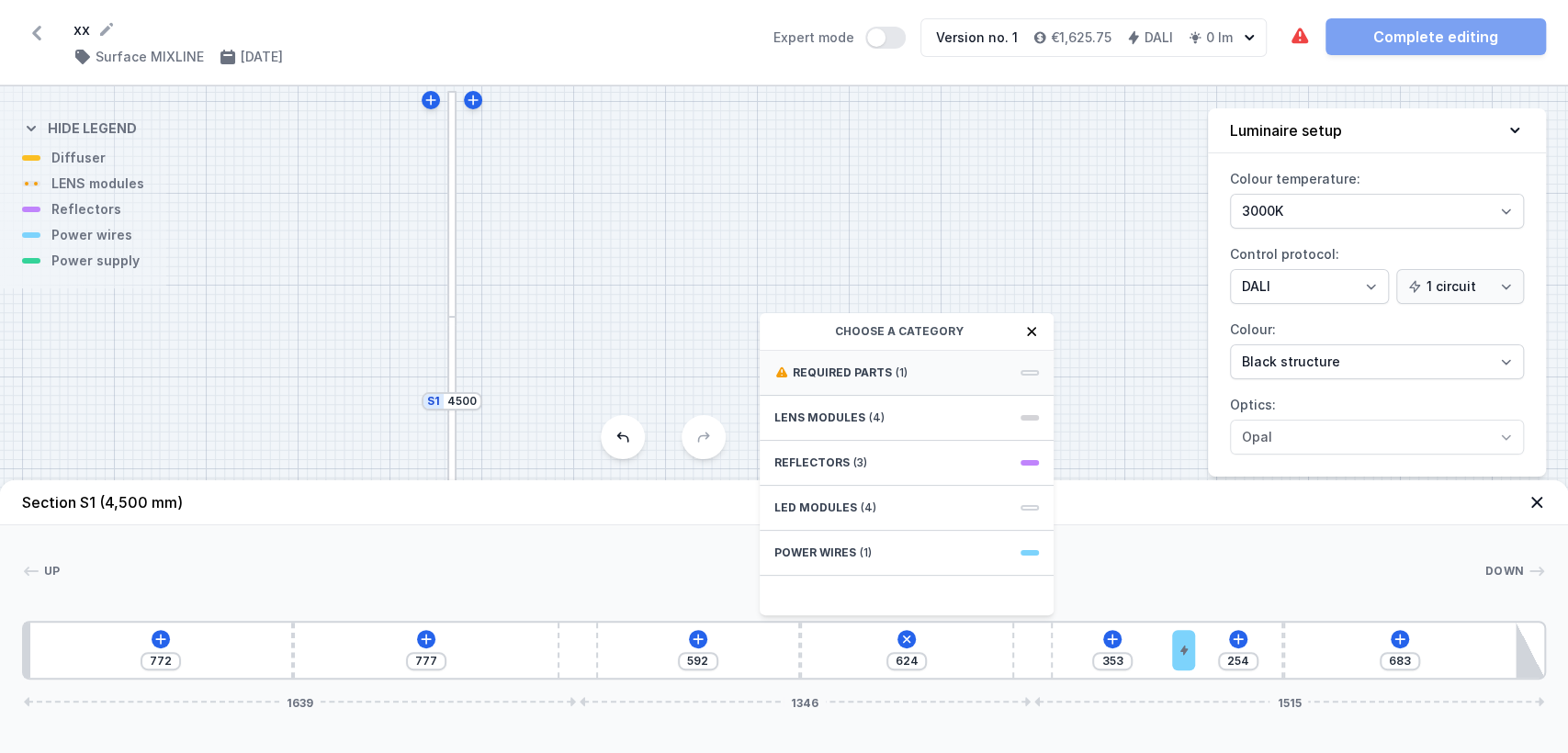
click at [927, 372] on div "Required parts (1)" at bounding box center [907, 374] width 294 height 45
click at [920, 370] on span "DALI Driver - up to 5W" at bounding box center [907, 371] width 265 height 18
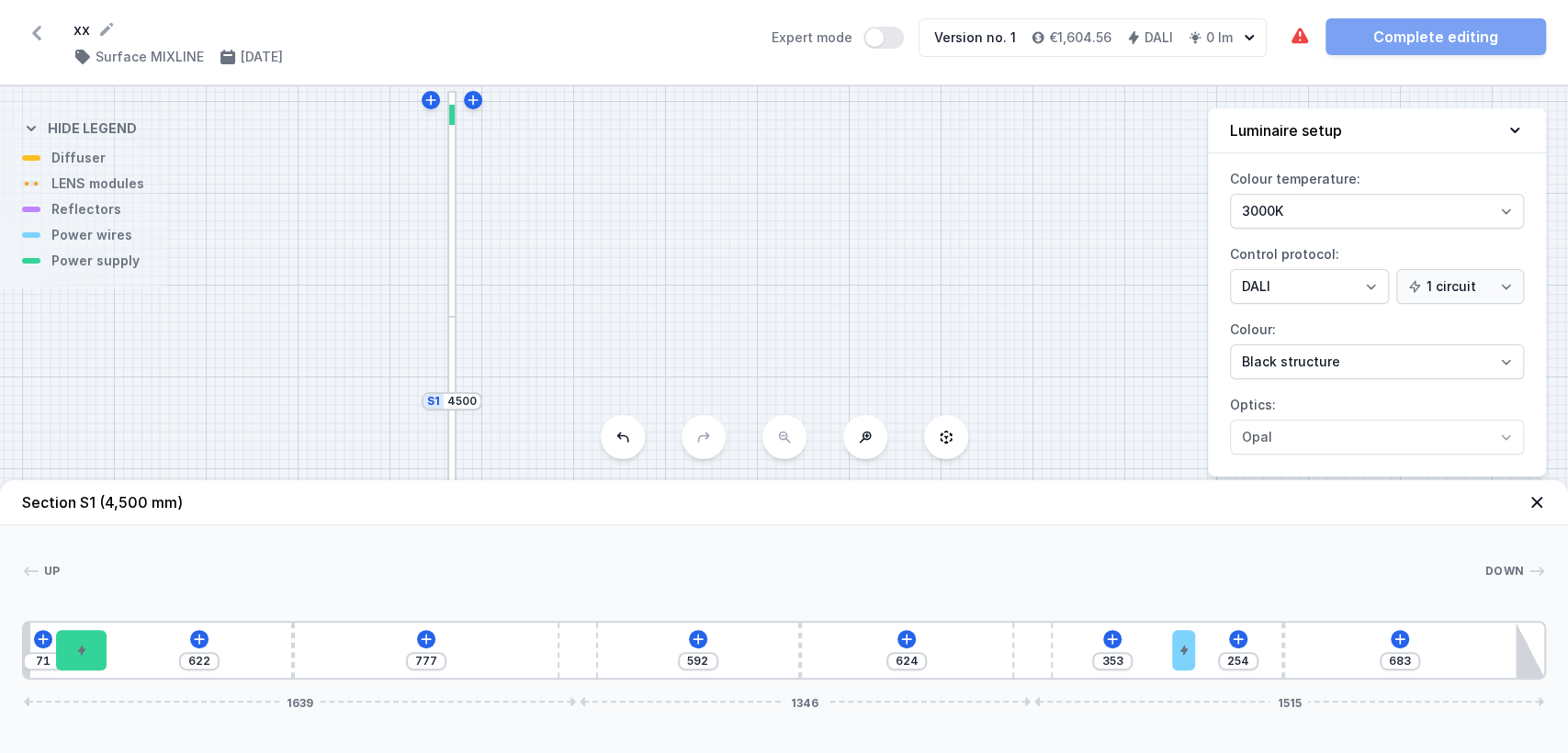
drag, startPoint x: 819, startPoint y: 653, endPoint x: 64, endPoint y: 526, distance: 765.6
click at [64, 526] on div "Up Down 1 2 3 4 3 4 5 3 6 71 622 777 592 624 353 254 683 1639 1346 1515 96 150 …" at bounding box center [784, 602] width 1568 height 155
click at [426, 638] on icon at bounding box center [426, 639] width 10 height 10
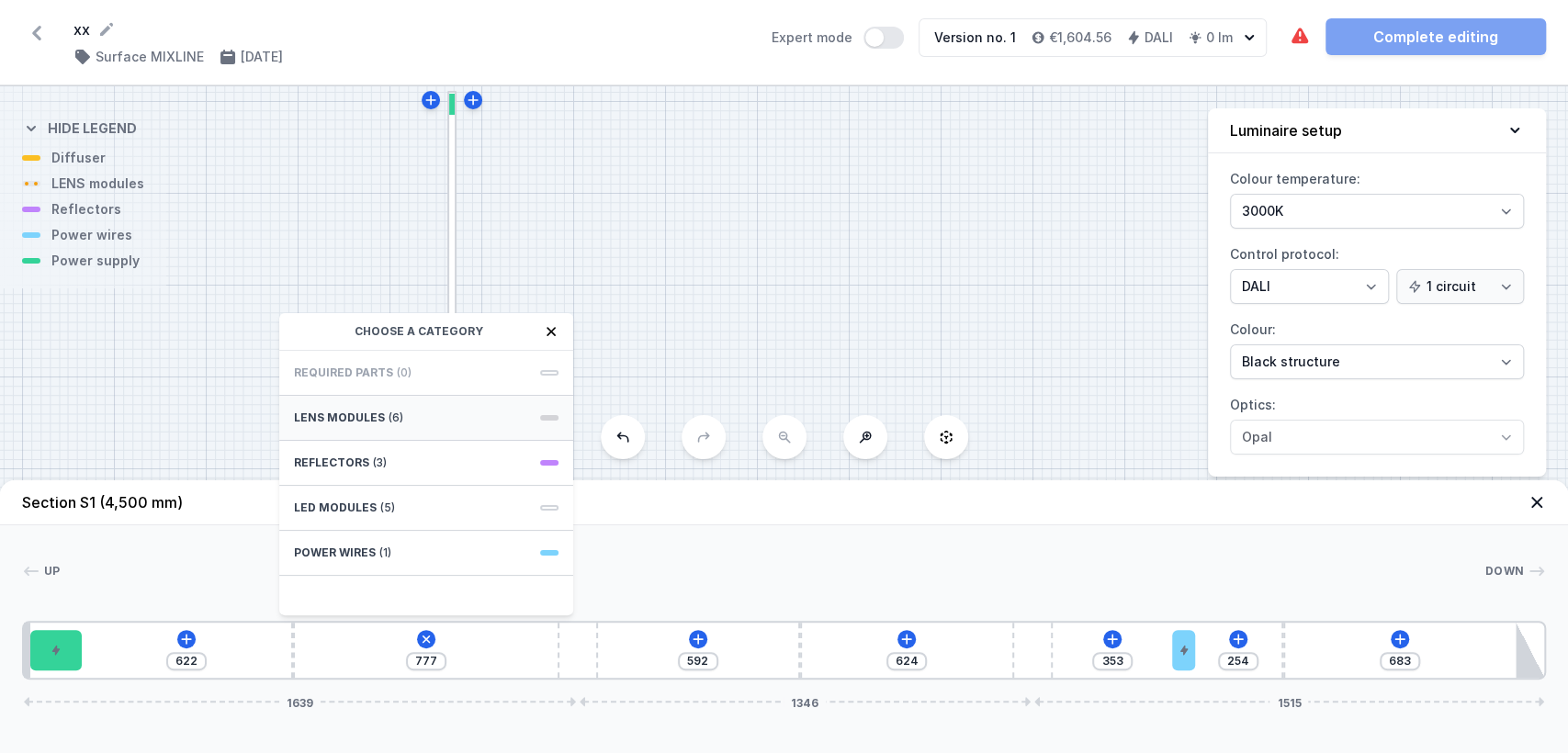
click at [416, 423] on div "LENS modules (6)" at bounding box center [426, 418] width 294 height 45
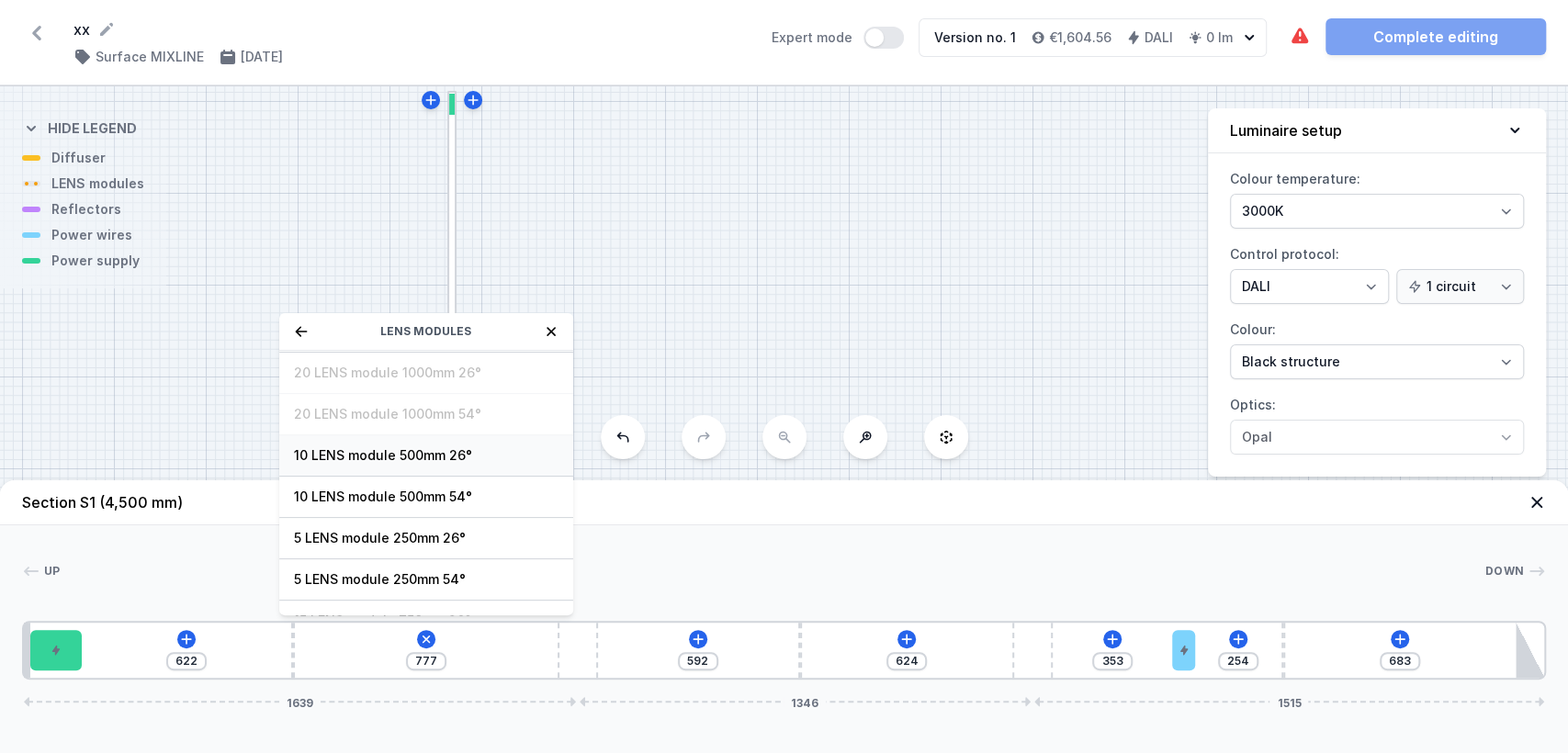
scroll to position [65, 0]
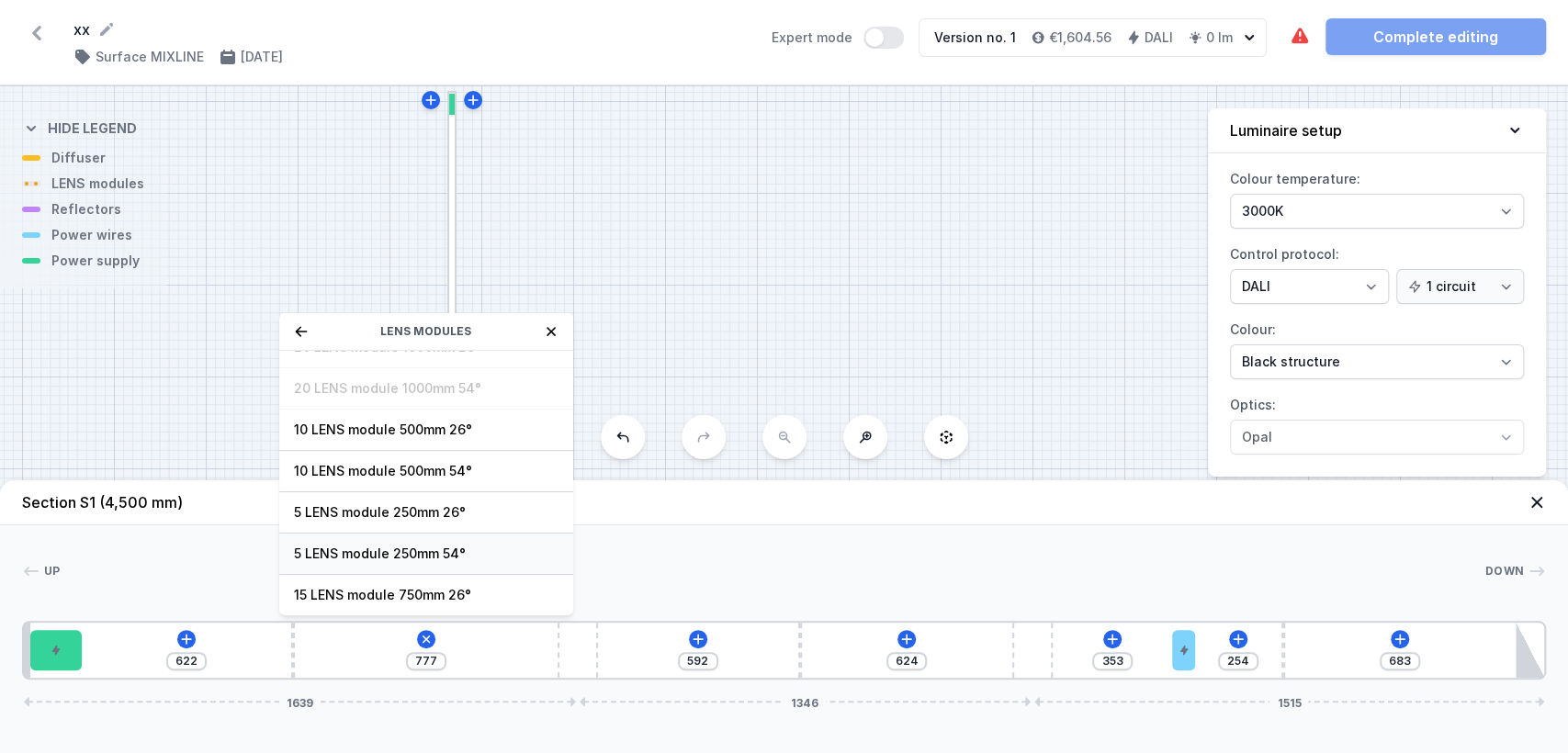
click at [425, 550] on span "5 LENS module 250mm 54°" at bounding box center [426, 554] width 265 height 18
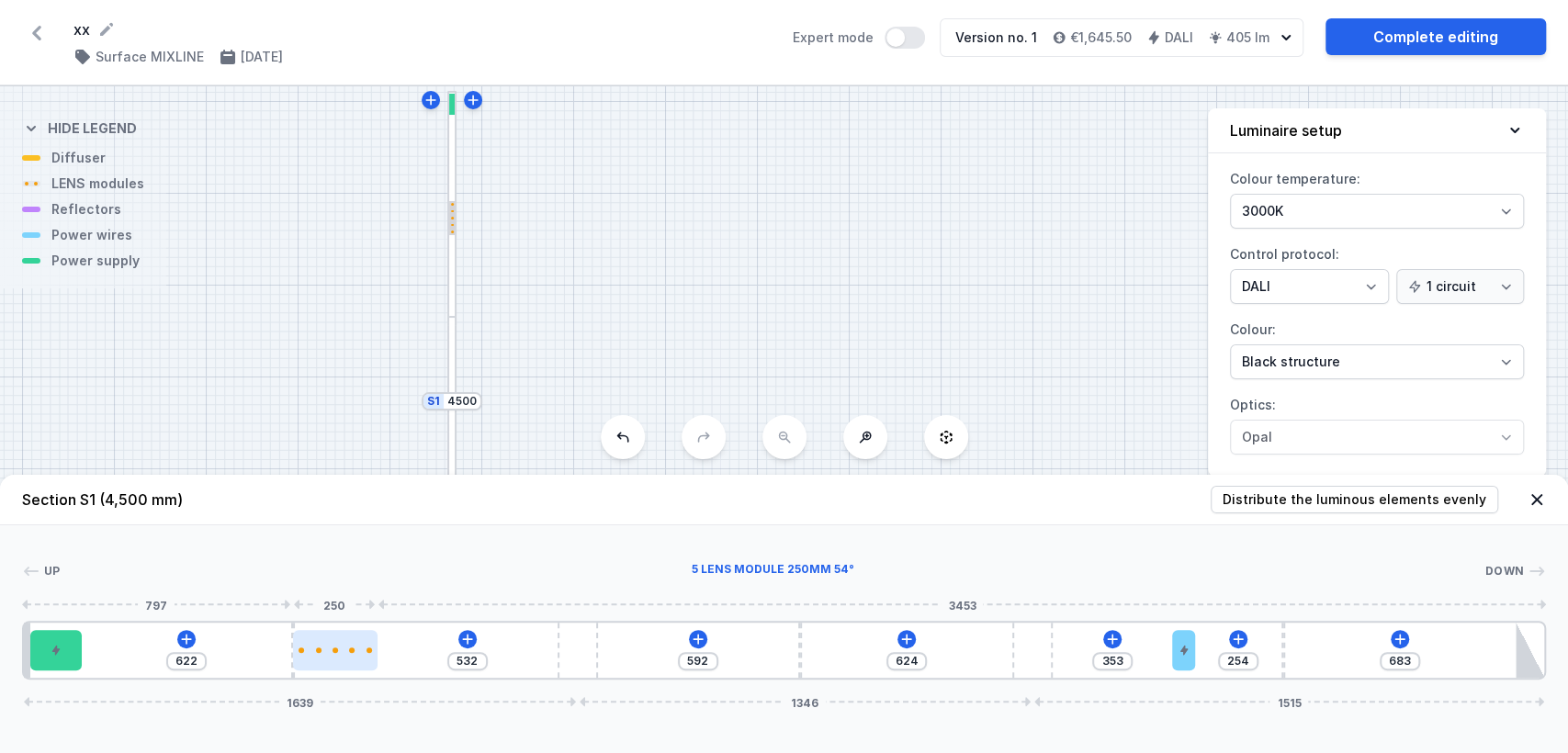
click at [330, 658] on div at bounding box center [335, 651] width 85 height 41
click at [349, 649] on div at bounding box center [352, 651] width 6 height 6
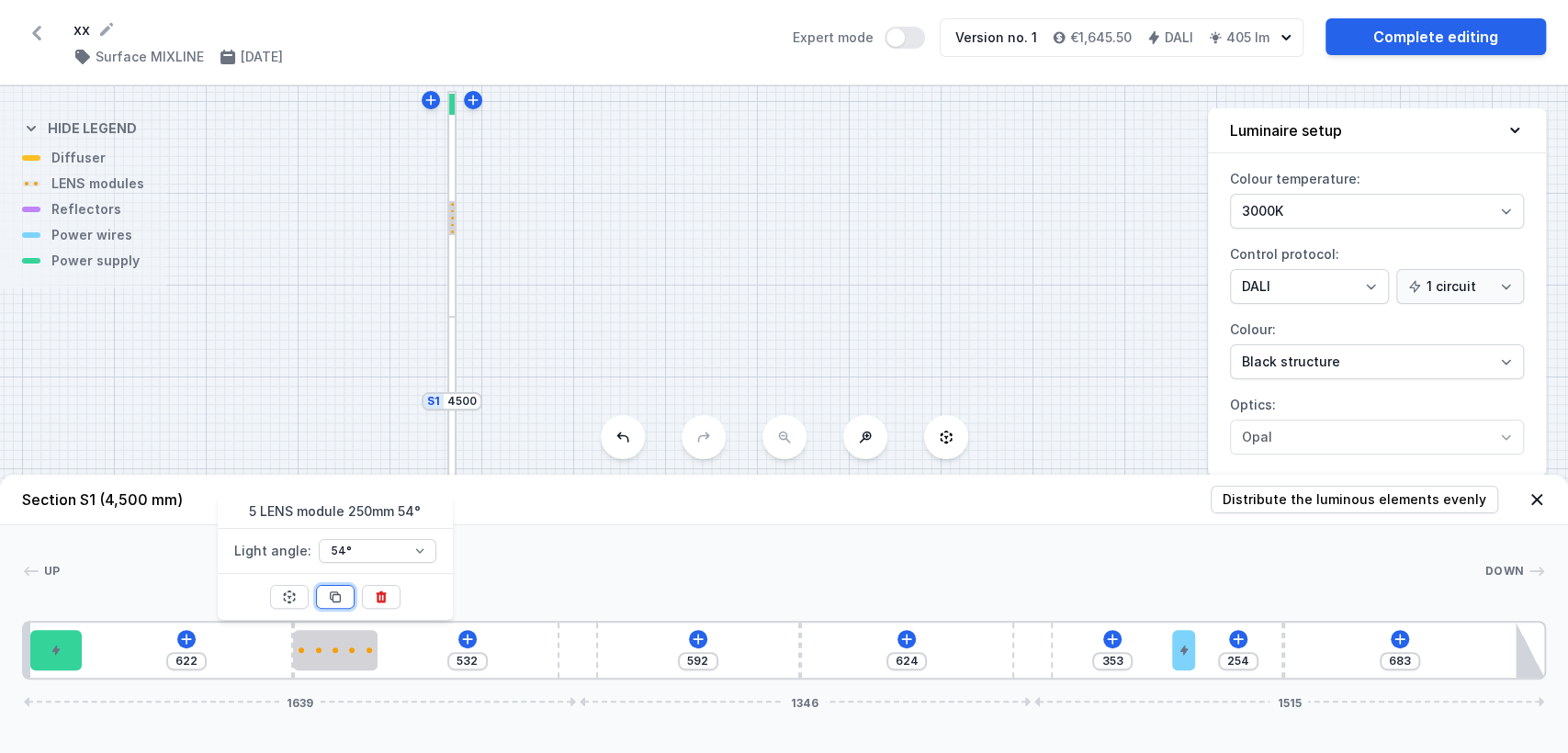
click at [339, 596] on icon at bounding box center [335, 596] width 15 height 15
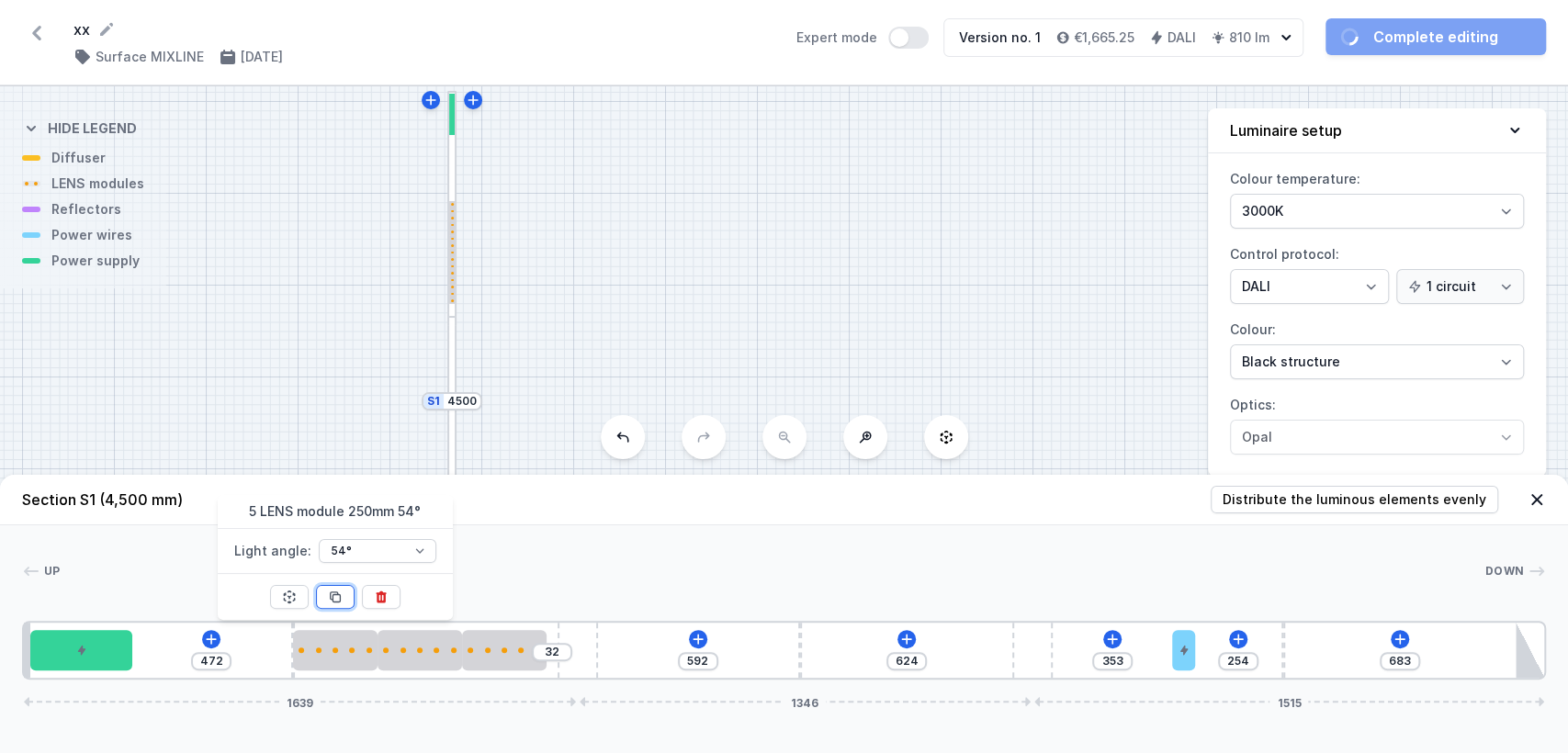
click at [339, 596] on icon at bounding box center [335, 596] width 15 height 15
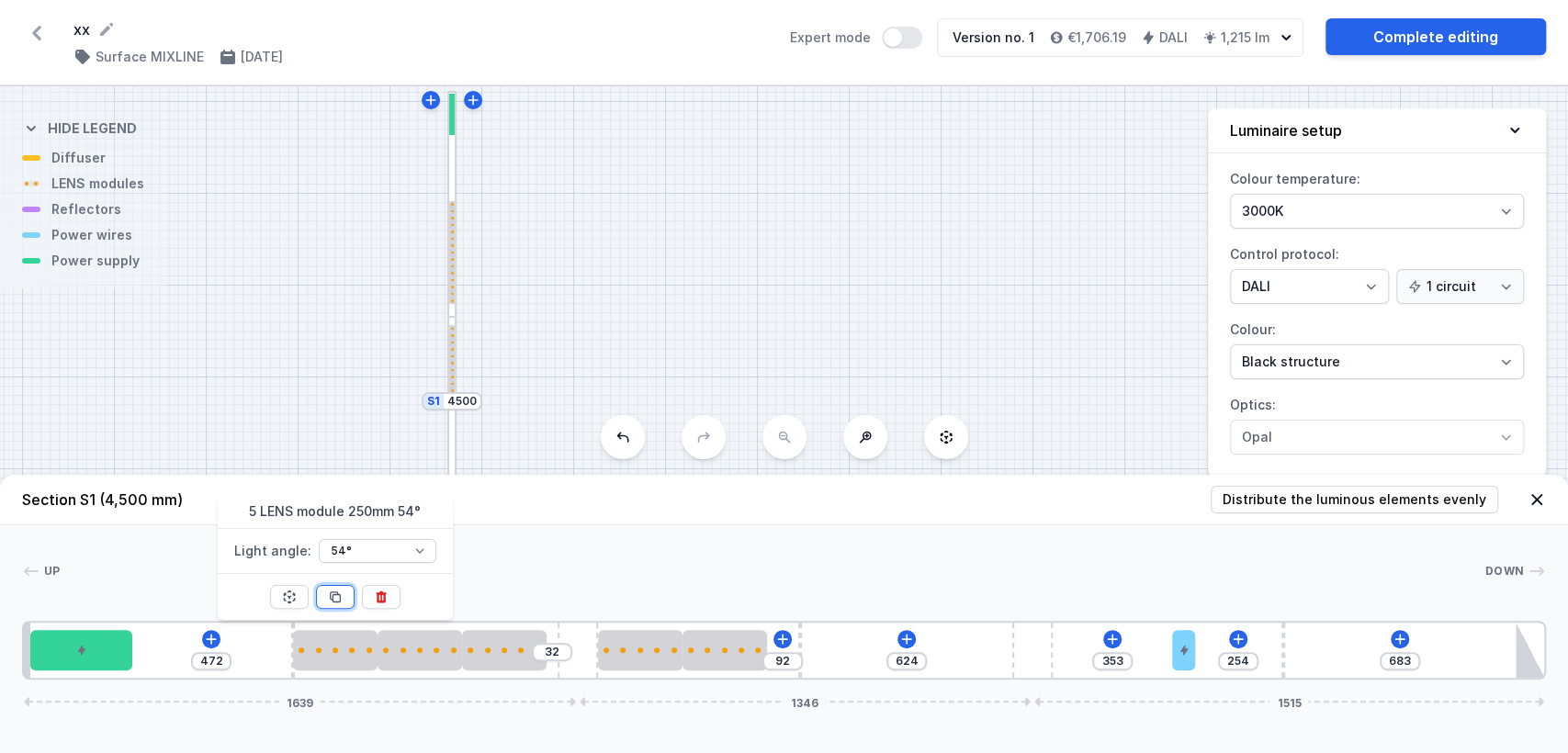
click at [339, 596] on icon at bounding box center [335, 596] width 15 height 15
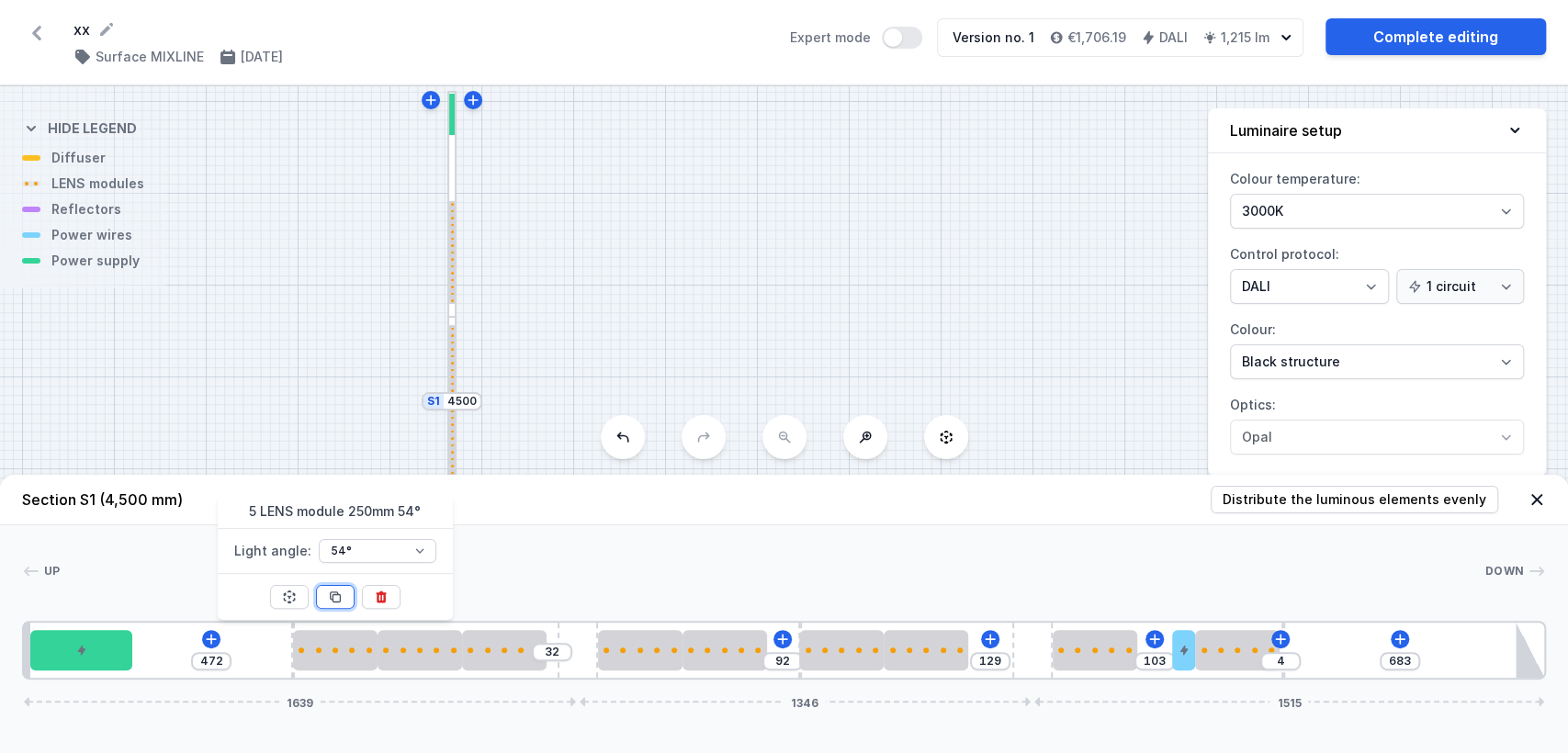
click at [339, 596] on icon at bounding box center [335, 596] width 15 height 15
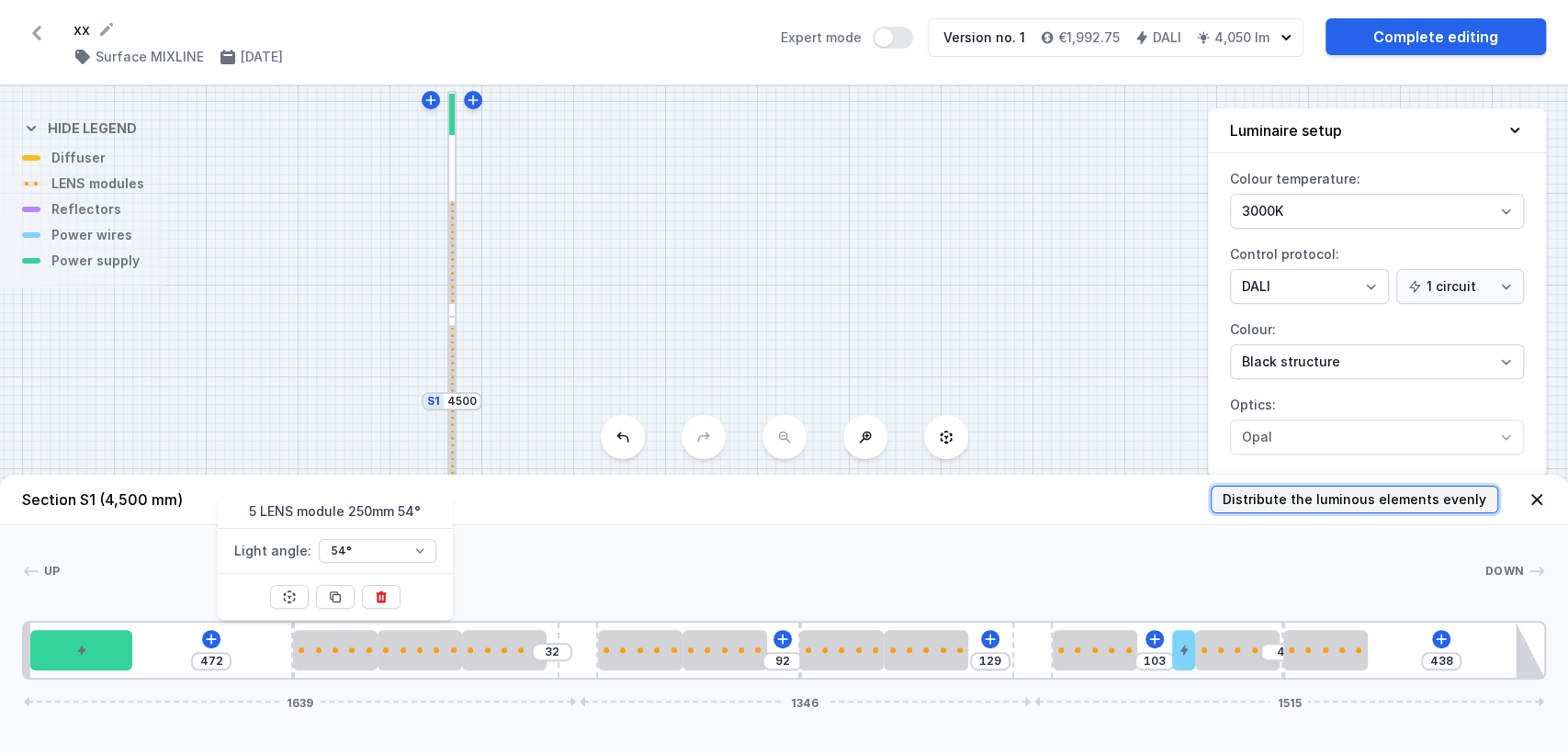
click at [1336, 501] on span "Distribute the luminous elements evenly" at bounding box center [1354, 499] width 264 height 18
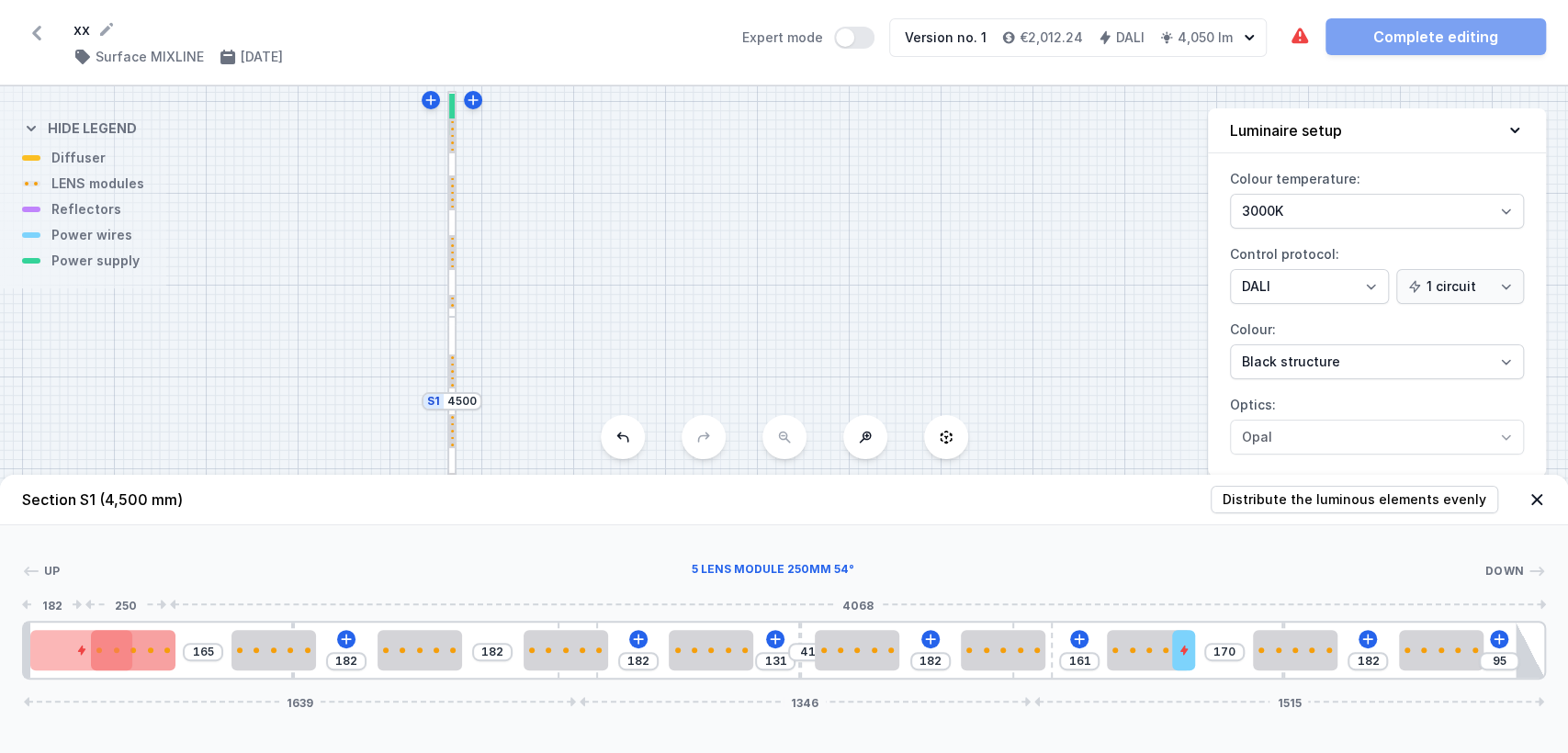
click at [143, 654] on div at bounding box center [132, 651] width 85 height 41
drag, startPoint x: 143, startPoint y: 654, endPoint x: 177, endPoint y: 660, distance: 34.5
click at [177, 660] on div at bounding box center [174, 651] width 85 height 41
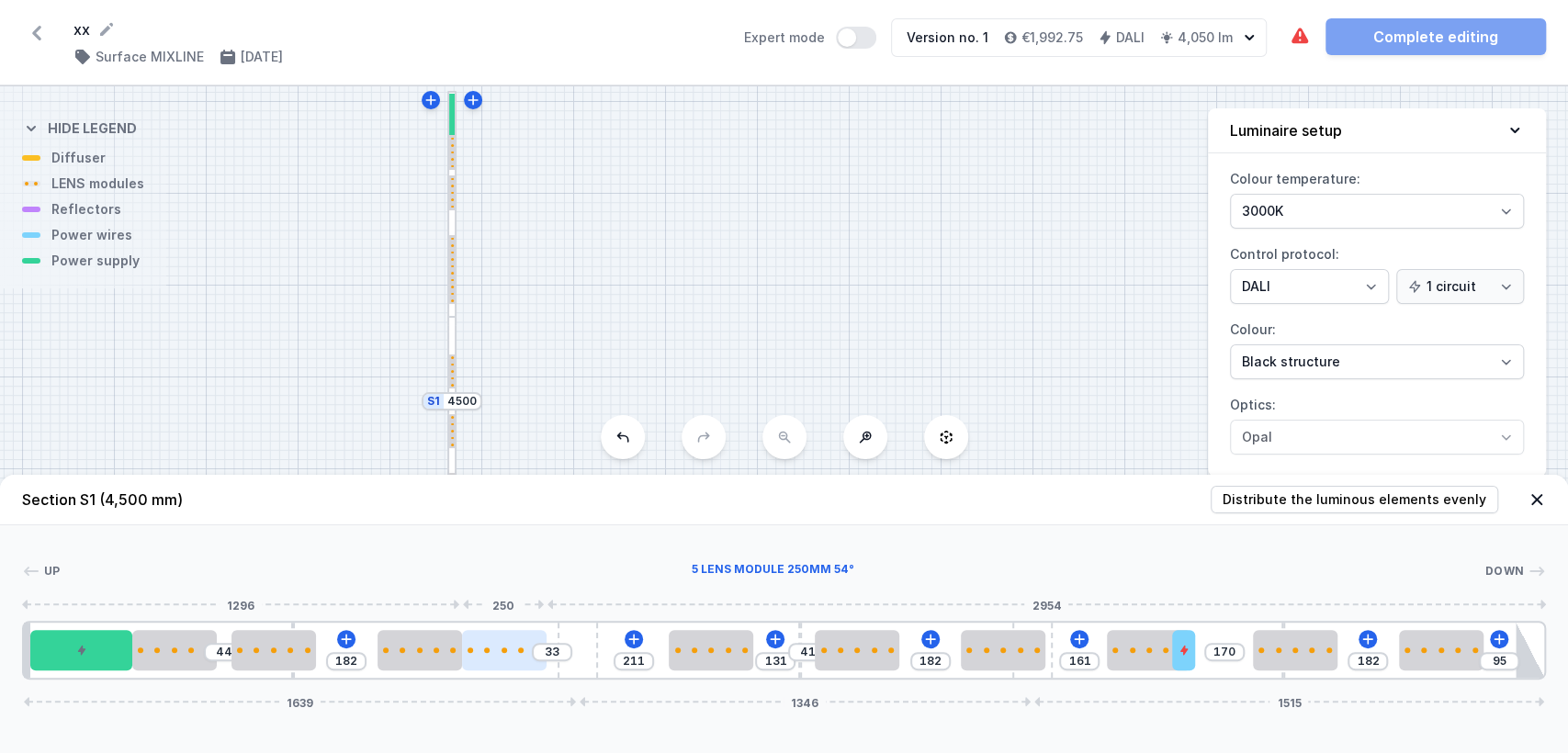
drag, startPoint x: 577, startPoint y: 654, endPoint x: 521, endPoint y: 651, distance: 56.1
click at [521, 651] on div at bounding box center [504, 651] width 85 height 41
drag, startPoint x: 1013, startPoint y: 641, endPoint x: 968, endPoint y: 641, distance: 45.0
click at [968, 641] on div at bounding box center [942, 651] width 85 height 41
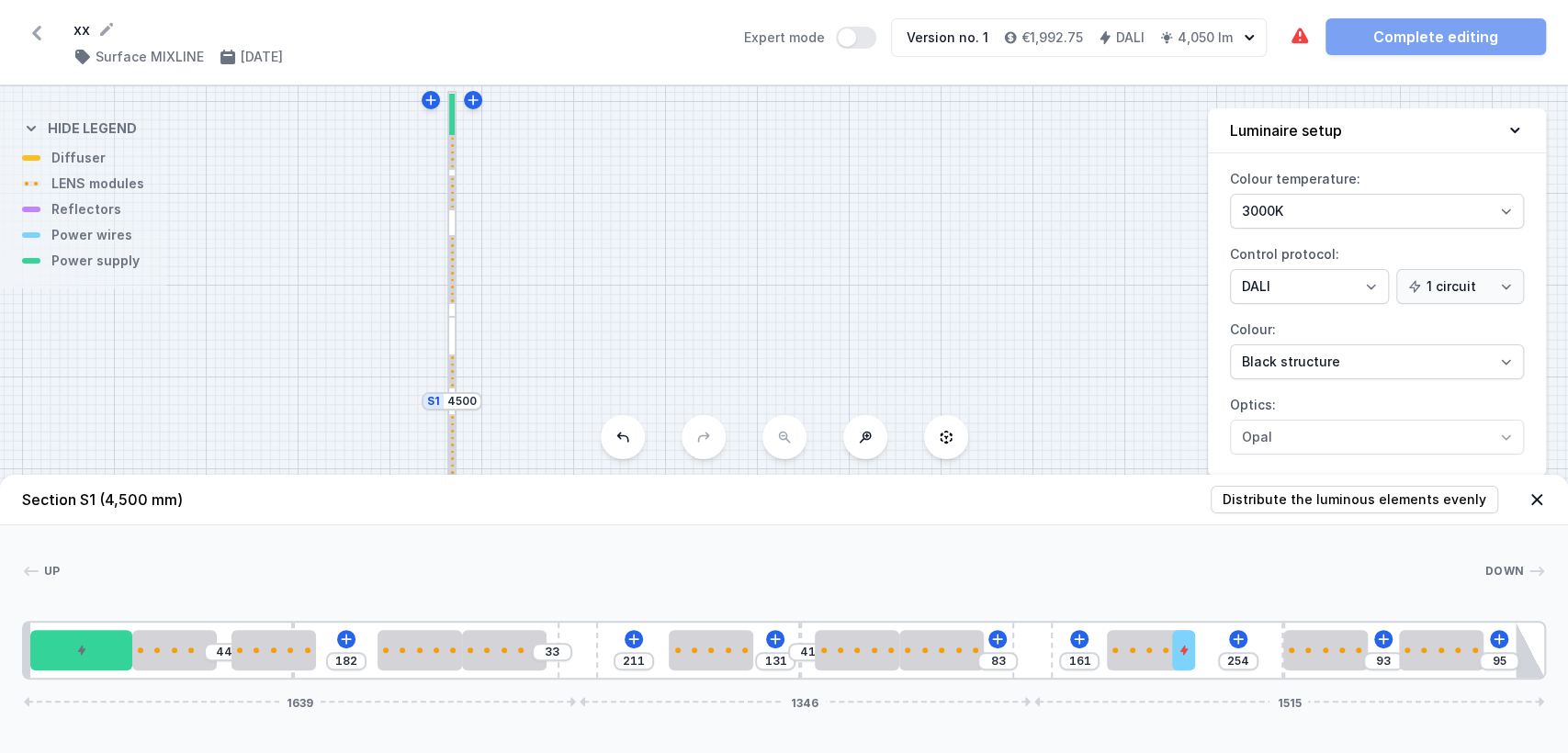
drag, startPoint x: 1321, startPoint y: 660, endPoint x: 1381, endPoint y: 666, distance: 60.3
click at [1381, 666] on div "44 182 33 211 131 41 83 161 254 93 95 1639 1346 1515" at bounding box center [784, 650] width 1524 height 58
click at [1318, 631] on div at bounding box center [1325, 651] width 85 height 41
drag, startPoint x: 1189, startPoint y: 656, endPoint x: 1249, endPoint y: 670, distance: 61.6
drag, startPoint x: 272, startPoint y: 645, endPoint x: 339, endPoint y: 671, distance: 71.9
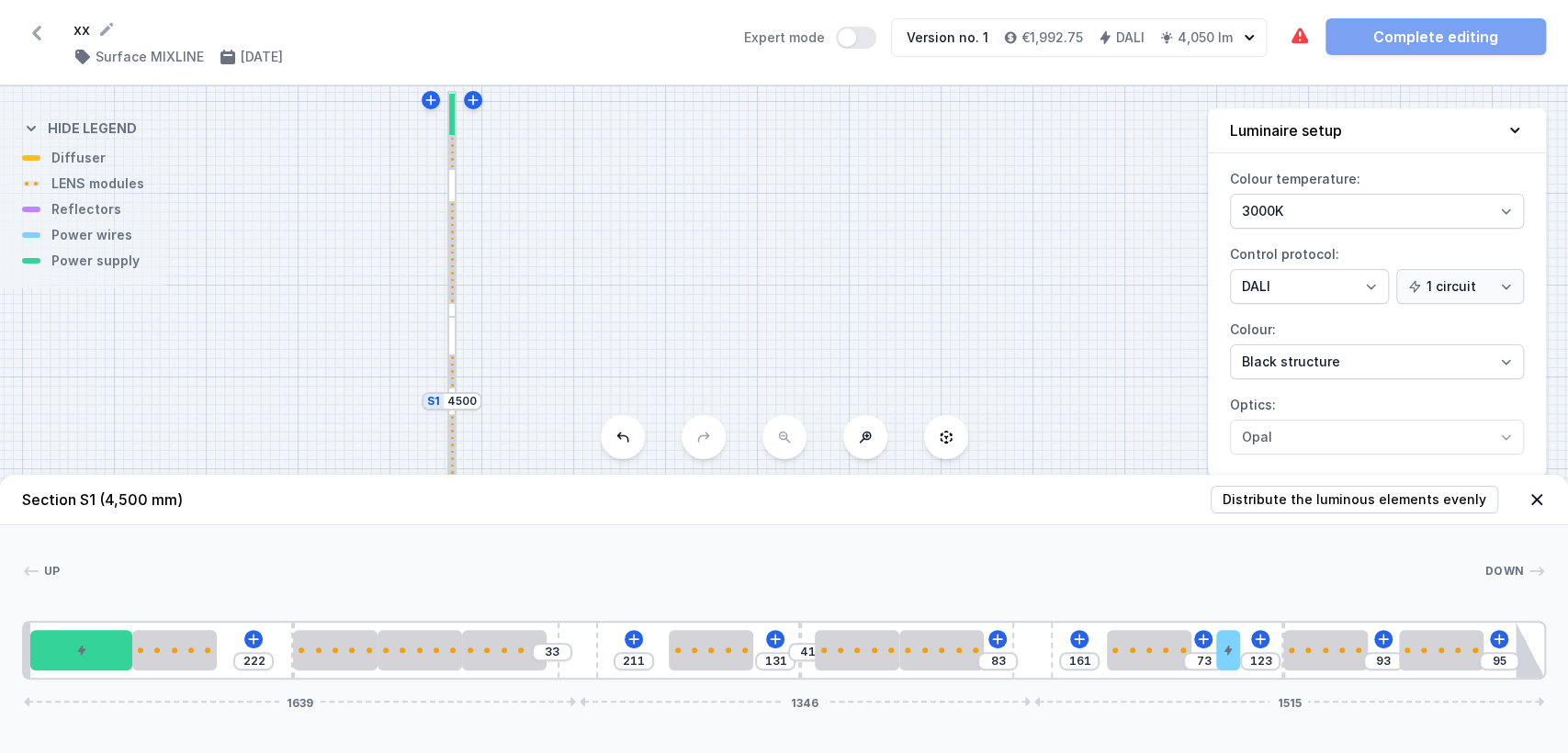
click at [339, 671] on div "222 33 211 131 41 83 161 73 123 93 95 1639 1346 1515" at bounding box center [784, 650] width 1524 height 58
drag, startPoint x: 293, startPoint y: 671, endPoint x: 278, endPoint y: 669, distance: 15.1
click at [278, 669] on div "188 29 33 211 131 41 83 161 73 123 93 95 1639 1346 1515" at bounding box center [784, 650] width 1524 height 58
drag, startPoint x: 1309, startPoint y: 655, endPoint x: 1368, endPoint y: 670, distance: 60.9
click at [1368, 670] on div "188 29 33 211 131 41 83 161 73 123 88 95 1639 1346 1515" at bounding box center [784, 650] width 1524 height 58
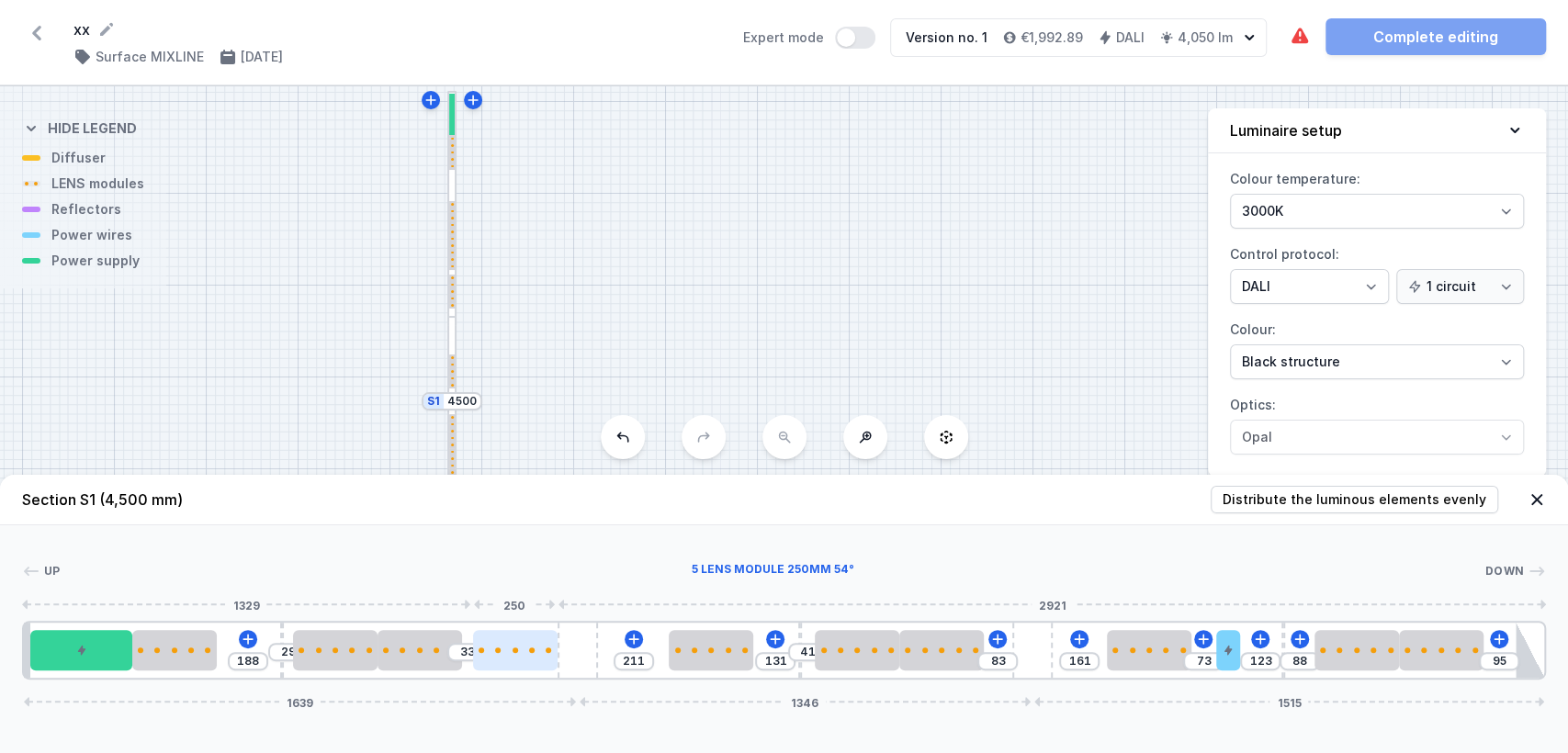
drag, startPoint x: 512, startPoint y: 666, endPoint x: 543, endPoint y: 663, distance: 31.1
click at [543, 663] on div at bounding box center [515, 651] width 85 height 41
drag, startPoint x: 425, startPoint y: 636, endPoint x: 438, endPoint y: 640, distance: 13.6
click at [438, 640] on div at bounding box center [419, 651] width 85 height 41
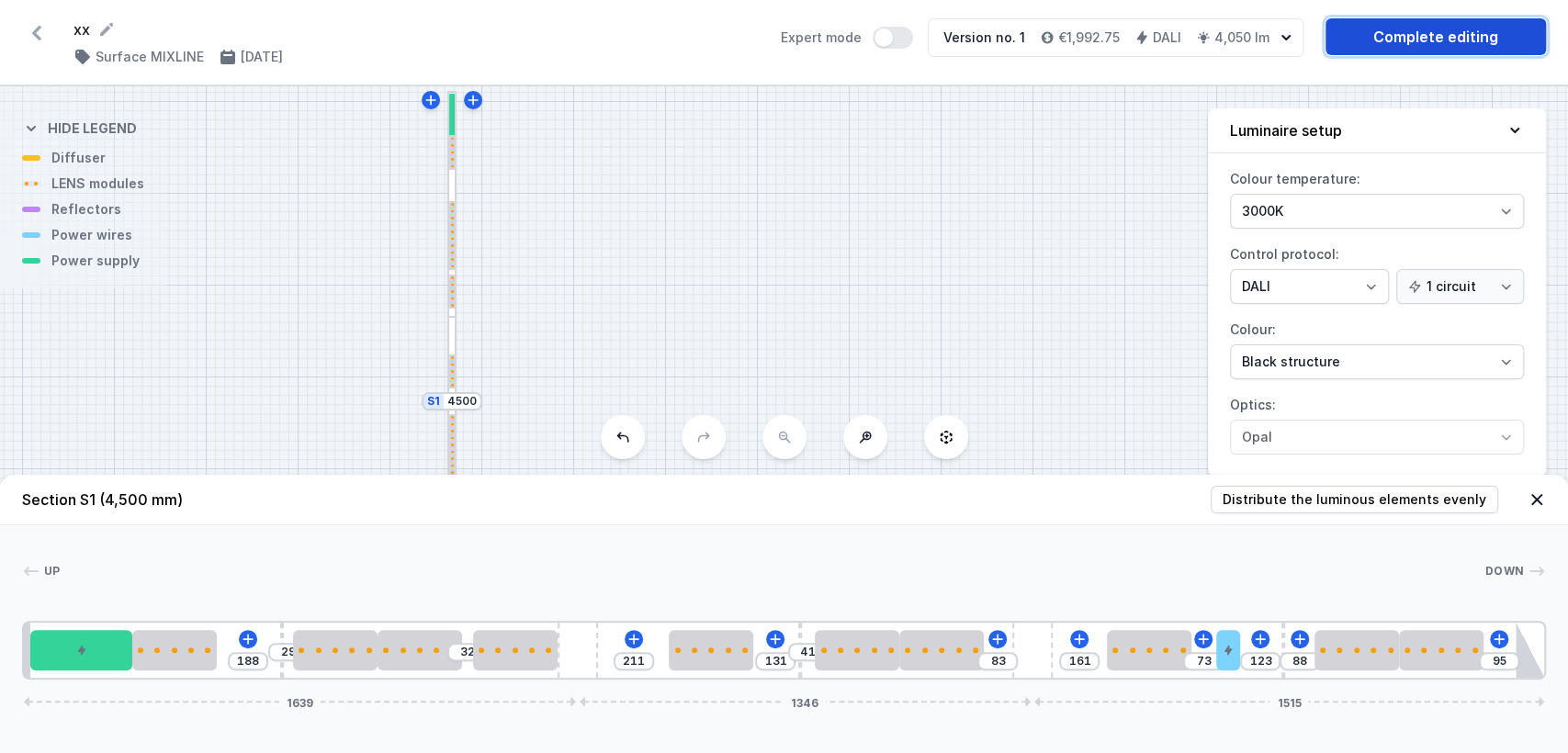
click at [1455, 38] on link "Complete editing" at bounding box center [1436, 37] width 221 height 37
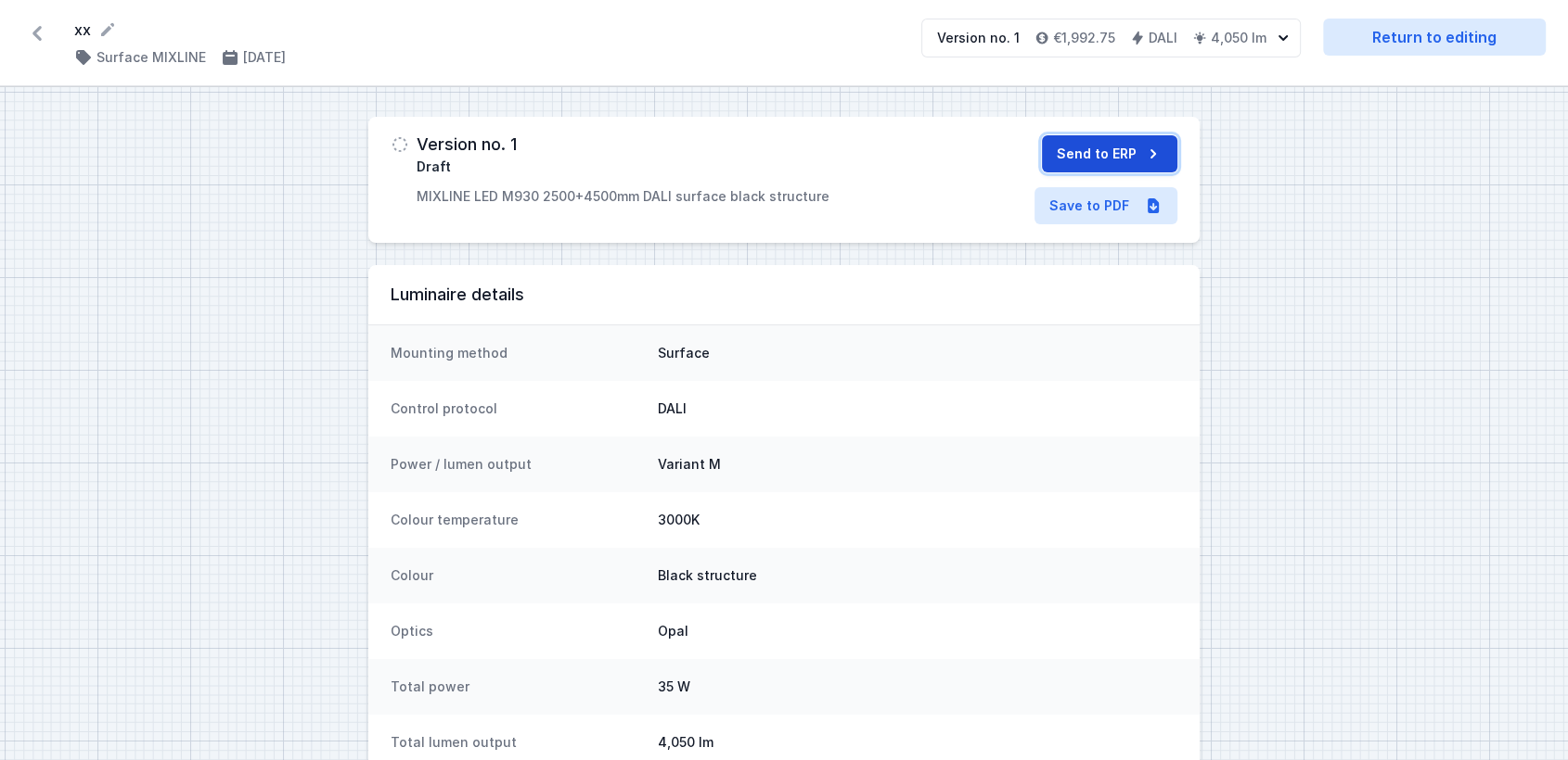
click at [1125, 150] on button "Send to ERP" at bounding box center [1110, 154] width 136 height 37
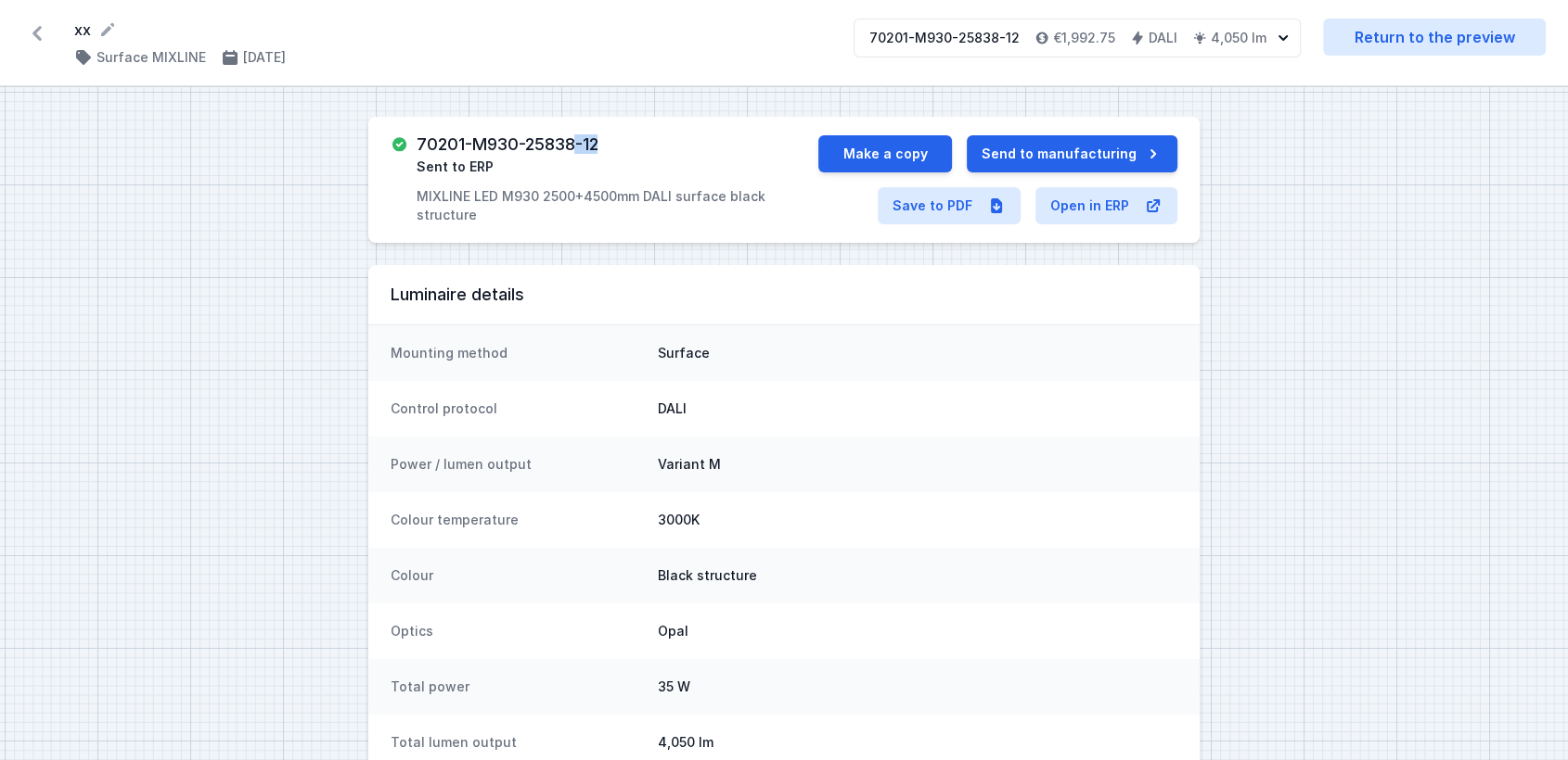
drag, startPoint x: 608, startPoint y: 147, endPoint x: 579, endPoint y: 140, distance: 29.8
click at [579, 140] on div "70201-M930-25838-12 Sent to ERP MIXLINE LED M930 2500+4500mm DALI surface black…" at bounding box center [617, 180] width 403 height 89
click at [920, 204] on link "Save to PDF" at bounding box center [948, 206] width 142 height 37
click at [887, 152] on button "Make a copy" at bounding box center [885, 154] width 134 height 37
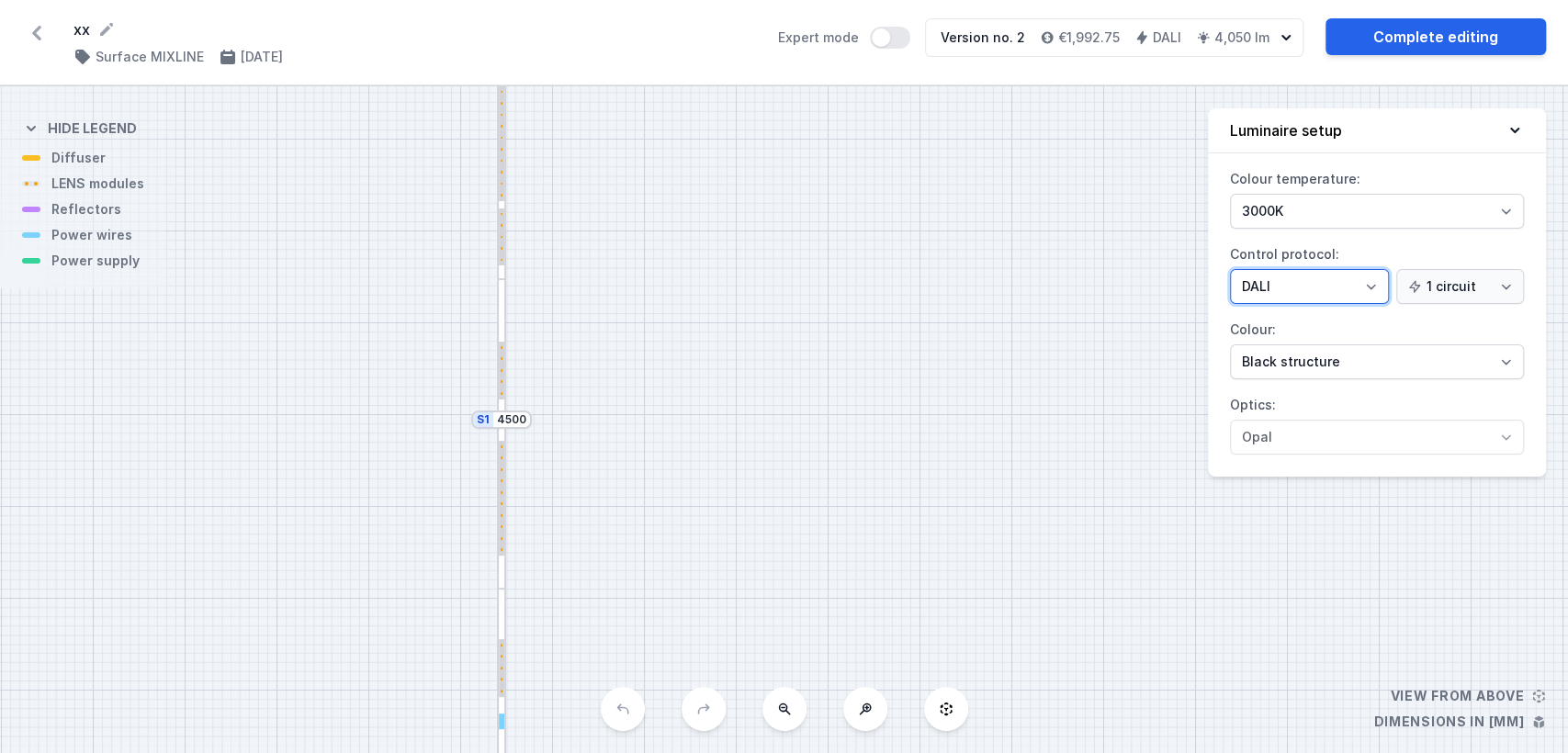
click at [1281, 277] on select "On/Off SwitchDIM DALI AQsmart" at bounding box center [1309, 287] width 159 height 35
click at [1230, 269] on select "On/Off SwitchDIM DALI AQsmart" at bounding box center [1309, 287] width 159 height 35
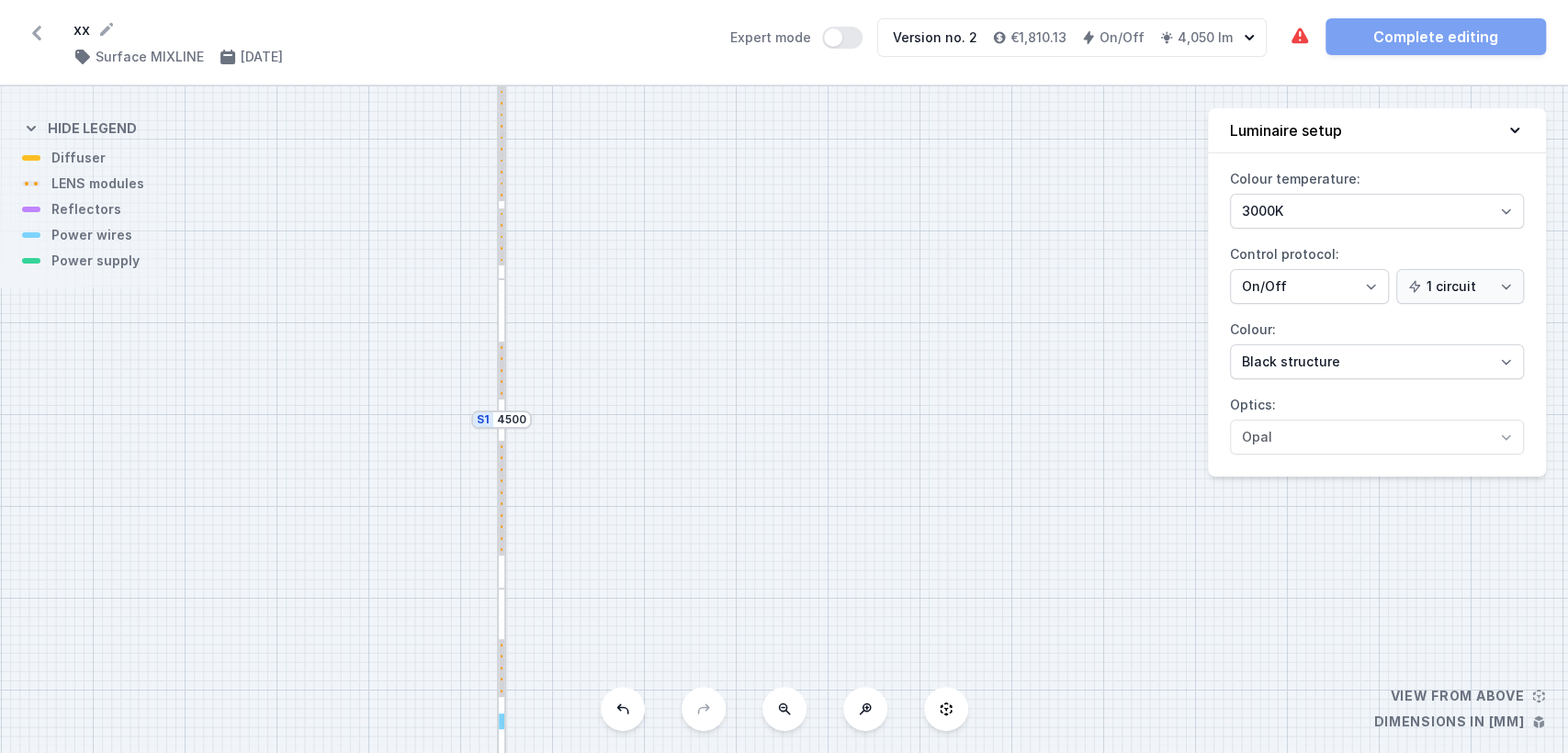
click at [1354, 44] on div "The required parts have not been added. Complete editing" at bounding box center [1417, 37] width 257 height 37
click at [505, 332] on div at bounding box center [502, 434] width 10 height 309
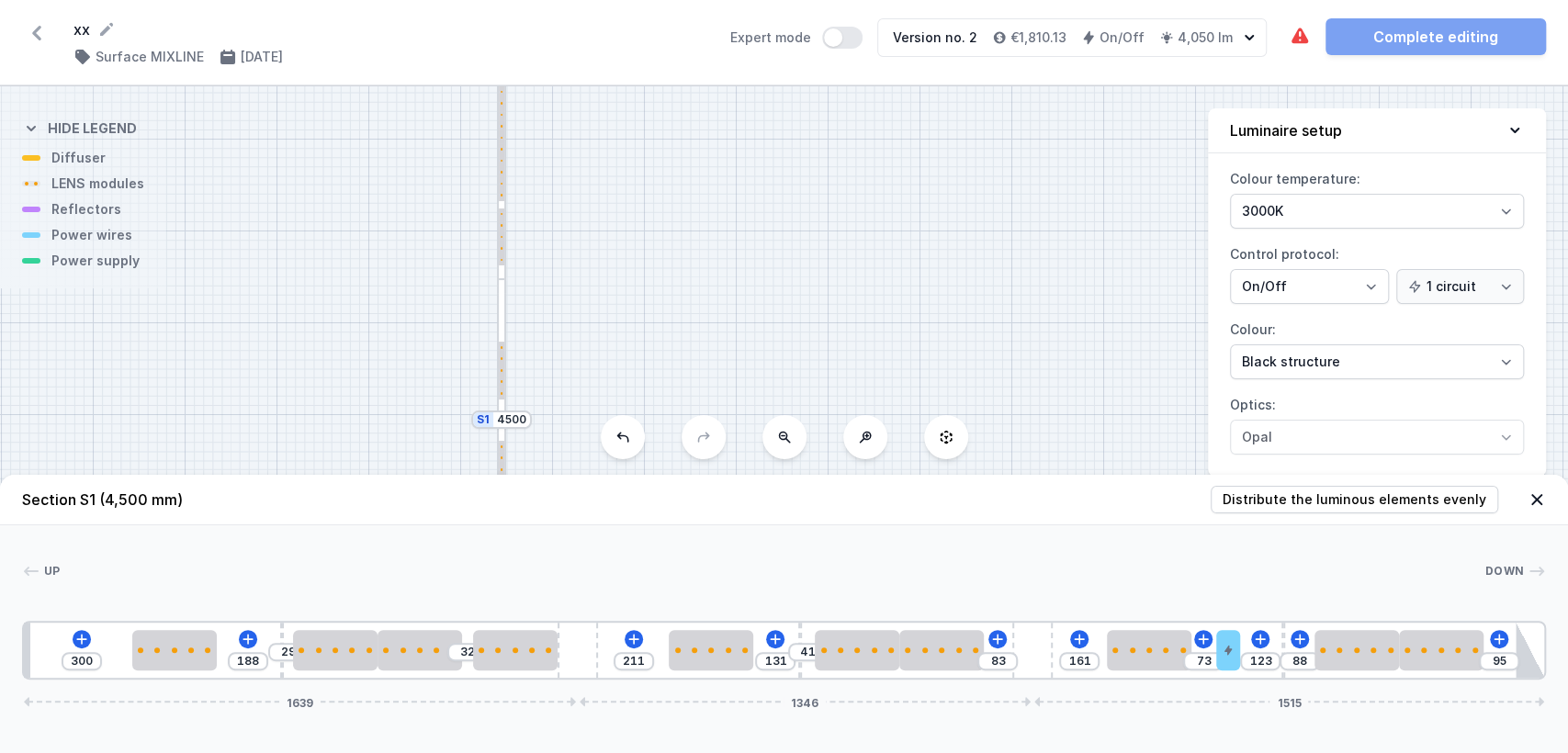
click at [467, 245] on div "S2 2500 S1 4500" at bounding box center [784, 420] width 1568 height 667
click at [1536, 506] on icon at bounding box center [1537, 499] width 18 height 18
